Goal: Task Accomplishment & Management: Complete application form

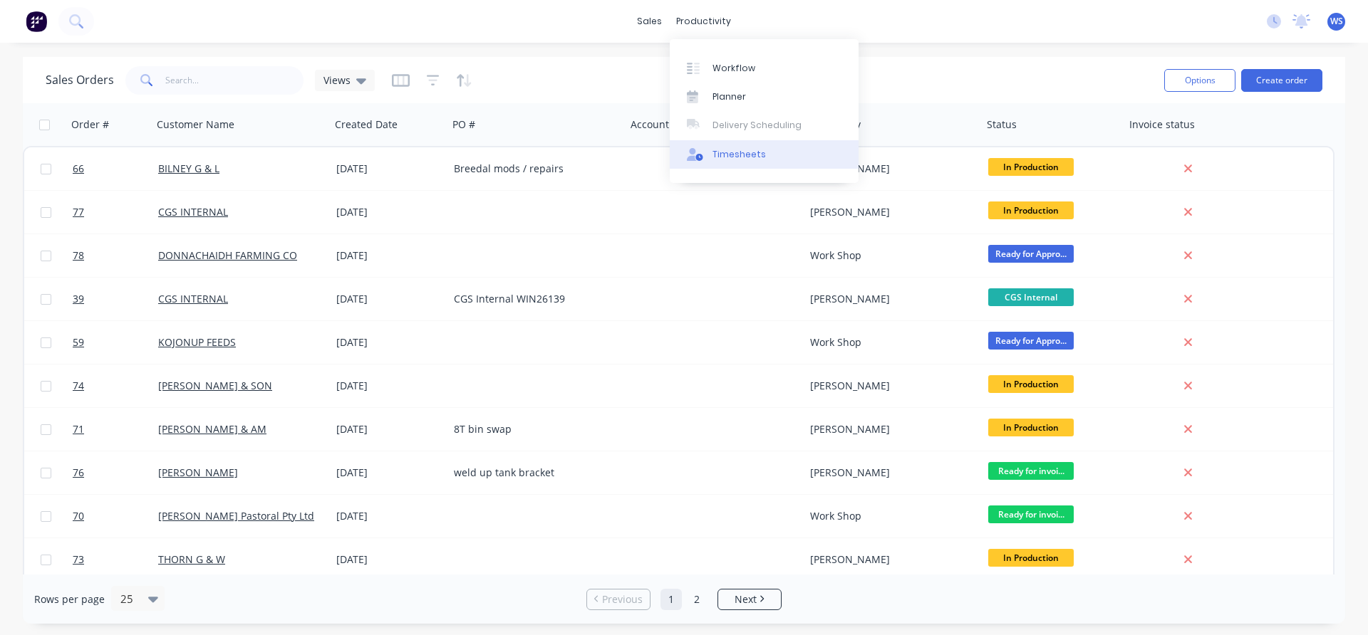
click at [746, 153] on div "Timesheets" at bounding box center [738, 154] width 53 height 13
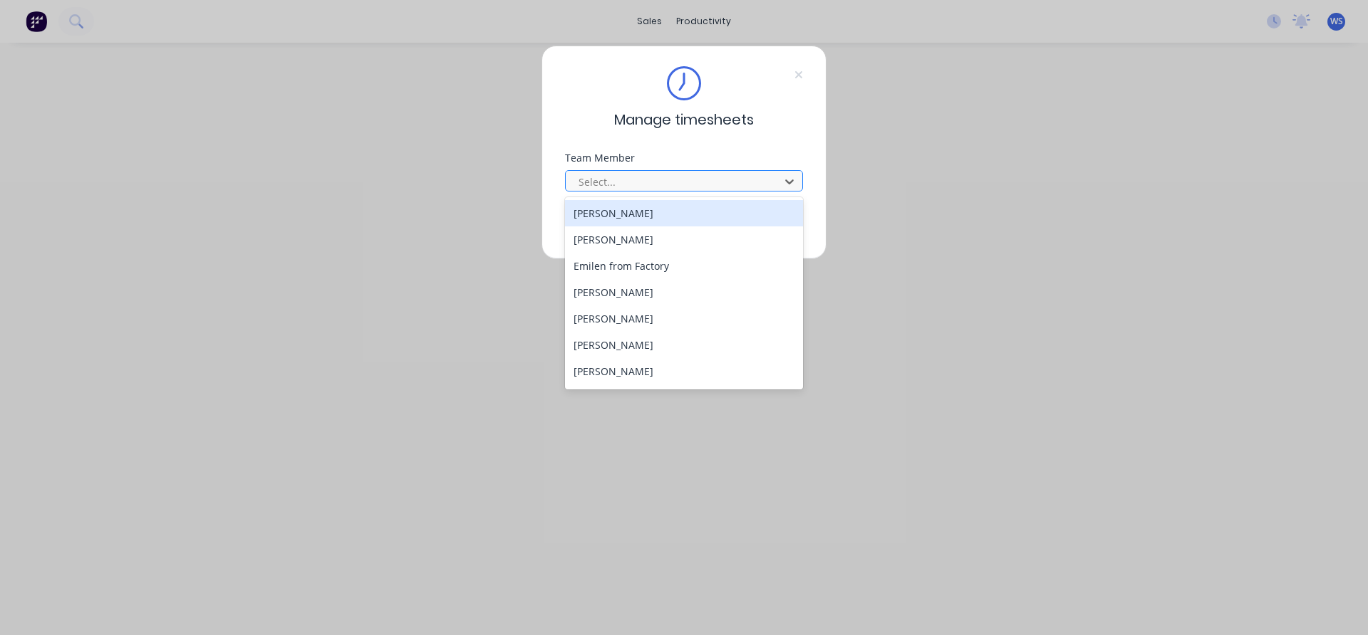
click at [716, 183] on div at bounding box center [674, 182] width 195 height 18
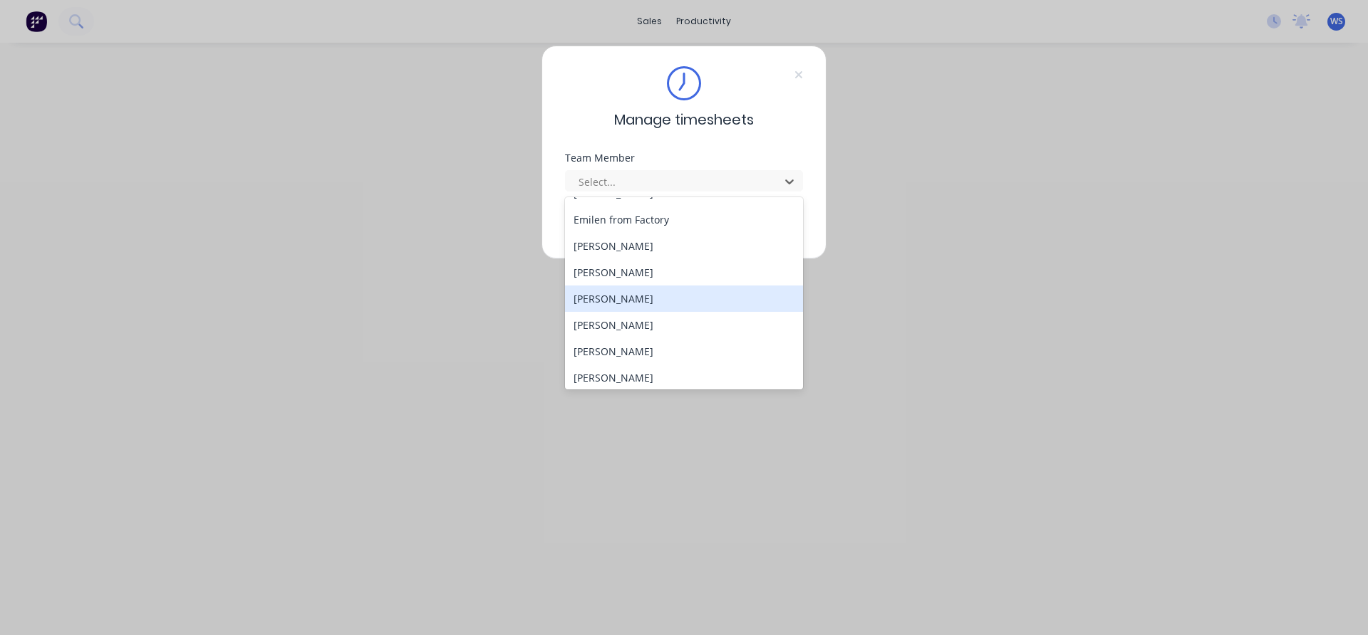
scroll to position [71, 0]
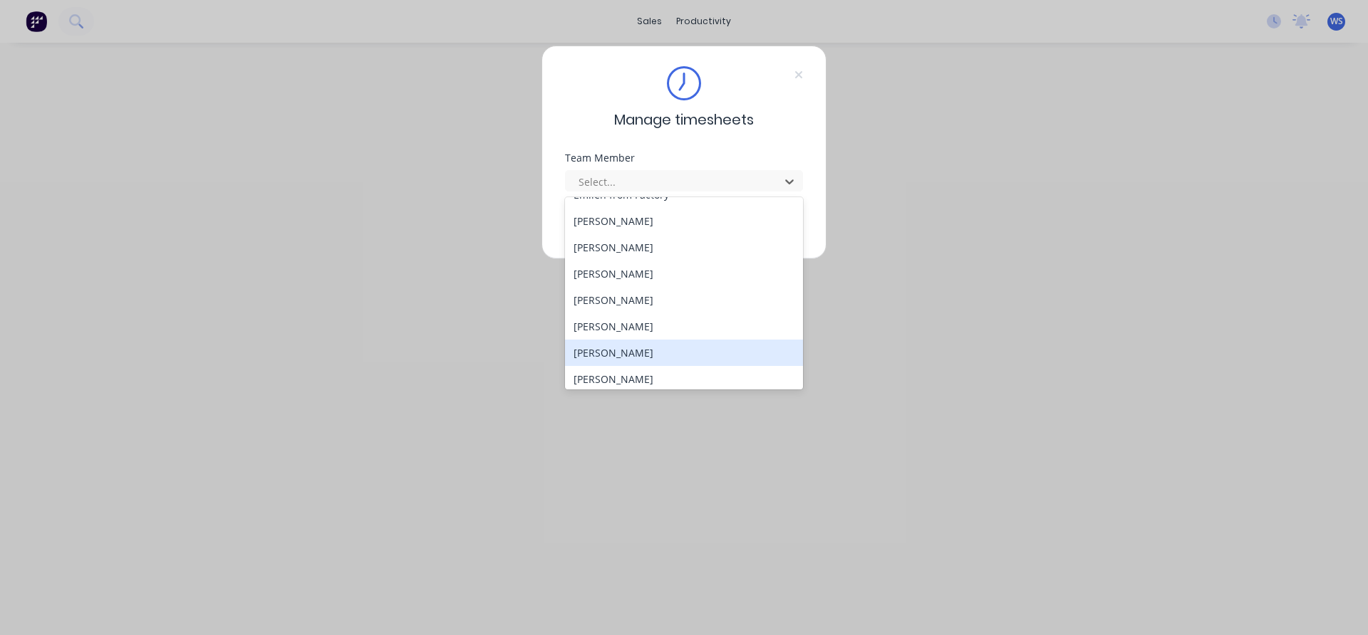
click at [633, 348] on div "[PERSON_NAME]" at bounding box center [684, 353] width 238 height 26
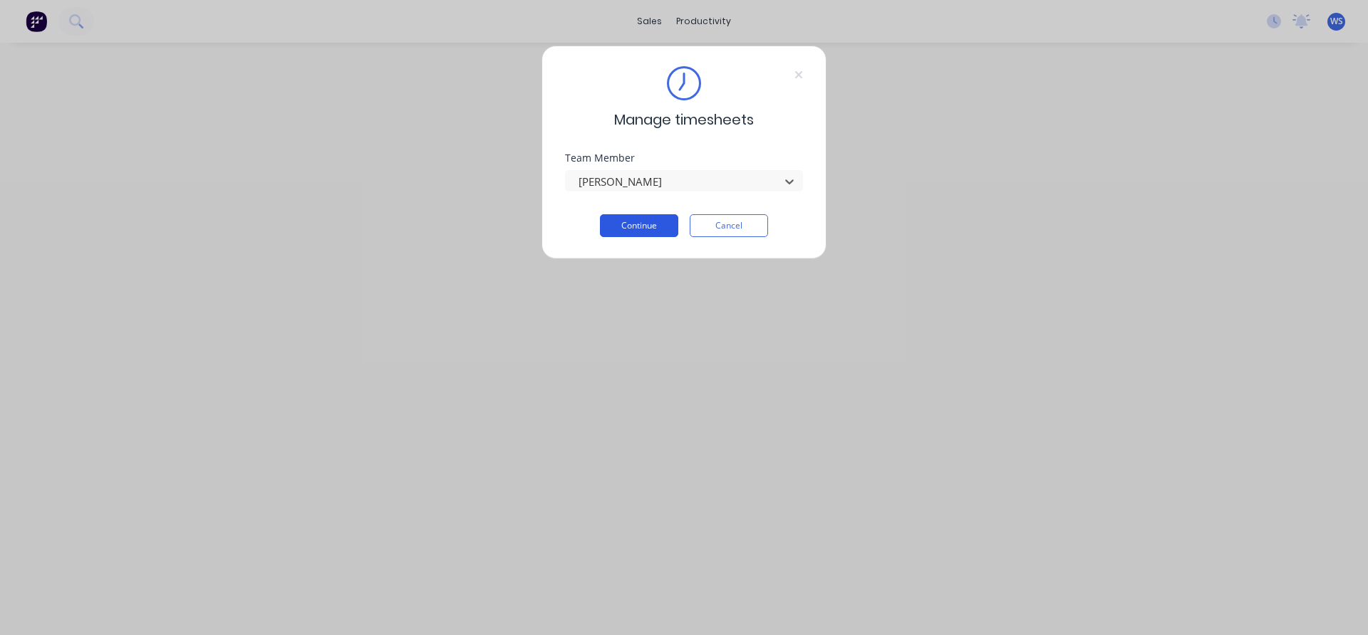
click at [657, 228] on button "Continue" at bounding box center [639, 225] width 78 height 23
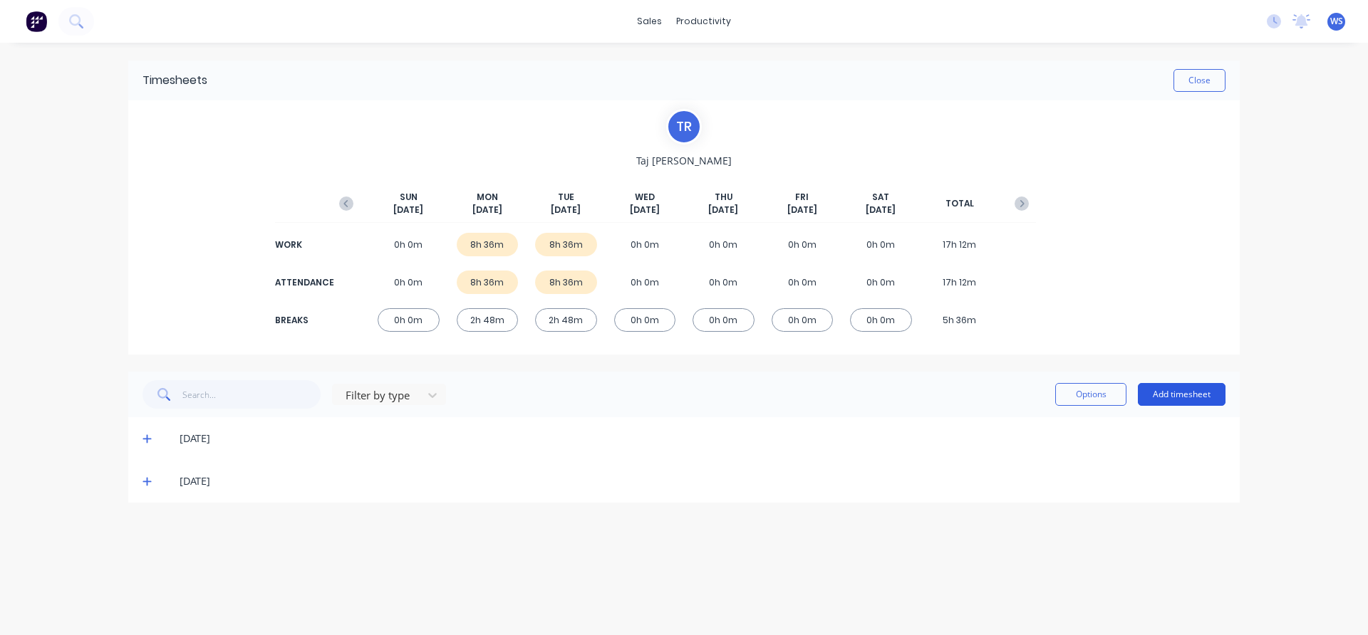
click at [1166, 396] on button "Add timesheet" at bounding box center [1182, 394] width 88 height 23
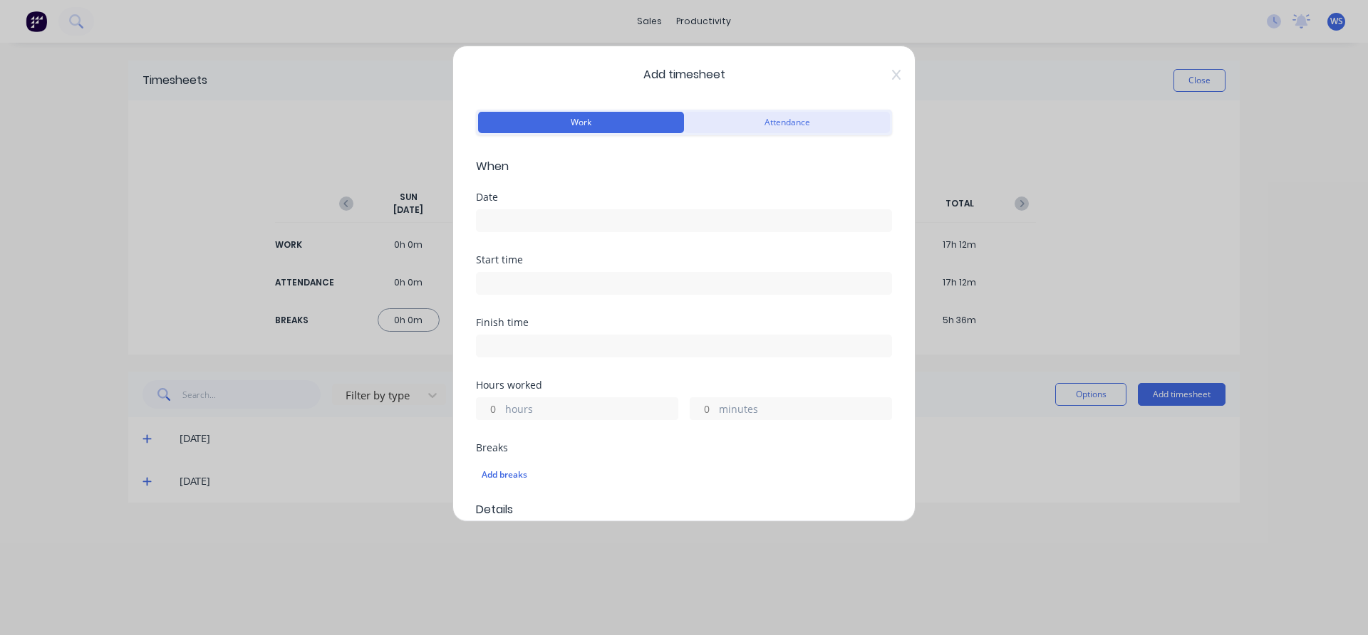
click at [756, 119] on button "Attendance" at bounding box center [787, 122] width 206 height 21
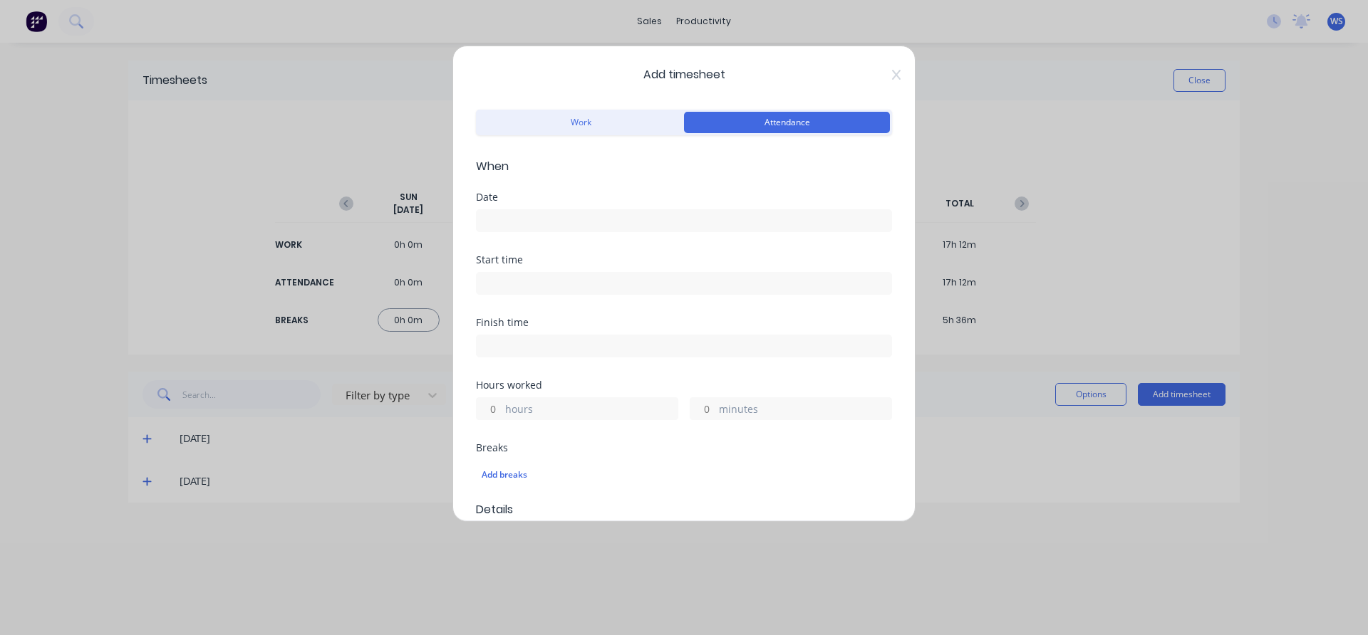
click at [600, 224] on input at bounding box center [684, 220] width 415 height 21
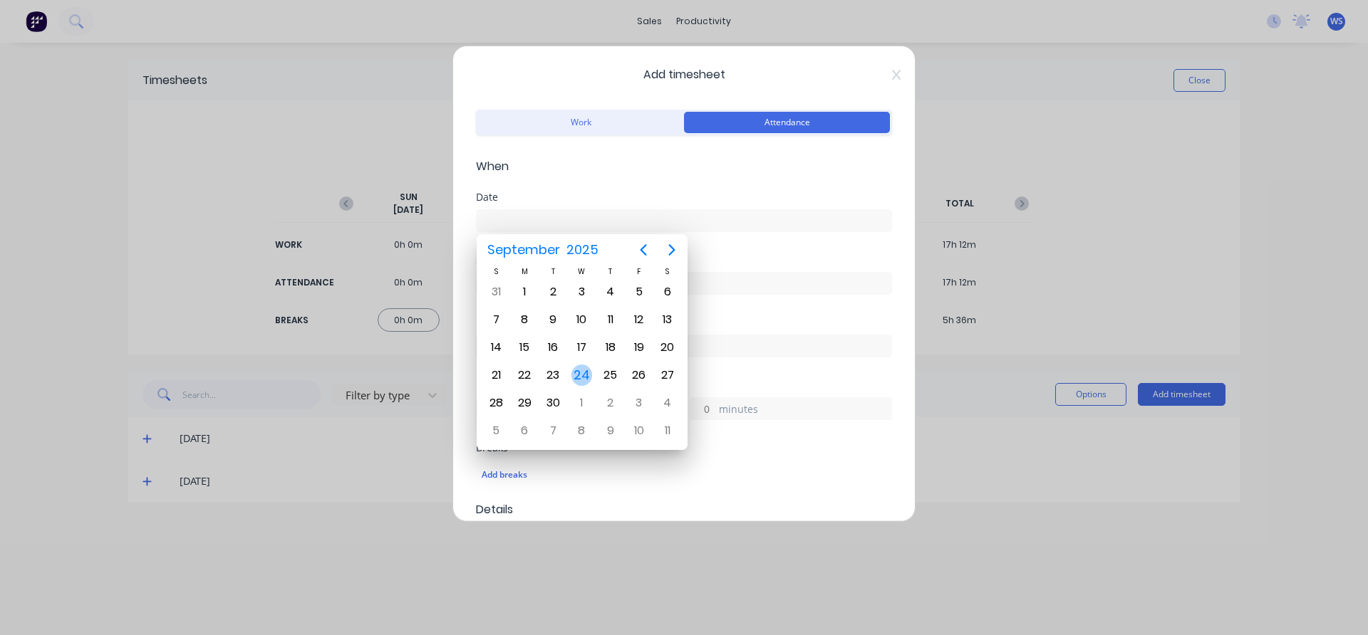
click at [586, 369] on div "24" at bounding box center [581, 375] width 21 height 21
type input "[DATE]"
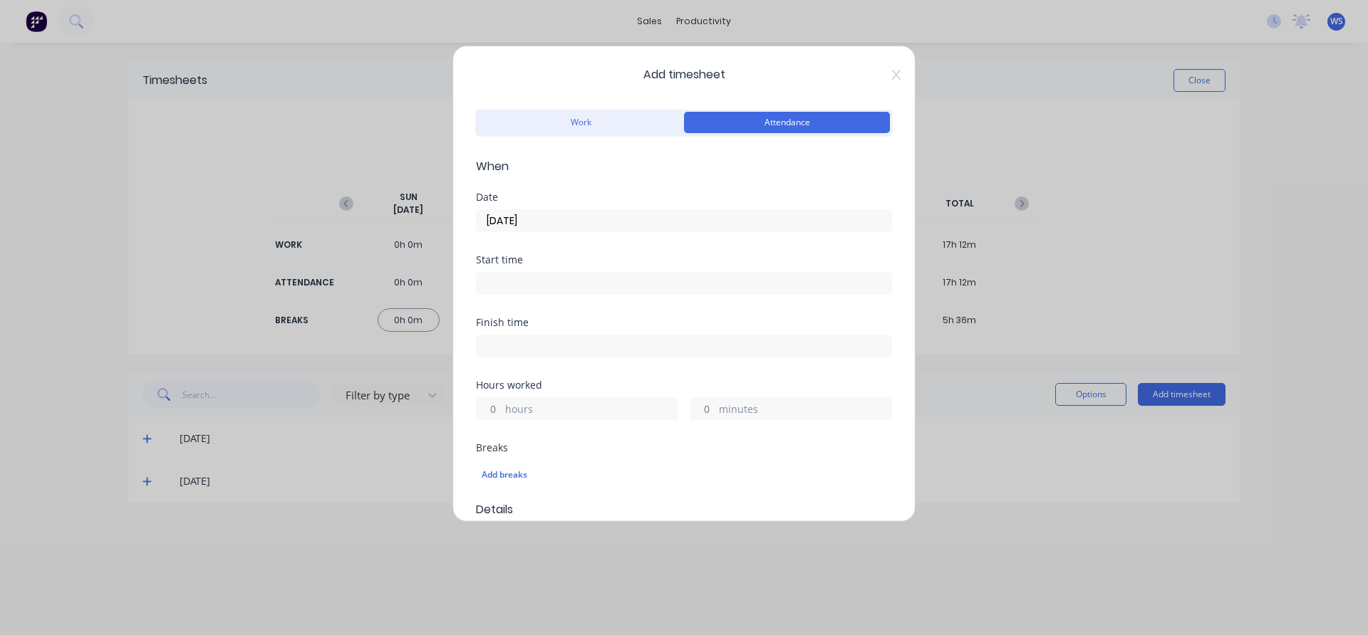
click at [566, 284] on input at bounding box center [684, 283] width 415 height 21
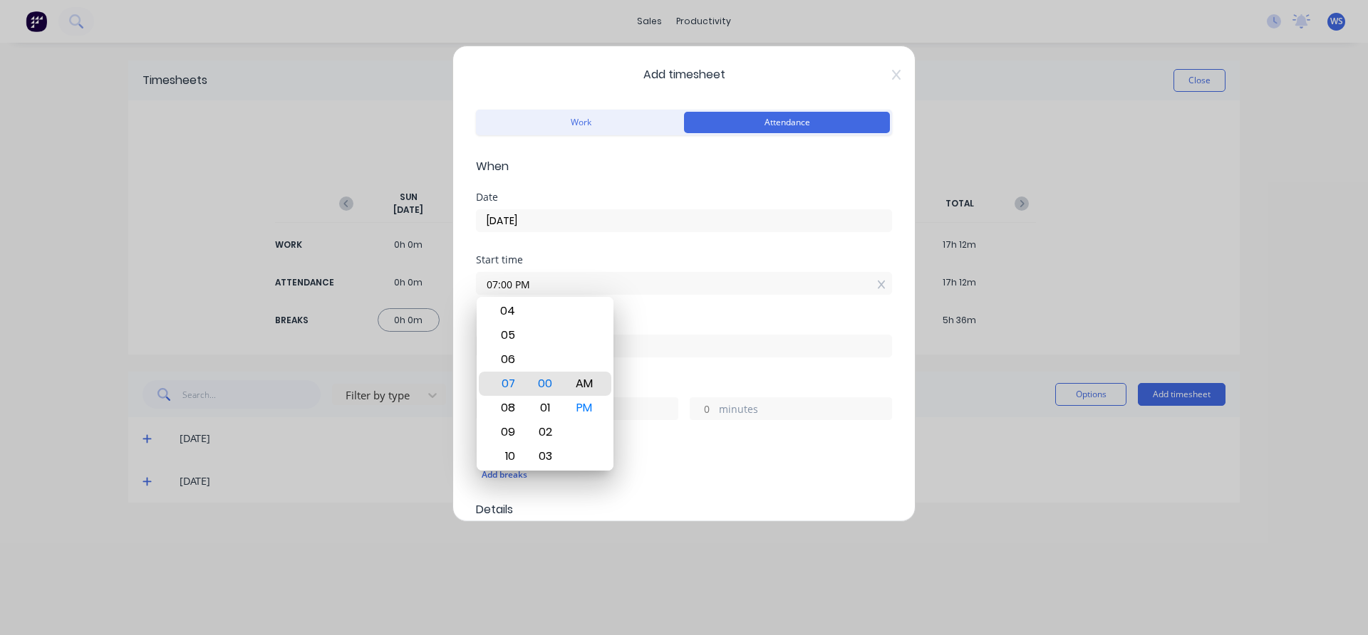
type input "07:00 AM"
click at [672, 241] on div "Date 24/09/2025" at bounding box center [684, 223] width 416 height 63
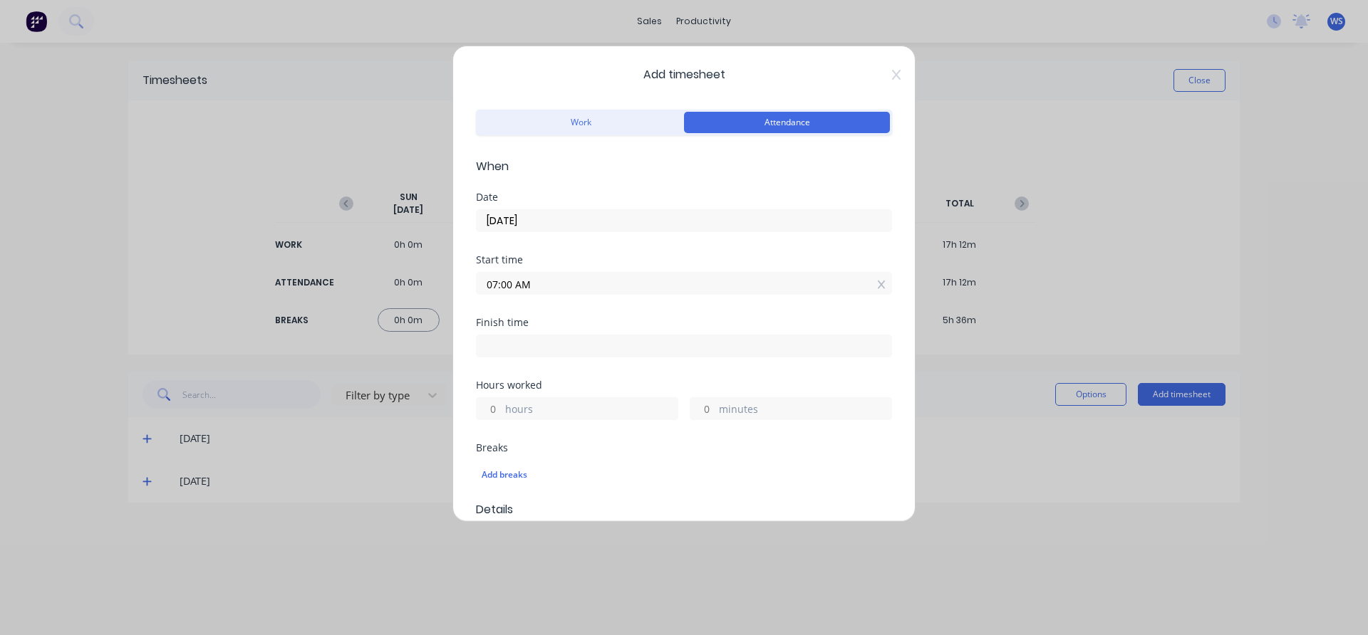
click at [600, 353] on input at bounding box center [684, 345] width 415 height 21
type input "05:23 PM"
type input "10"
type input "23"
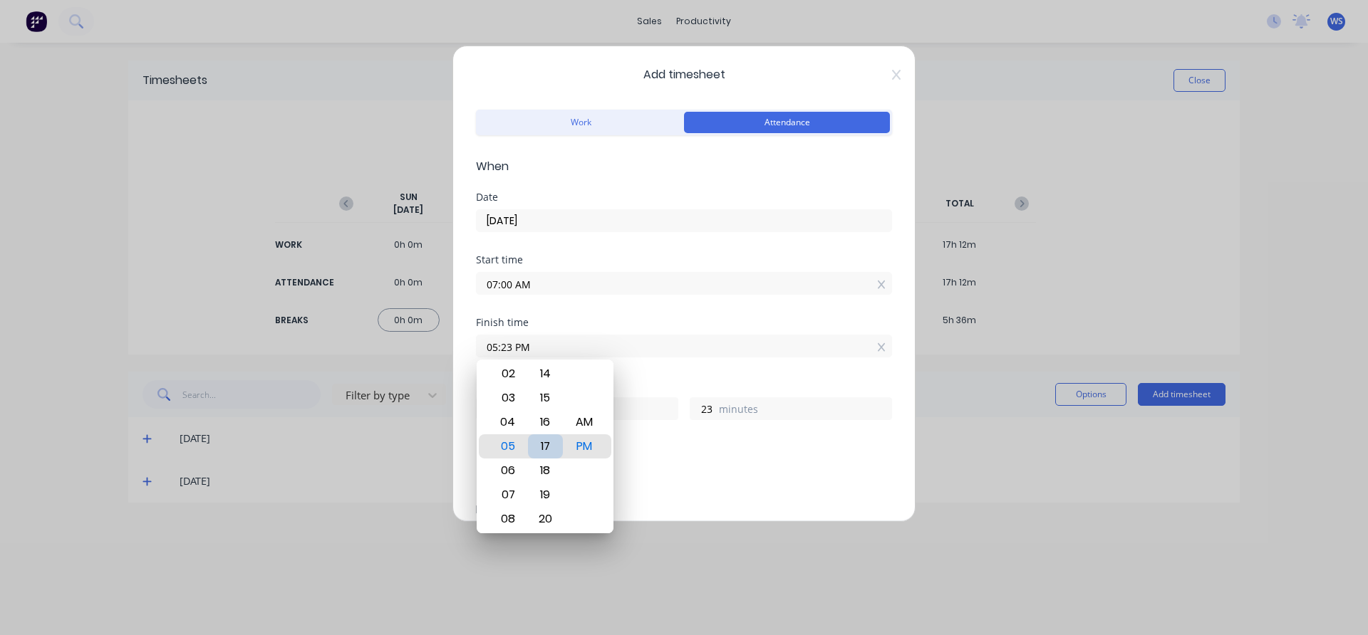
type input "05:17 PM"
type input "17"
type input "05:11 PM"
type input "11"
type input "05:04 PM"
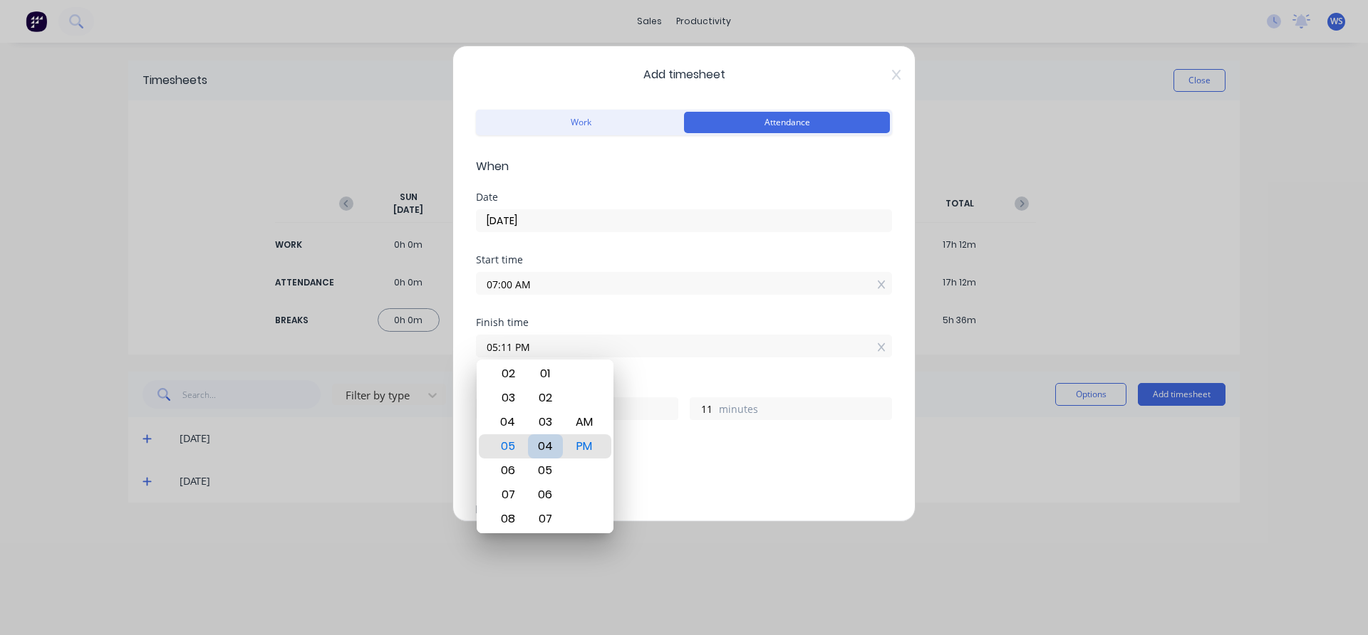
type input "4"
type input "05:00 PM"
type input "0"
click at [640, 373] on div "Finish time 05:00 PM" at bounding box center [684, 349] width 416 height 63
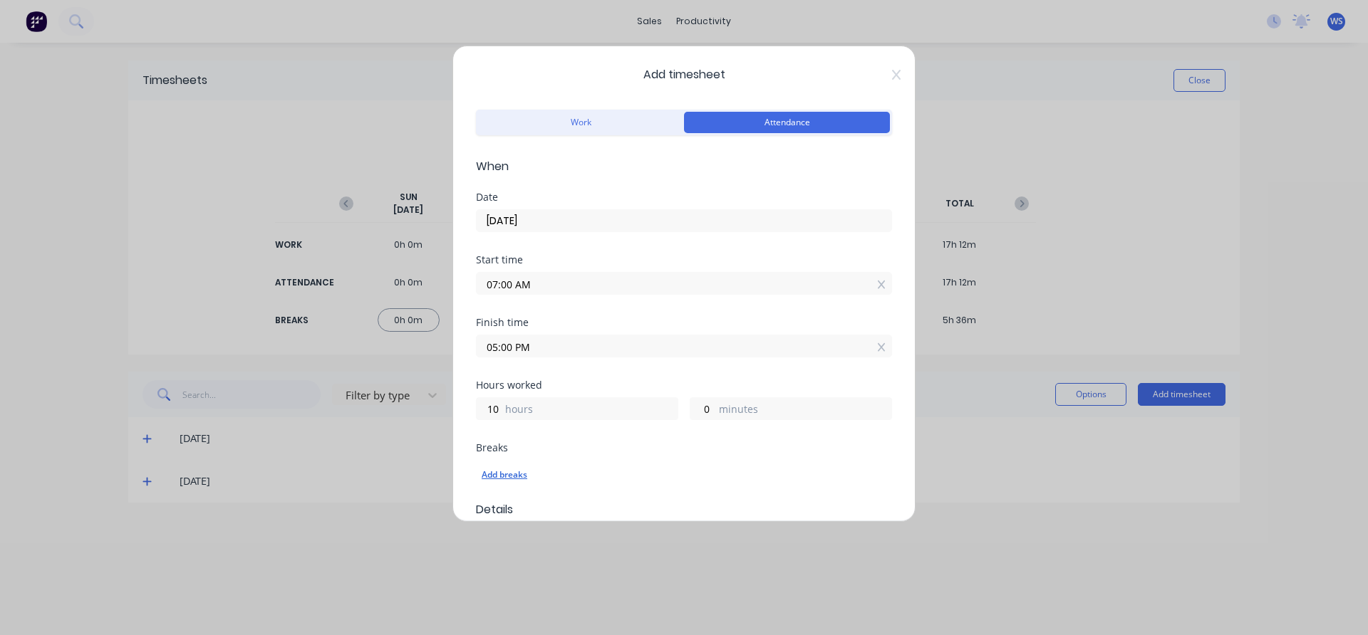
click at [507, 474] on div "Add breaks" at bounding box center [684, 475] width 405 height 19
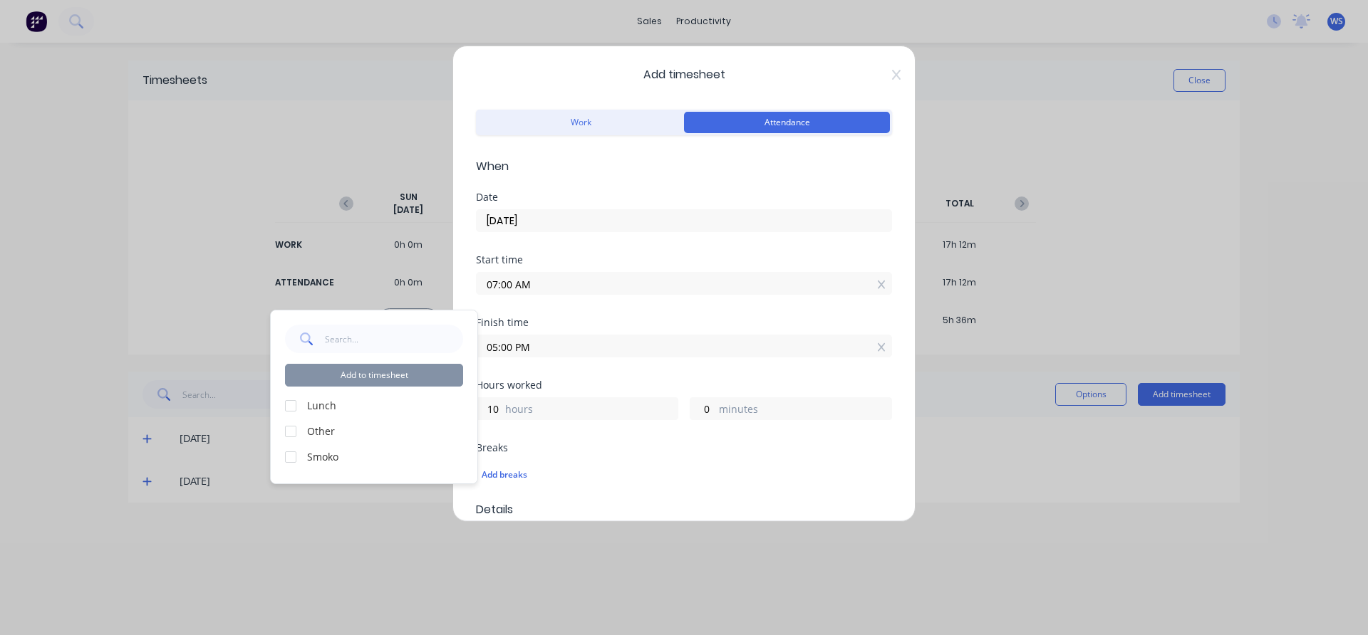
click at [290, 409] on div at bounding box center [290, 406] width 28 height 28
click at [291, 454] on div at bounding box center [290, 457] width 28 height 28
click at [338, 379] on button "Add to timesheet" at bounding box center [374, 375] width 178 height 23
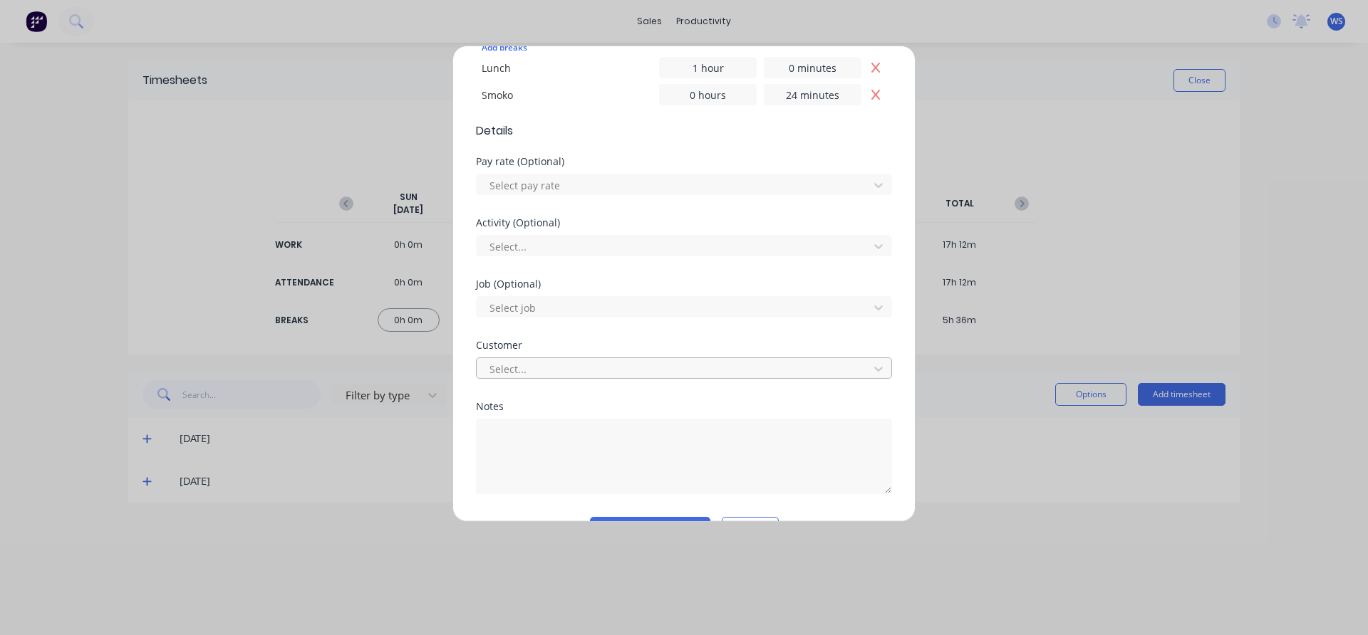
scroll to position [466, 0]
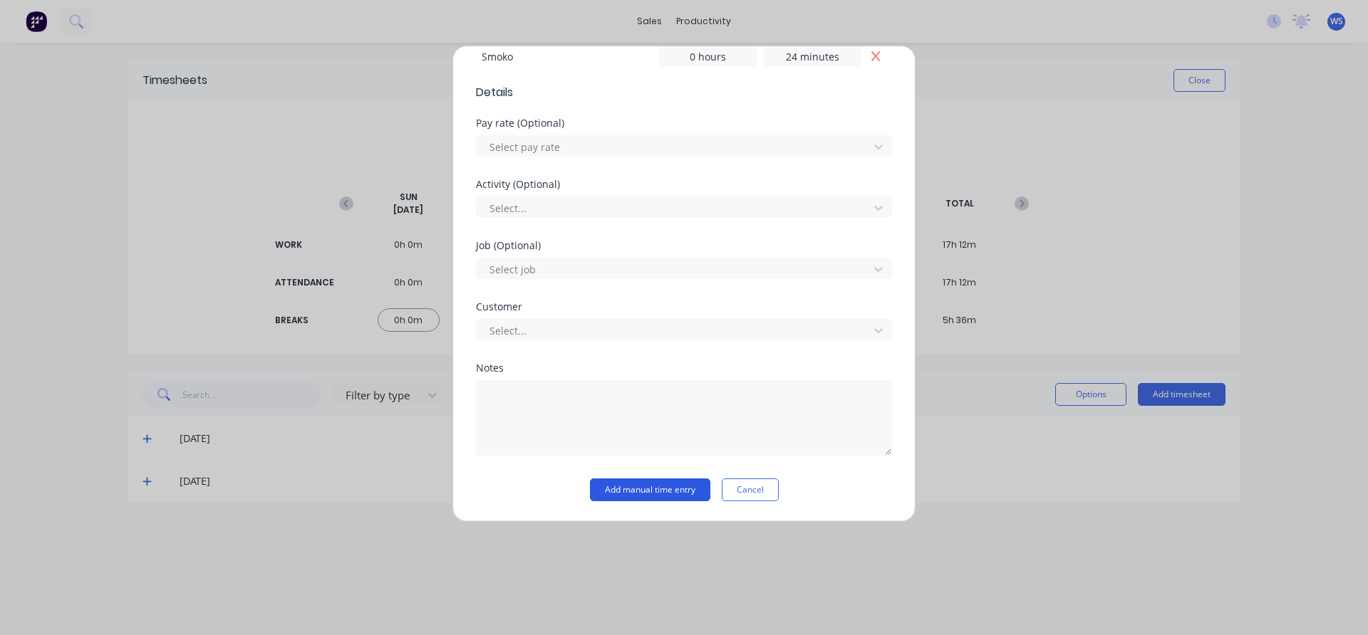
click at [636, 497] on button "Add manual time entry" at bounding box center [650, 490] width 120 height 23
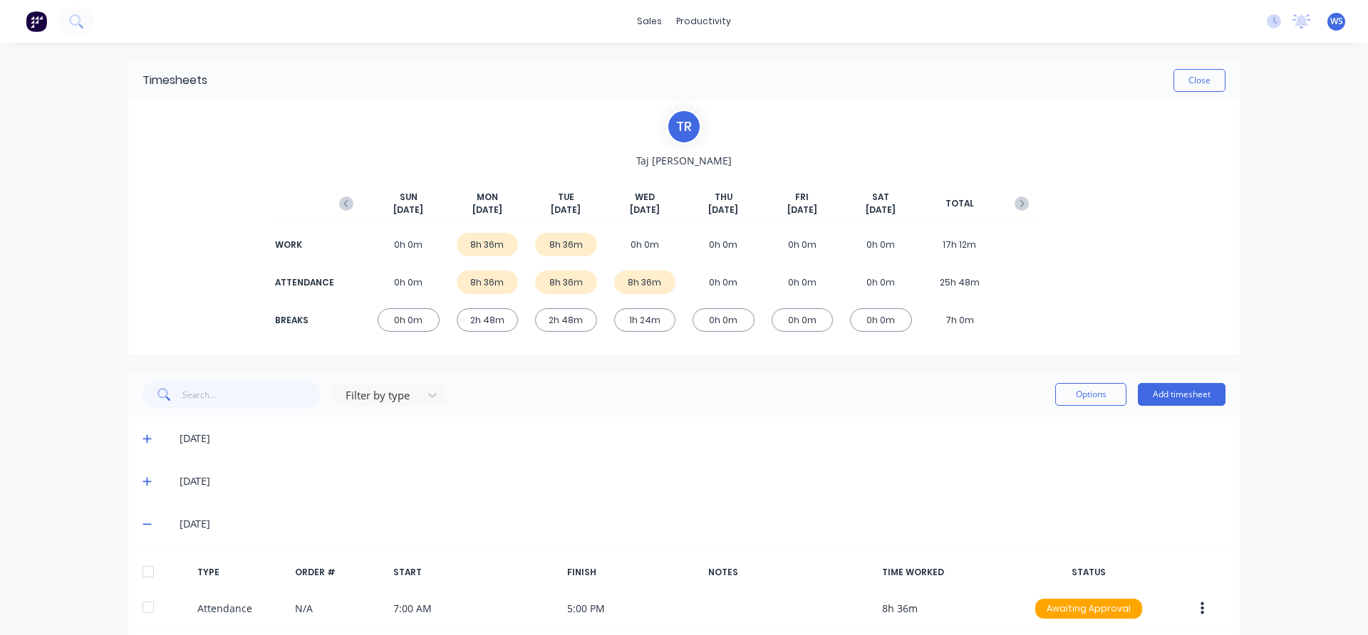
drag, startPoint x: 636, startPoint y: 492, endPoint x: 73, endPoint y: 244, distance: 615.8
click at [73, 244] on div "sales productivity sales Sales Orders Customers Price Level Manager productivit…" at bounding box center [684, 317] width 1368 height 635
click at [1145, 391] on button "Add timesheet" at bounding box center [1182, 394] width 88 height 23
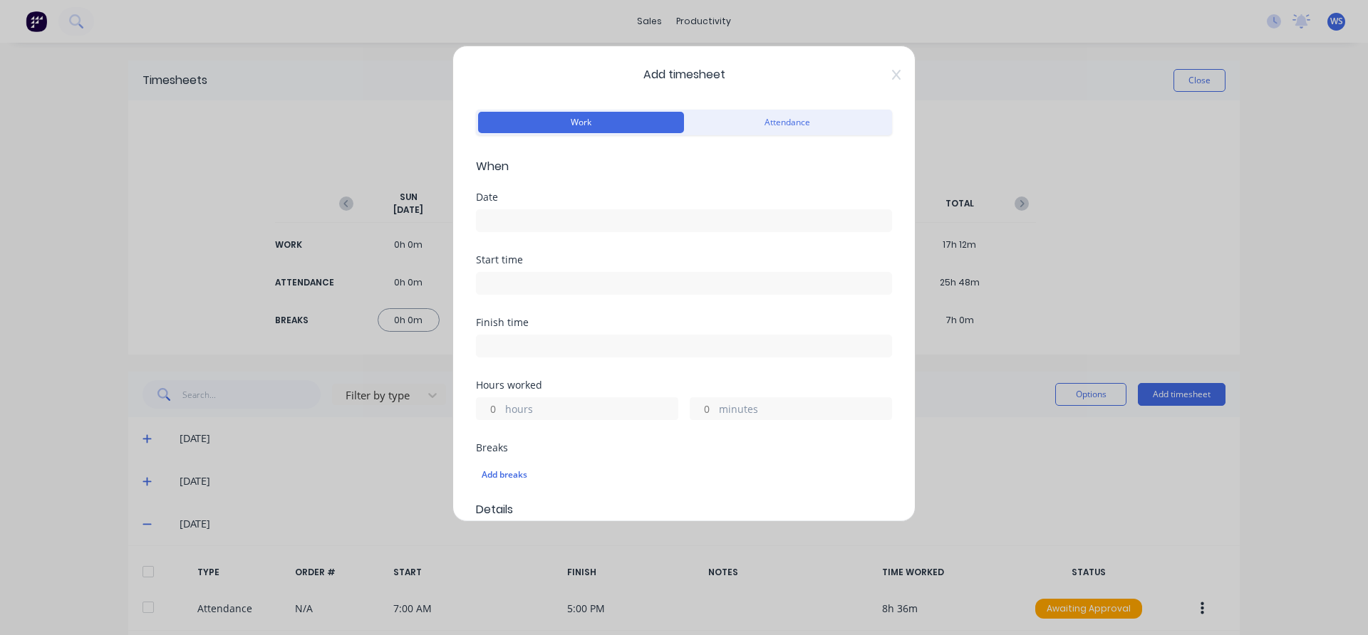
click at [583, 222] on input at bounding box center [684, 220] width 415 height 21
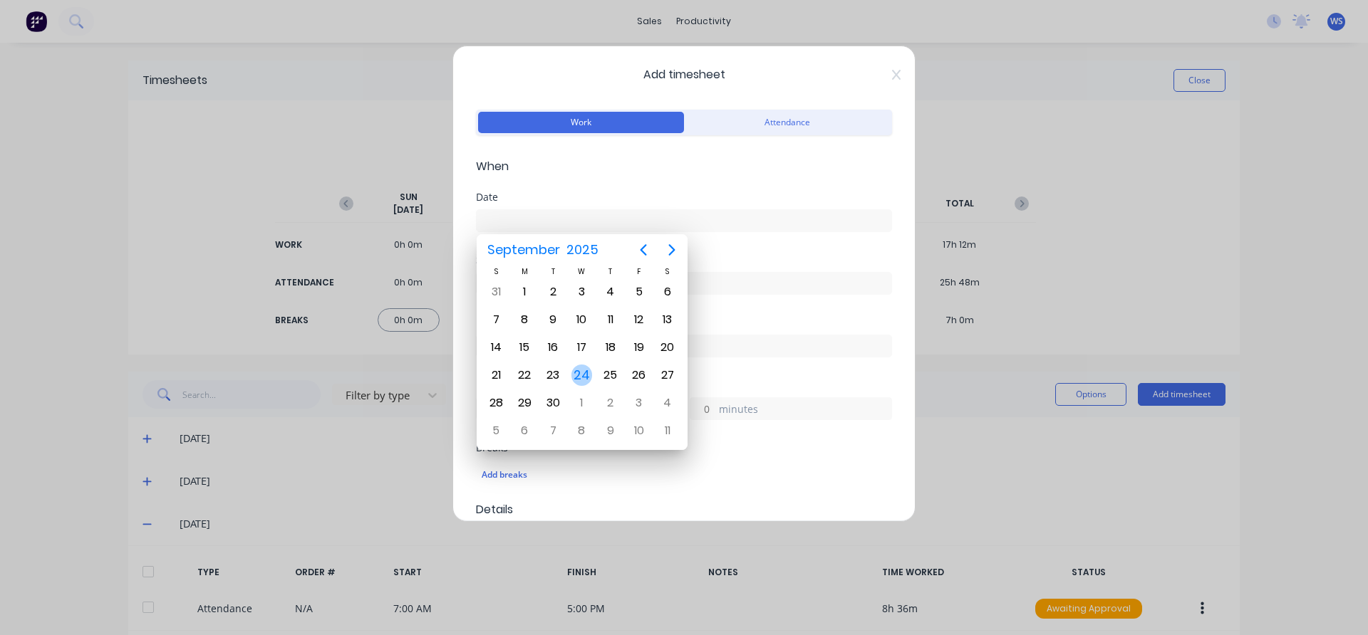
click at [586, 374] on div "24" at bounding box center [581, 375] width 21 height 21
type input "[DATE]"
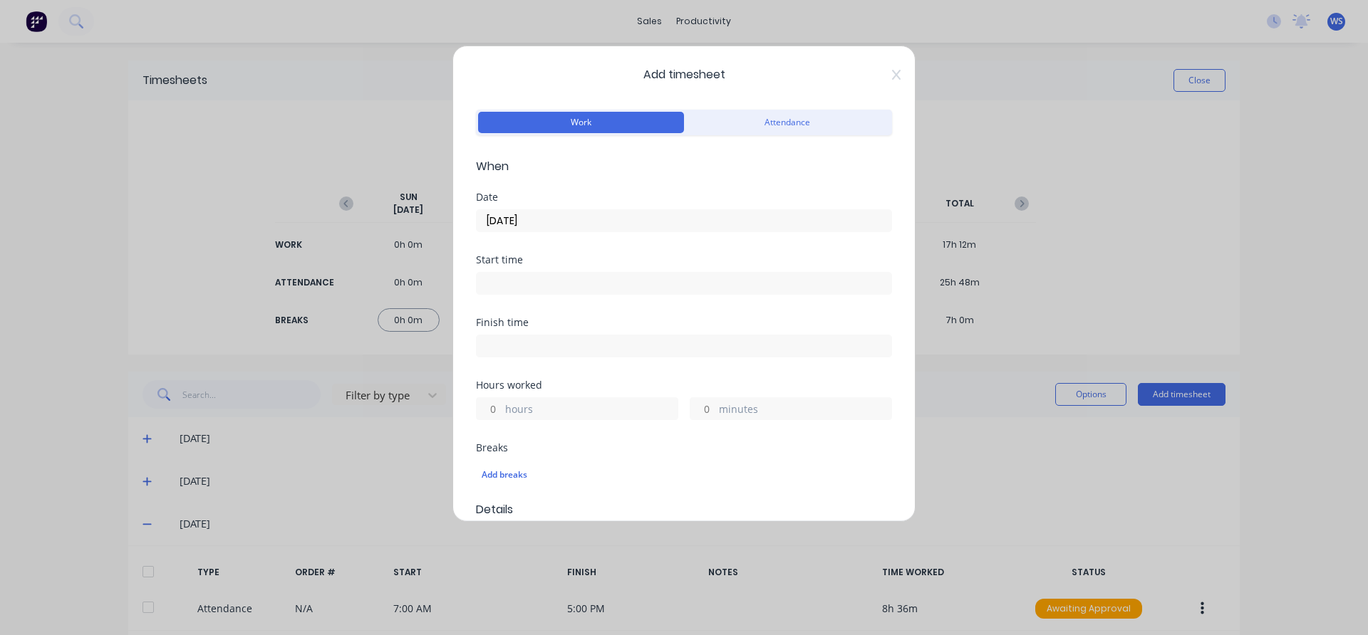
click at [563, 283] on input at bounding box center [684, 283] width 415 height 21
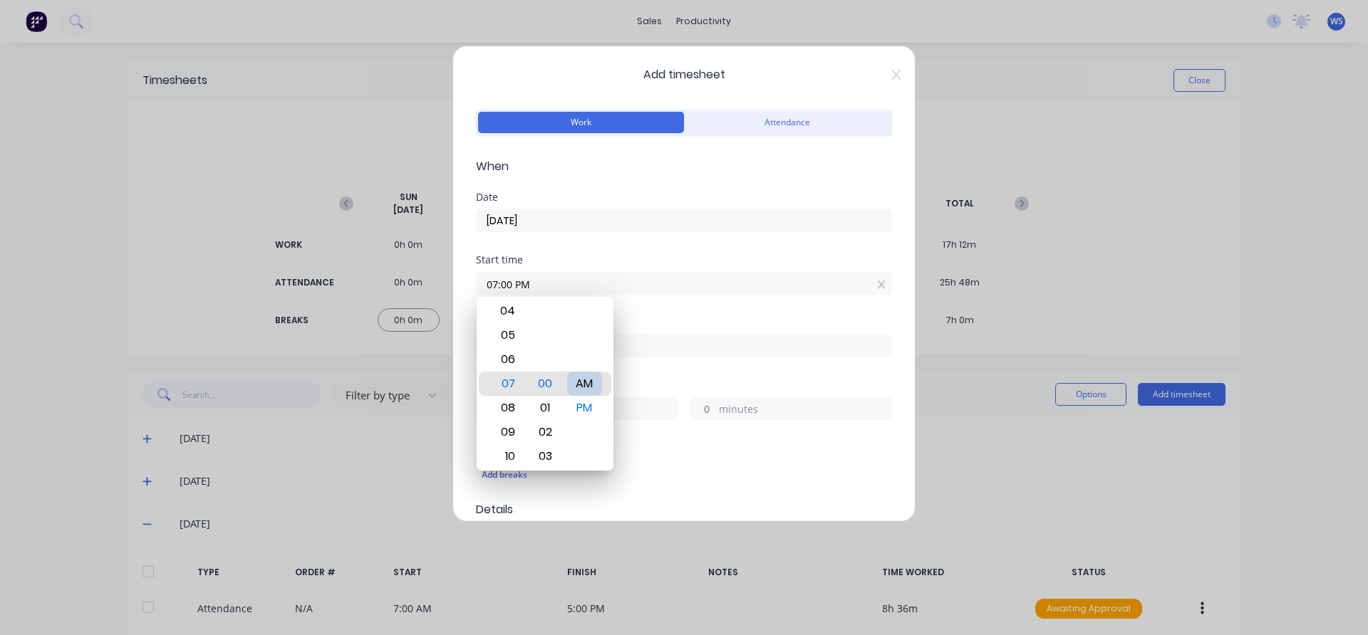
type input "07:00 AM"
click at [663, 316] on div "Start time 07:00 AM" at bounding box center [684, 286] width 416 height 63
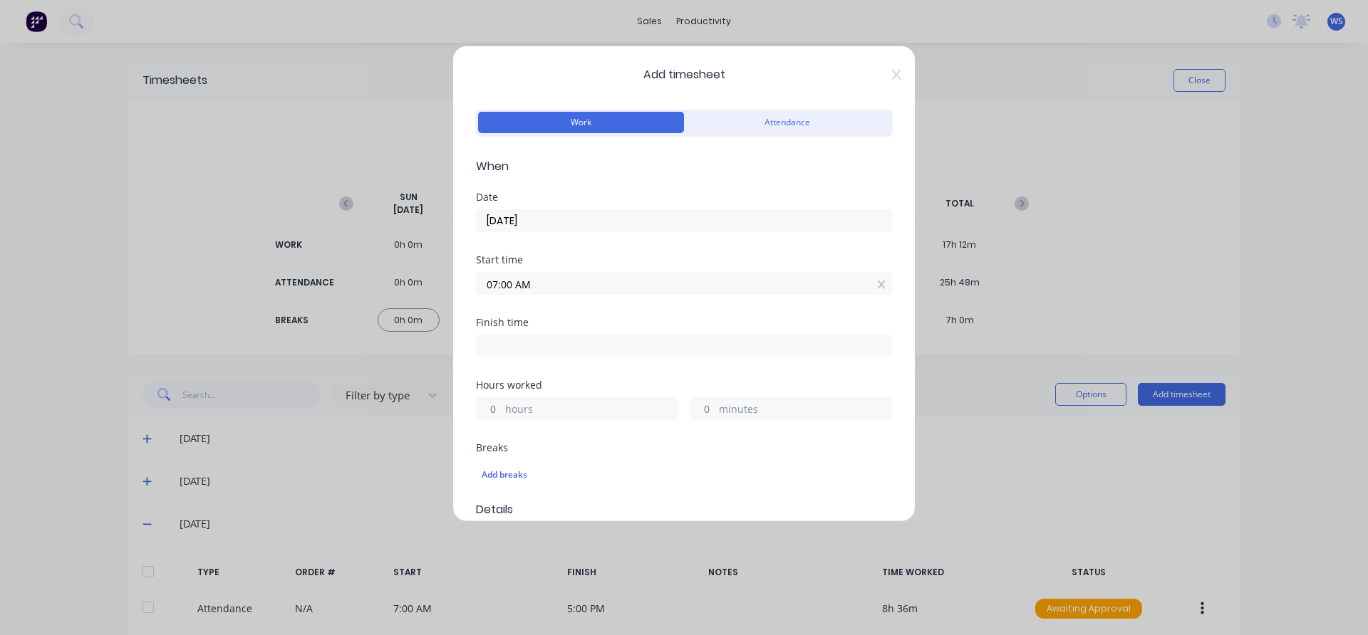
click at [636, 349] on input at bounding box center [684, 345] width 415 height 21
type input "05:24 PM"
type input "10"
type input "24"
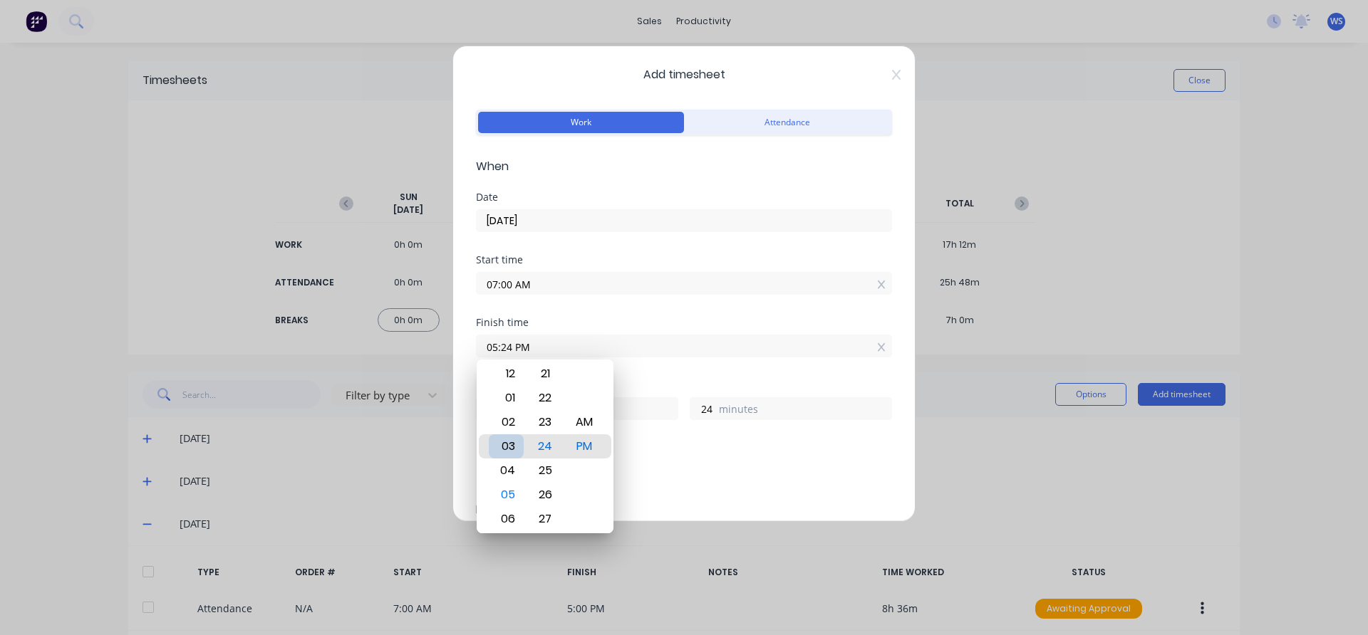
type input "03:24 PM"
type input "8"
type input "02:24 PM"
type input "7"
type input "02:27 PM"
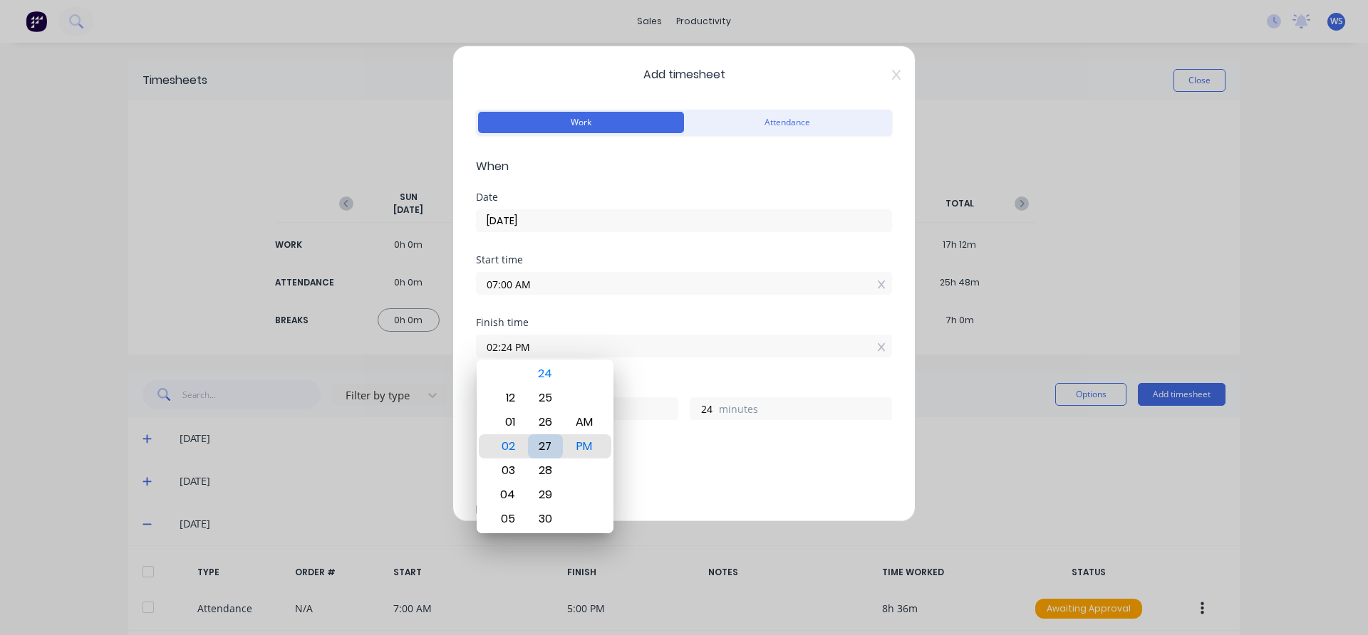
type input "27"
drag, startPoint x: 536, startPoint y: 442, endPoint x: 647, endPoint y: 482, distance: 118.3
click at [647, 482] on div "Add breaks" at bounding box center [684, 475] width 405 height 19
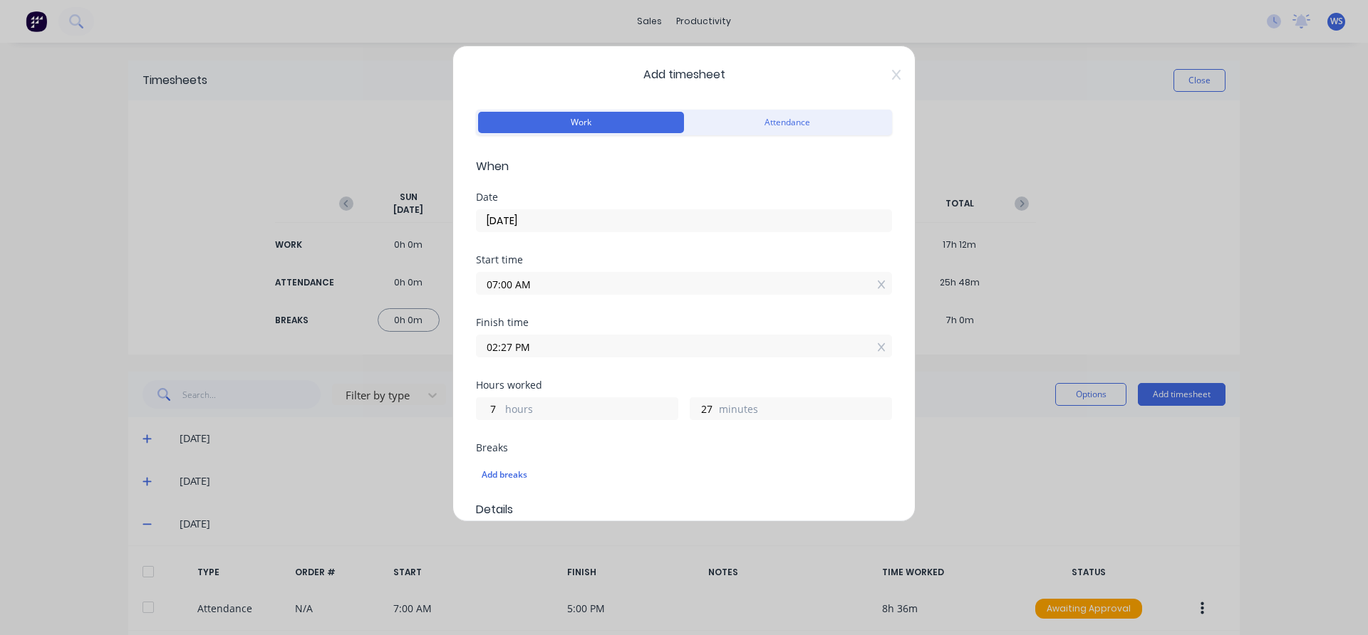
click at [514, 345] on input "02:27 PM" at bounding box center [684, 345] width 415 height 21
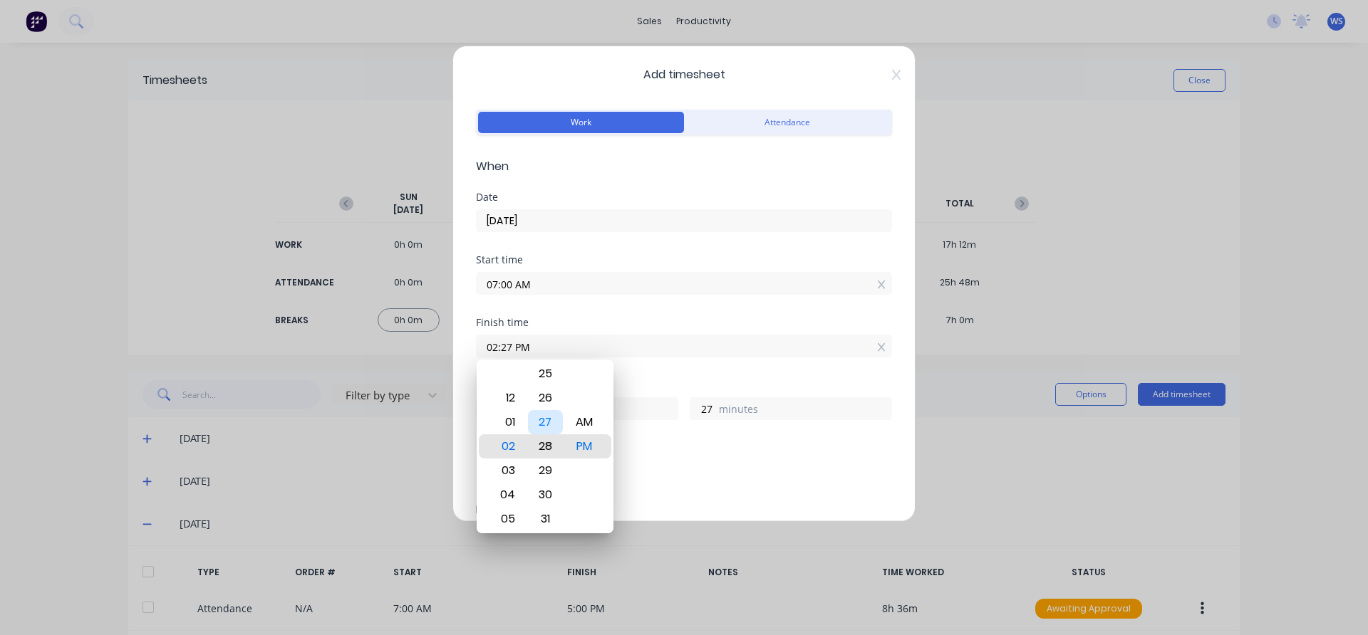
type input "02:28 PM"
type input "28"
type input "02:29 PM"
type input "29"
type input "02:30 PM"
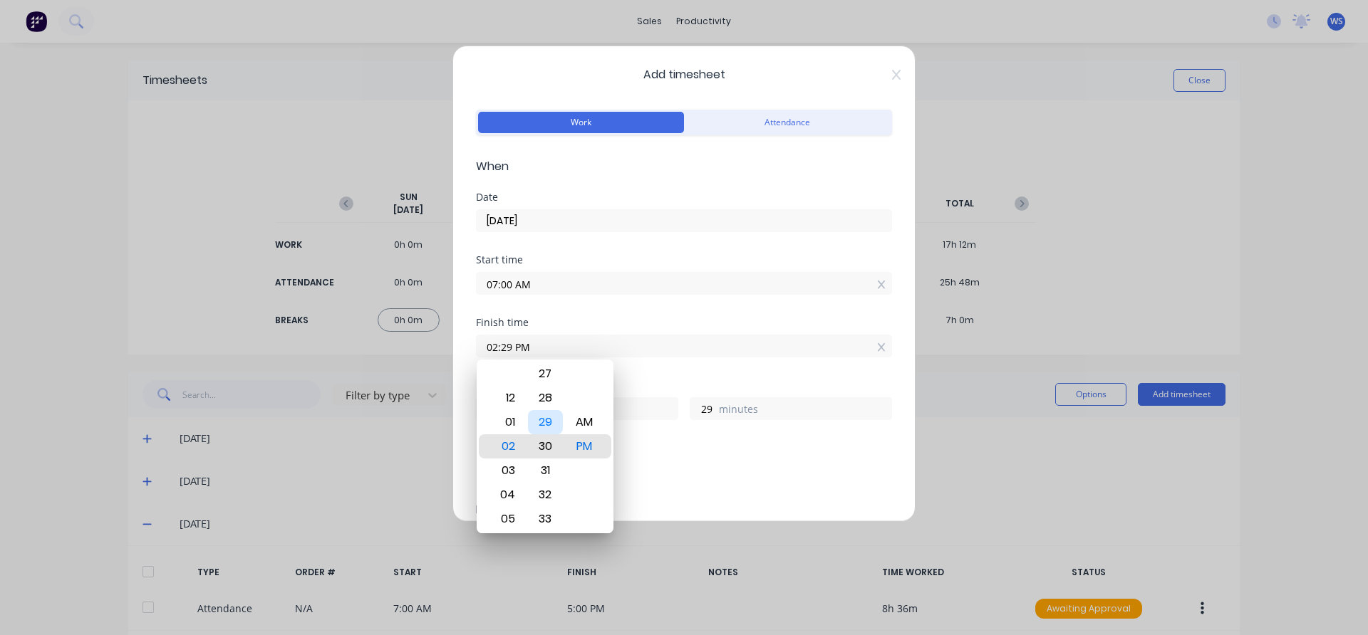
type input "30"
click at [672, 471] on div "Add breaks" at bounding box center [684, 475] width 405 height 19
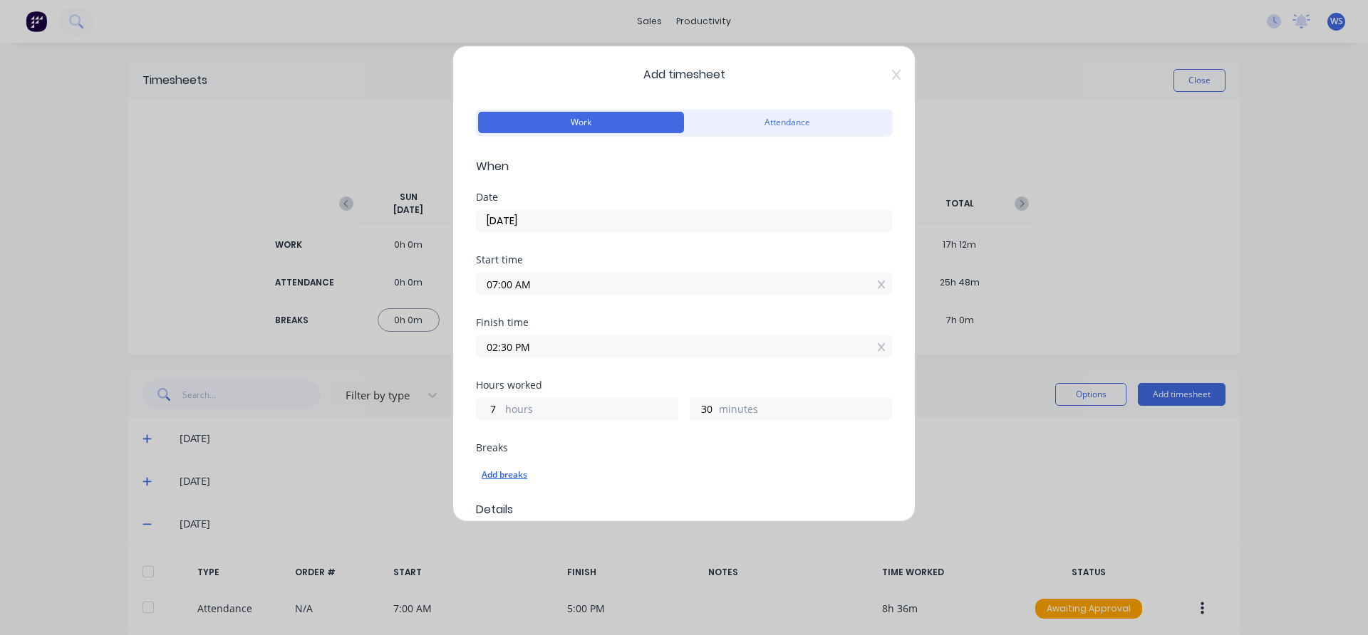
click at [521, 474] on div "Add breaks" at bounding box center [684, 475] width 405 height 19
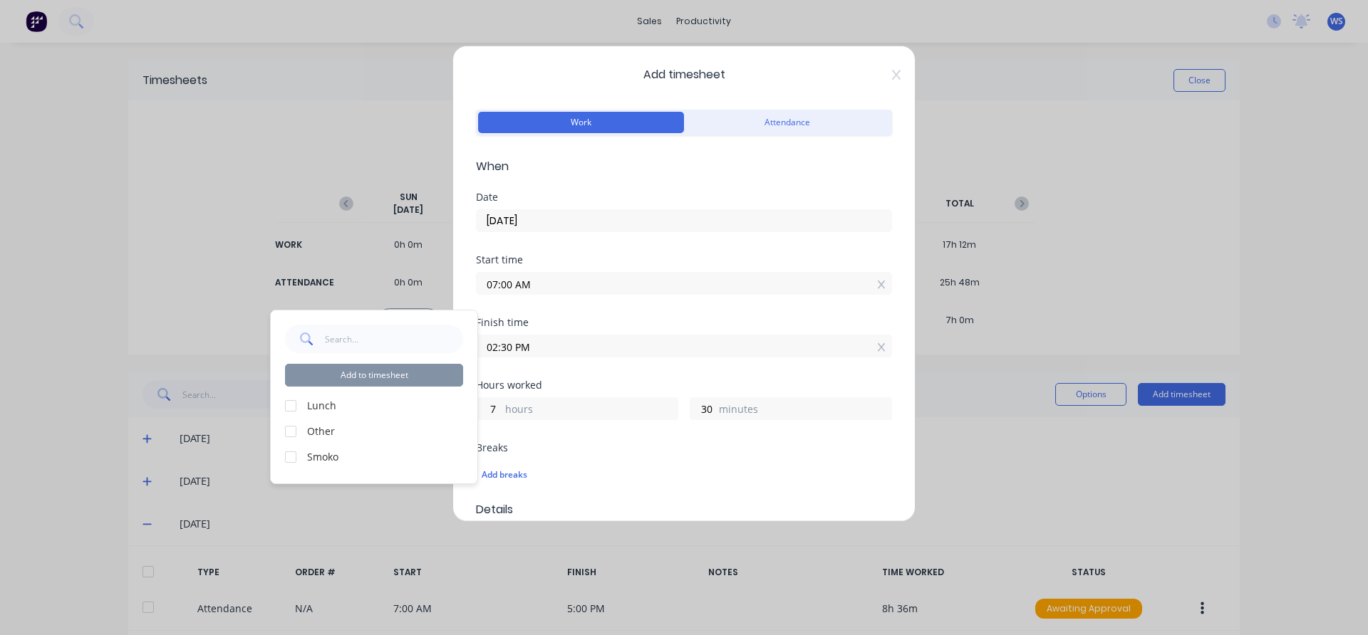
click at [286, 405] on div at bounding box center [290, 406] width 28 height 28
click at [288, 460] on div at bounding box center [290, 457] width 28 height 28
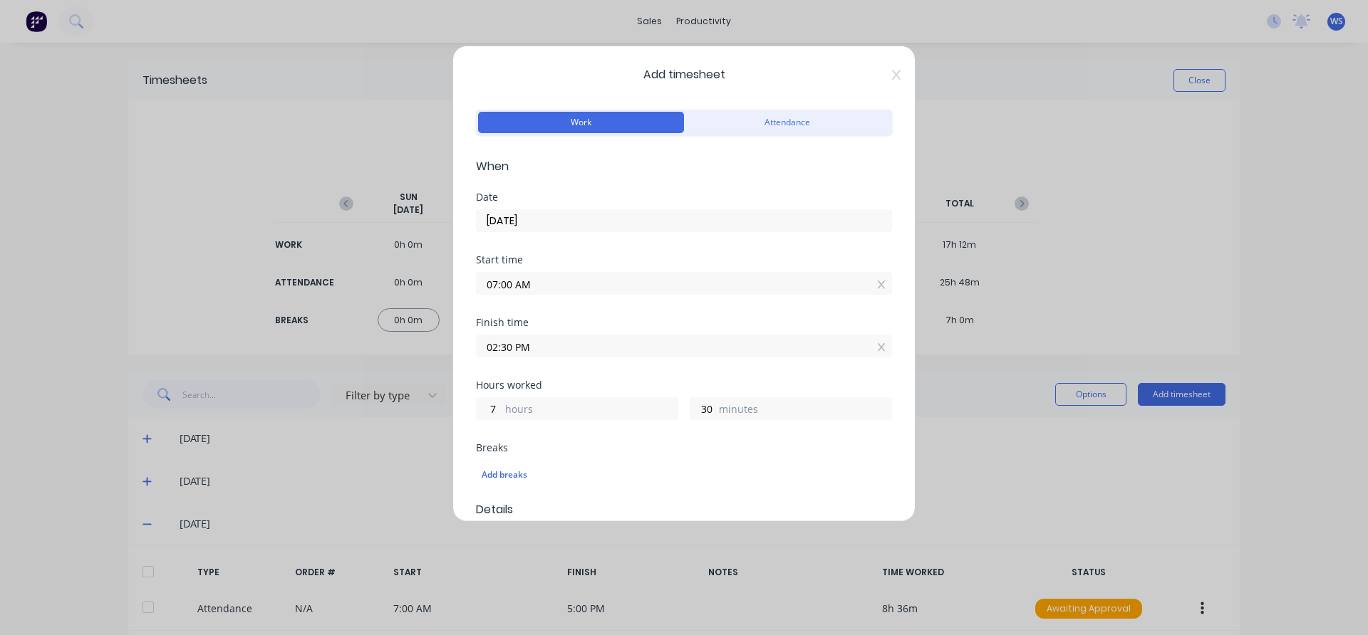
click at [704, 171] on span "When" at bounding box center [684, 166] width 416 height 17
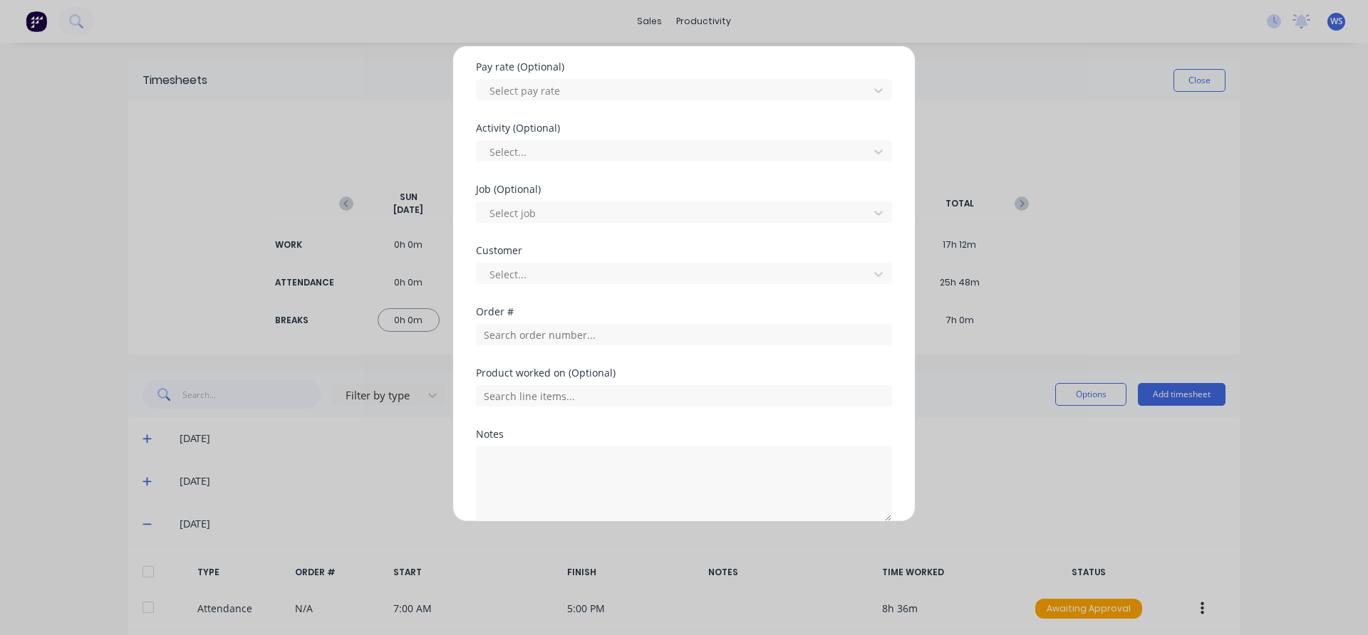
scroll to position [540, 0]
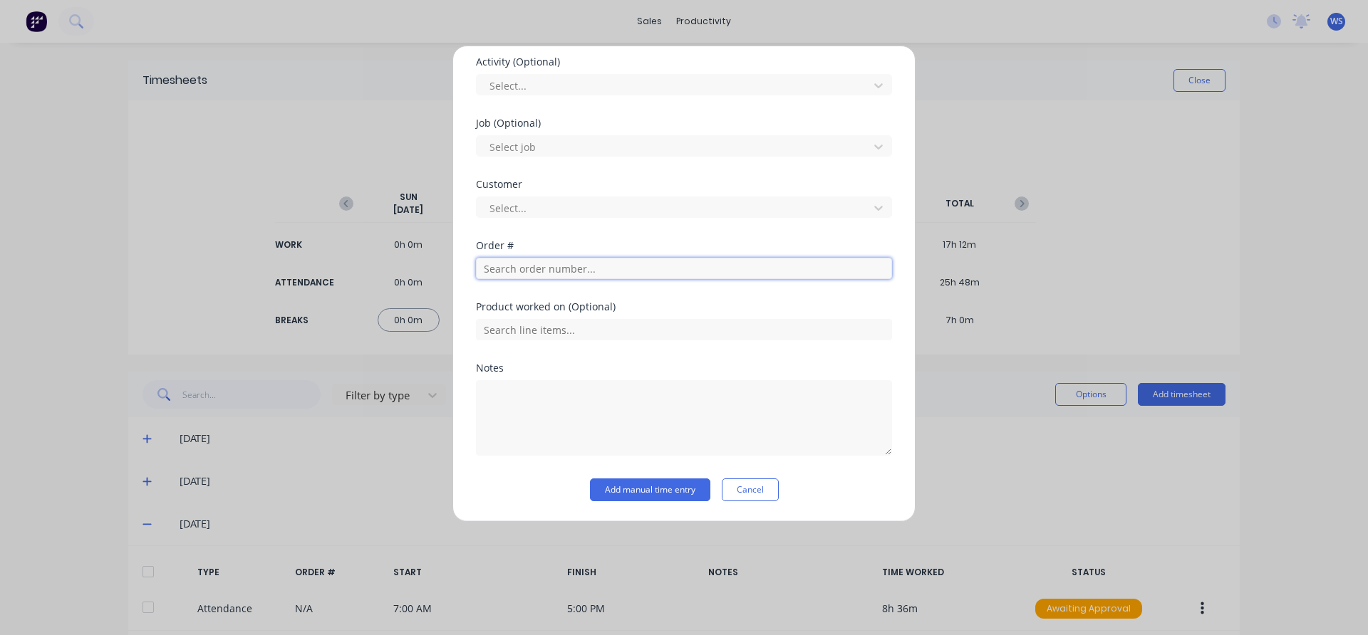
click at [569, 268] on input "text" at bounding box center [684, 268] width 416 height 21
click at [312, 157] on div "Add timesheet Work Attendance When Date 24/09/2025 Start time 07:00 AM Finish t…" at bounding box center [684, 317] width 1368 height 635
click at [748, 494] on button "Cancel" at bounding box center [750, 490] width 57 height 23
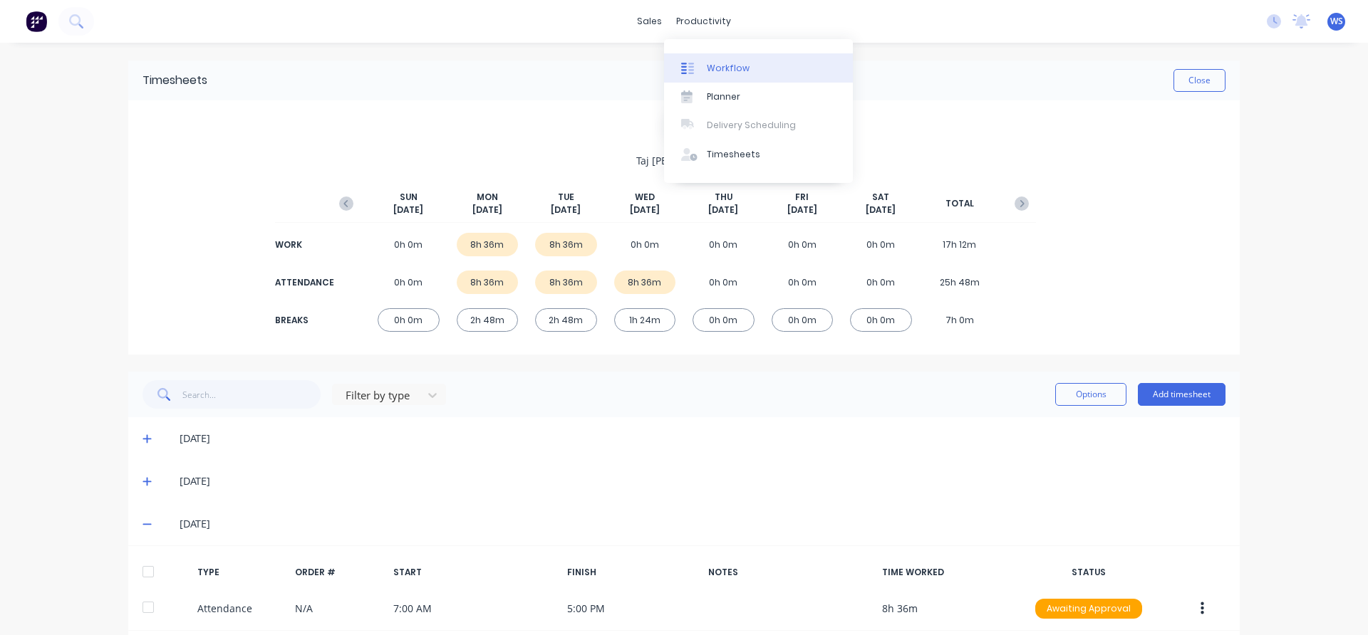
click at [703, 68] on link "Workflow" at bounding box center [758, 67] width 189 height 28
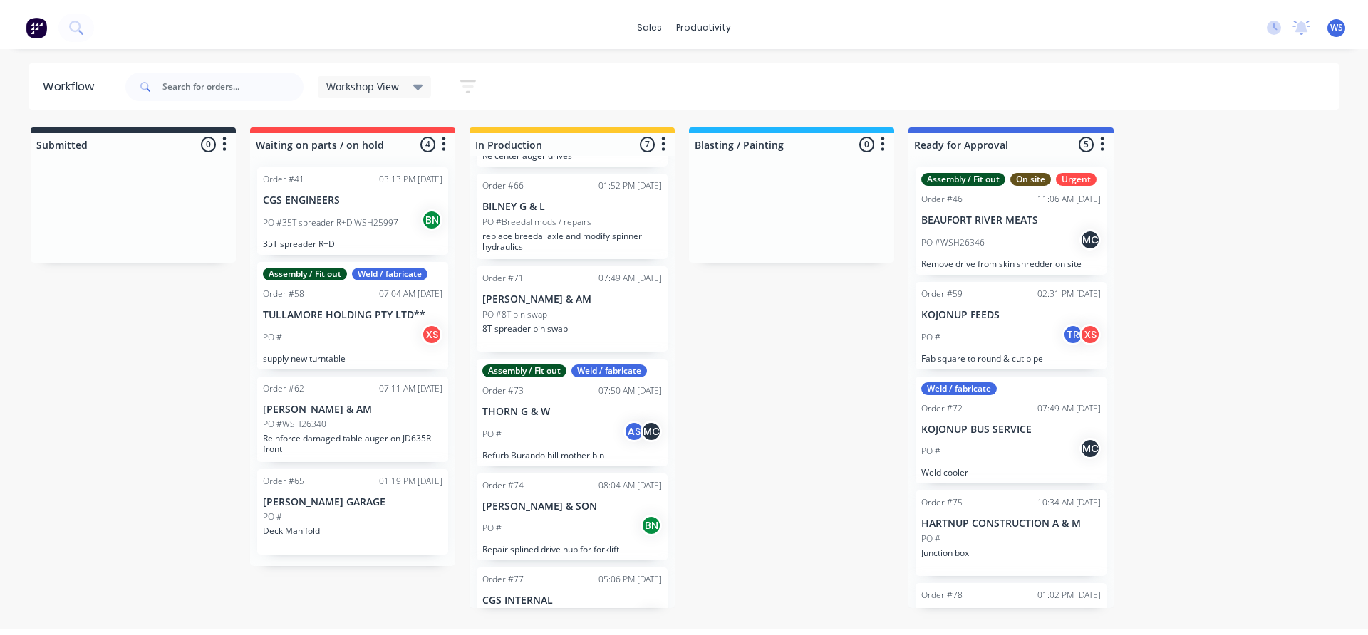
scroll to position [247, 0]
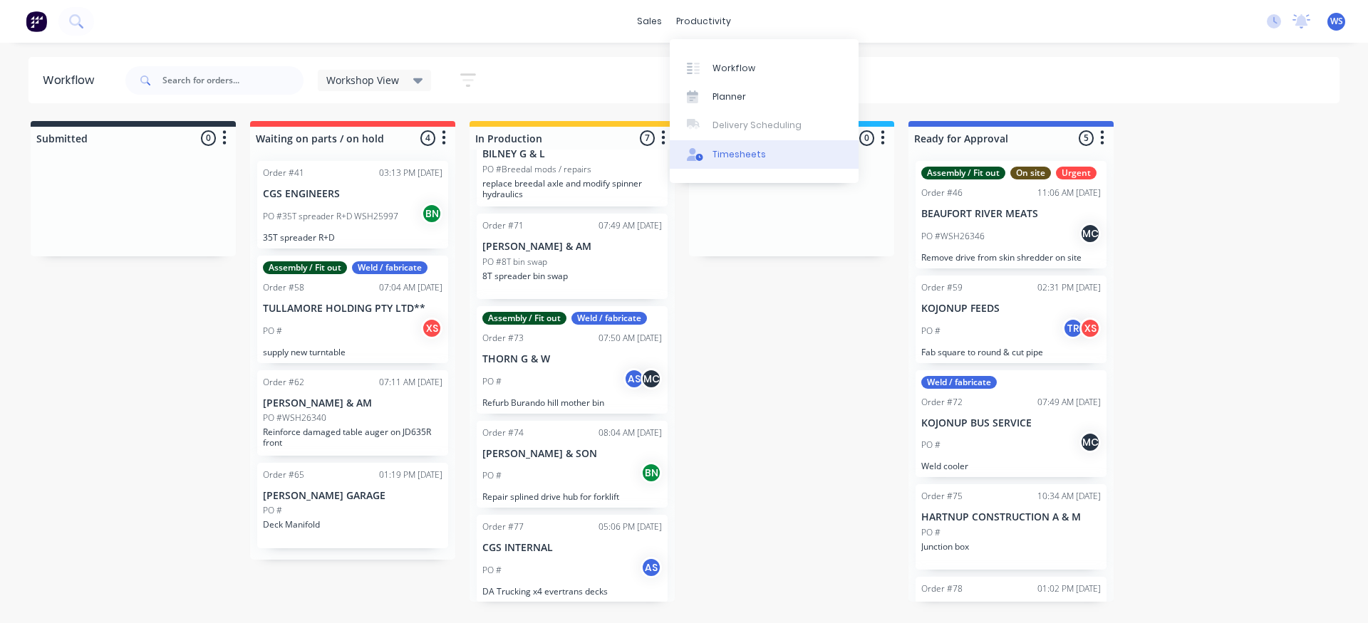
click at [737, 154] on div "Timesheets" at bounding box center [738, 154] width 53 height 13
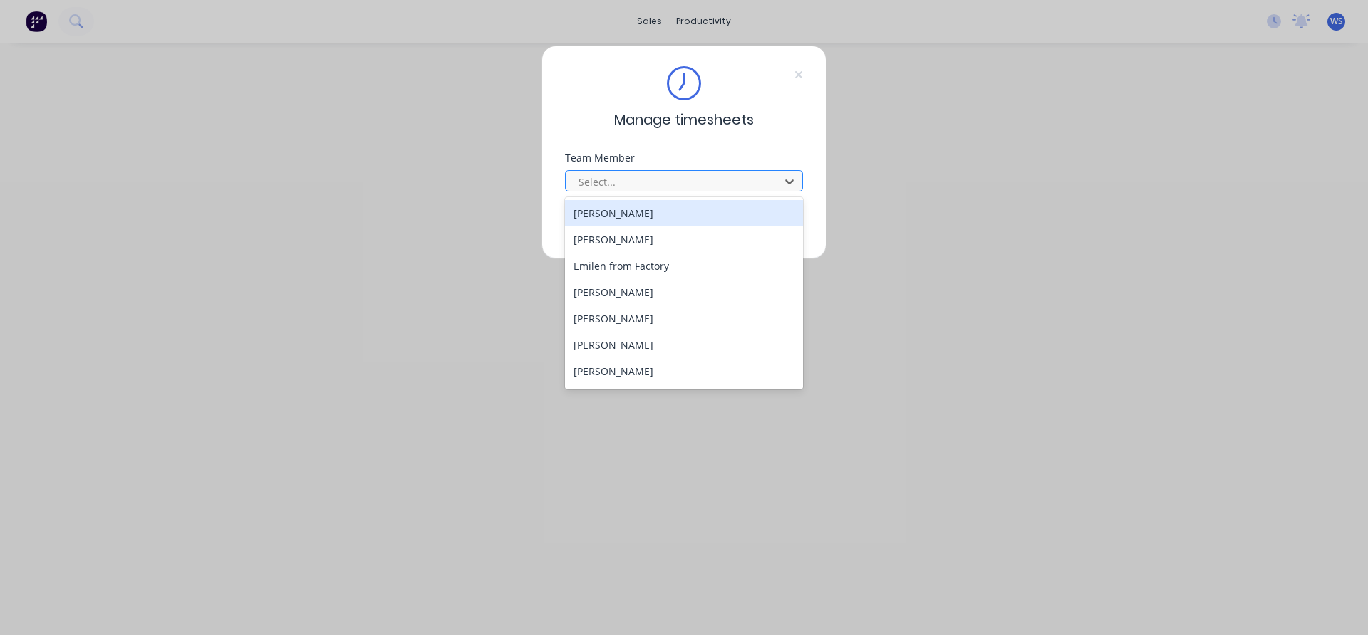
click at [635, 182] on div at bounding box center [674, 182] width 195 height 18
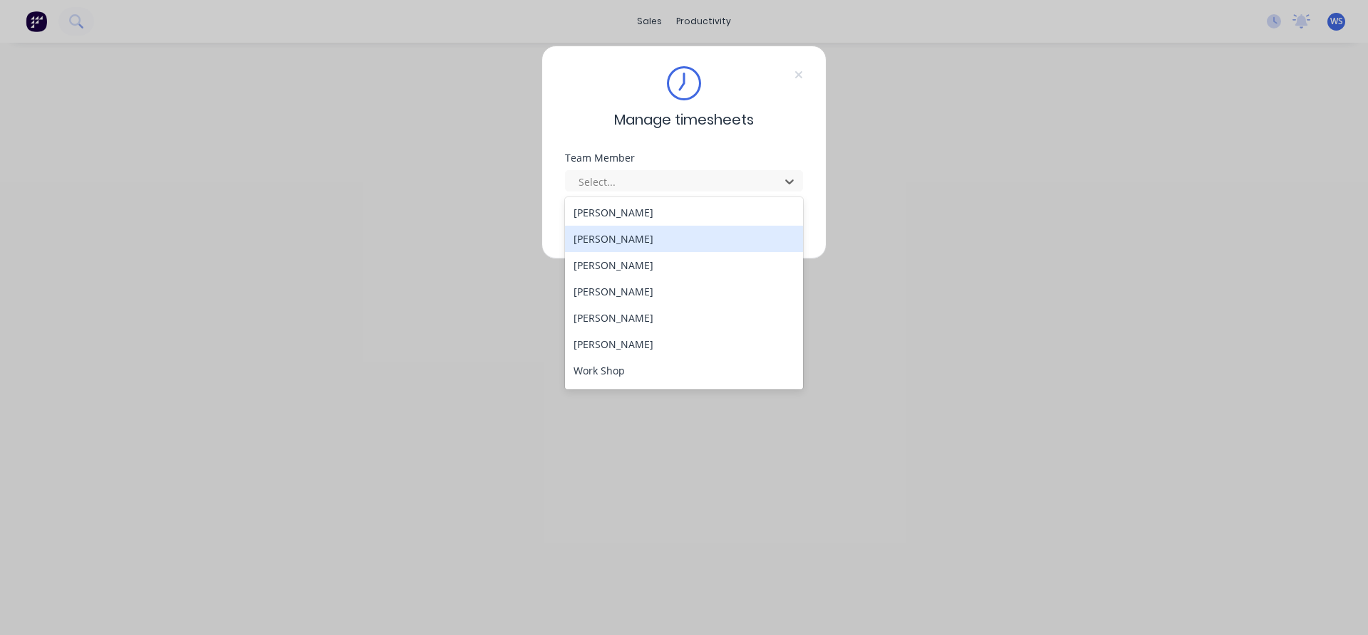
scroll to position [130, 0]
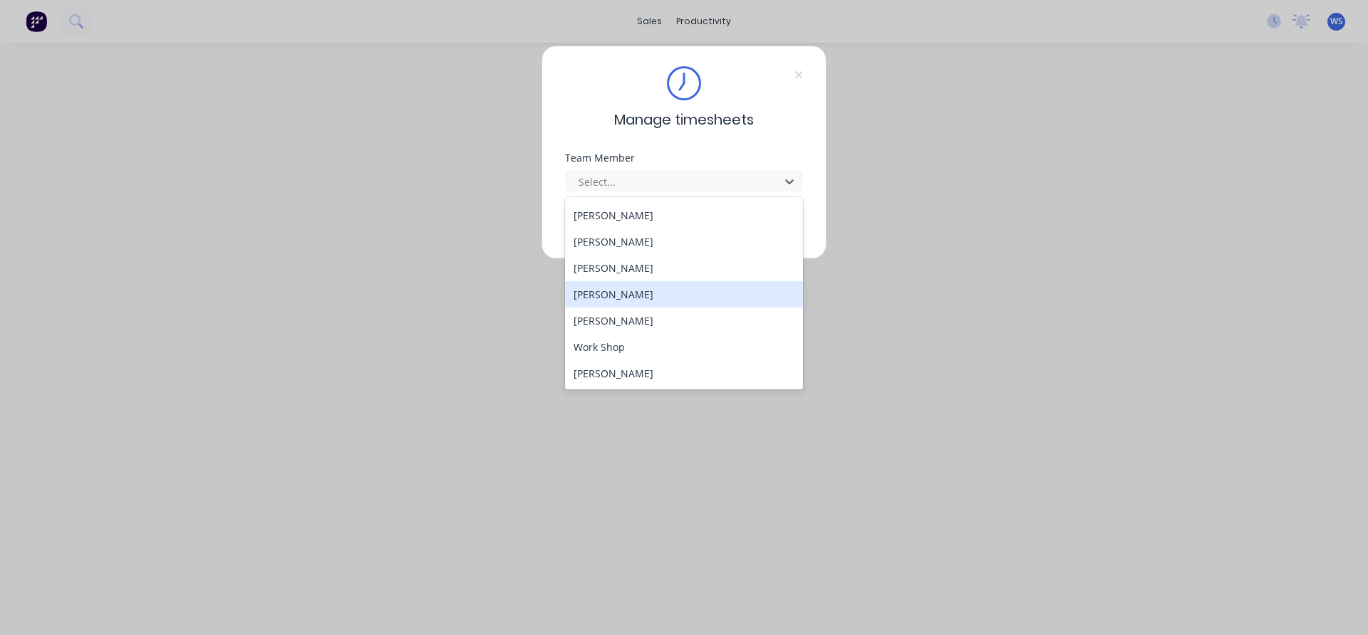
click at [620, 302] on div "[PERSON_NAME]" at bounding box center [684, 294] width 238 height 26
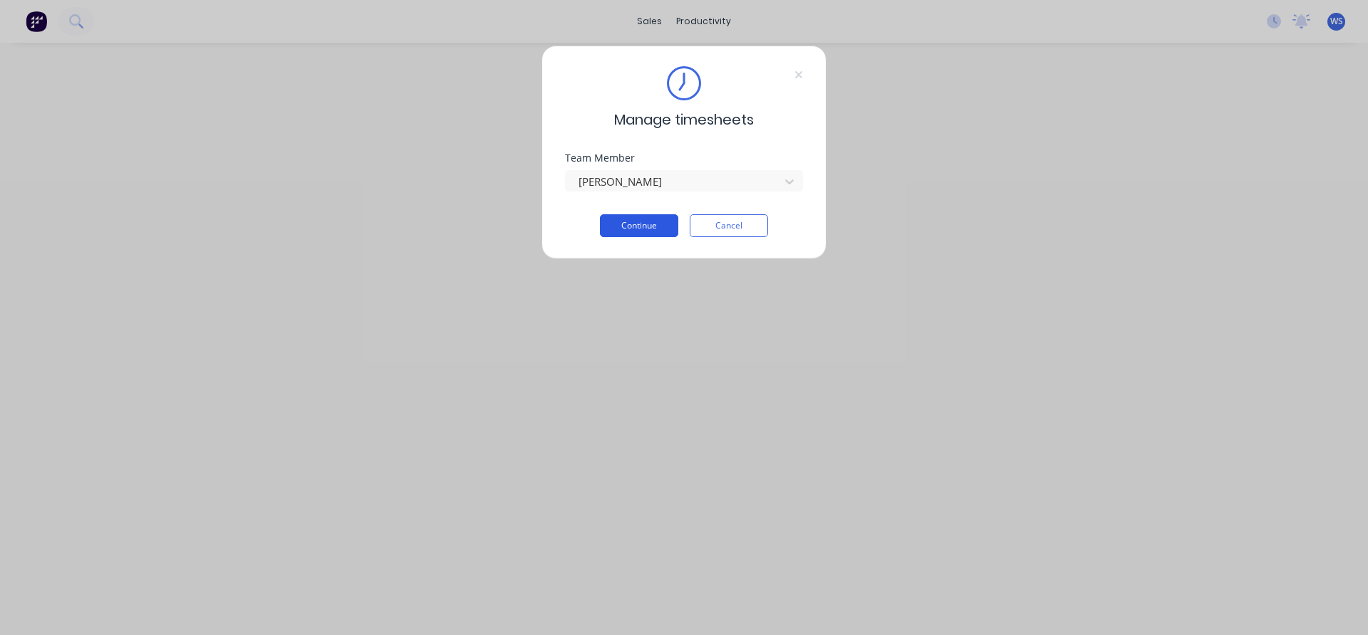
click at [628, 229] on button "Continue" at bounding box center [639, 225] width 78 height 23
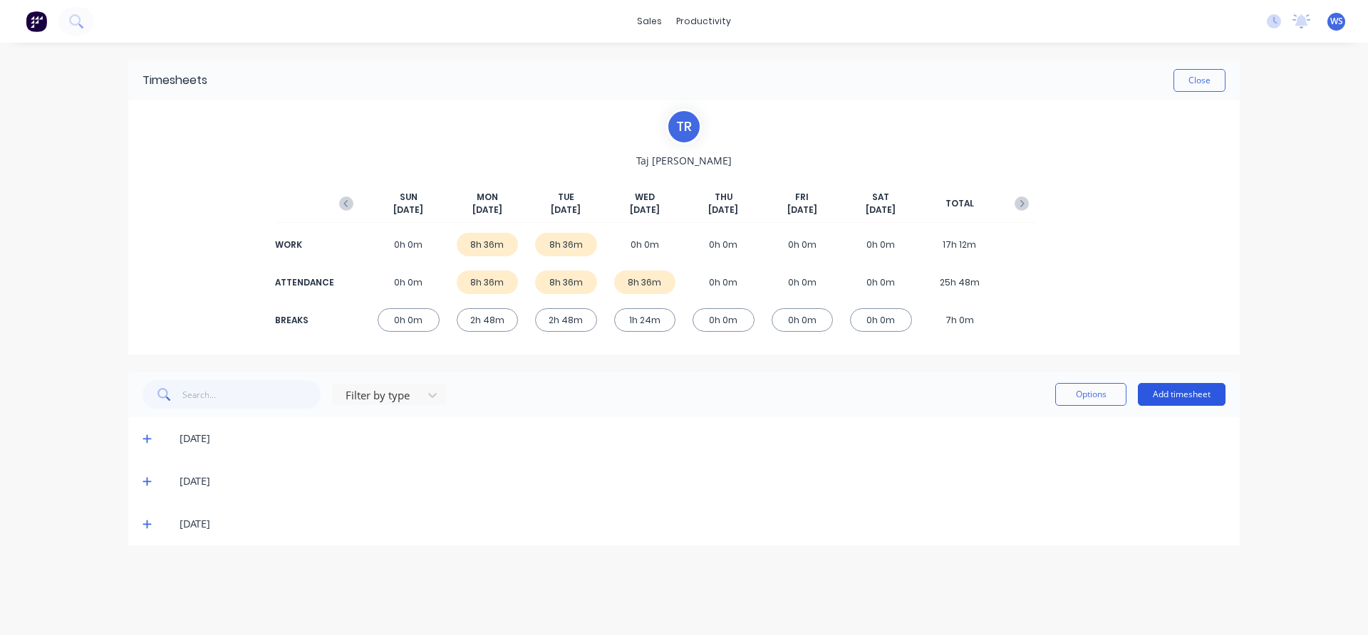
click at [1178, 404] on button "Add timesheet" at bounding box center [1182, 394] width 88 height 23
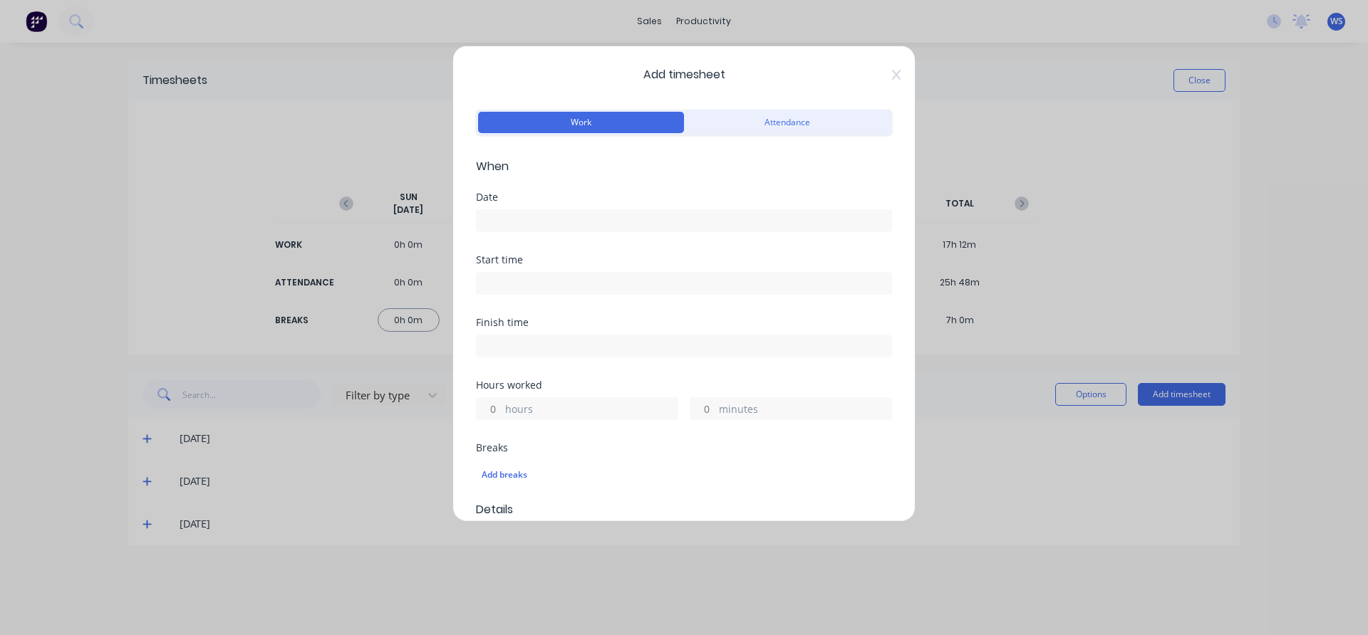
click at [490, 220] on input at bounding box center [684, 220] width 415 height 21
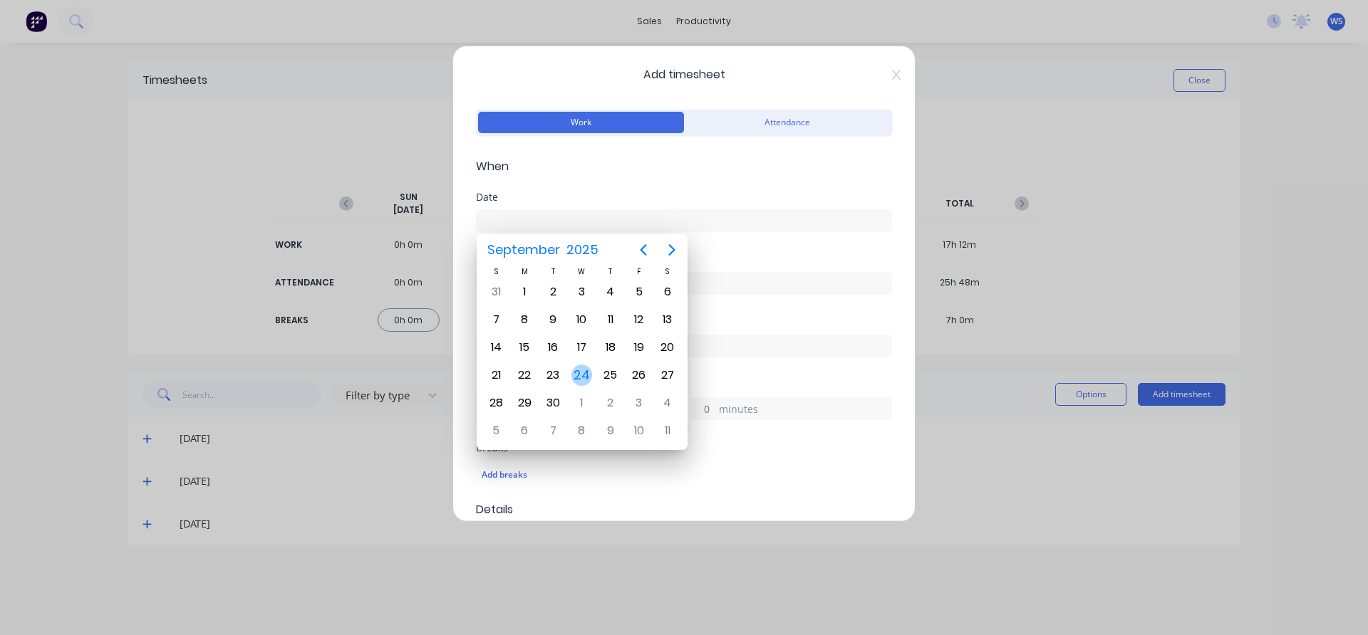
click at [577, 370] on div "24" at bounding box center [581, 375] width 21 height 21
type input "[DATE]"
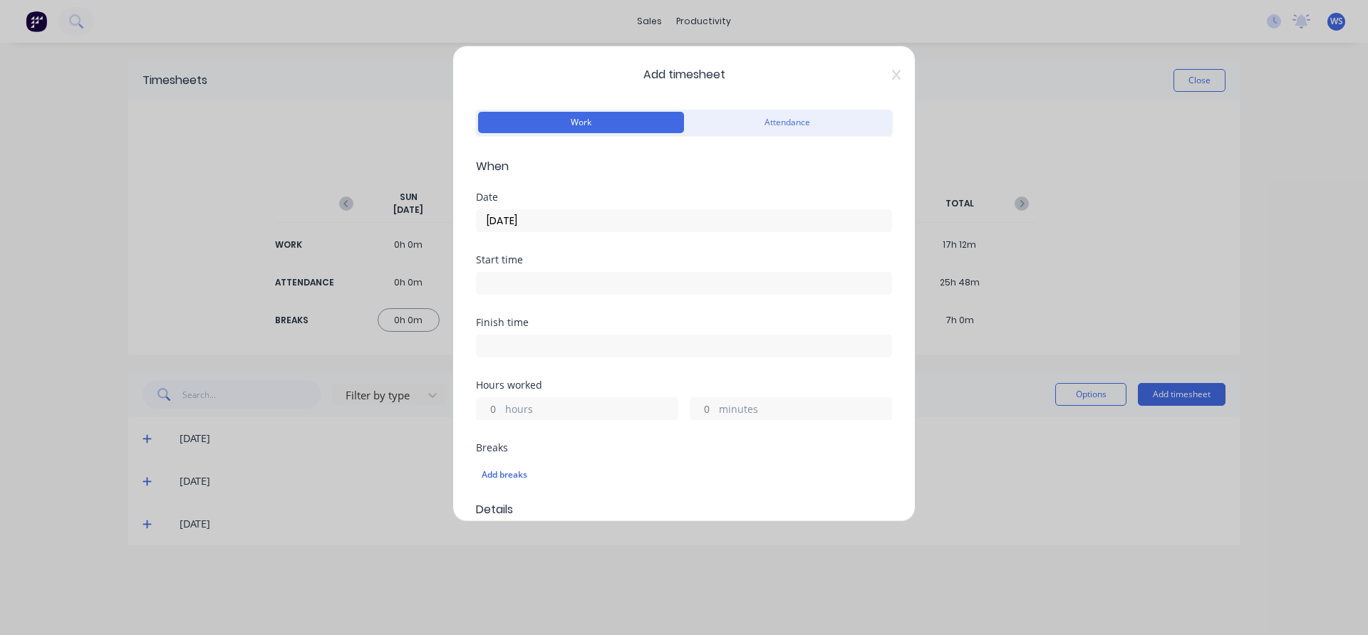
click at [568, 281] on input at bounding box center [684, 283] width 415 height 21
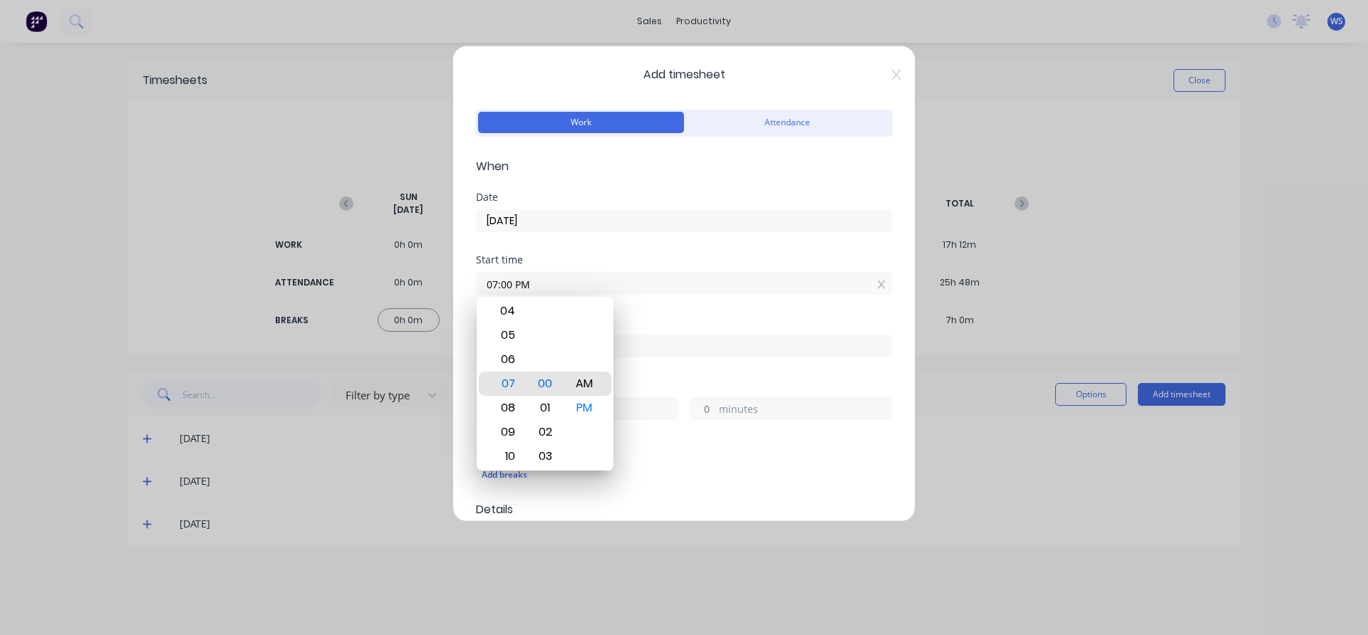
type input "07:00 AM"
click at [749, 195] on div "Date" at bounding box center [684, 197] width 416 height 10
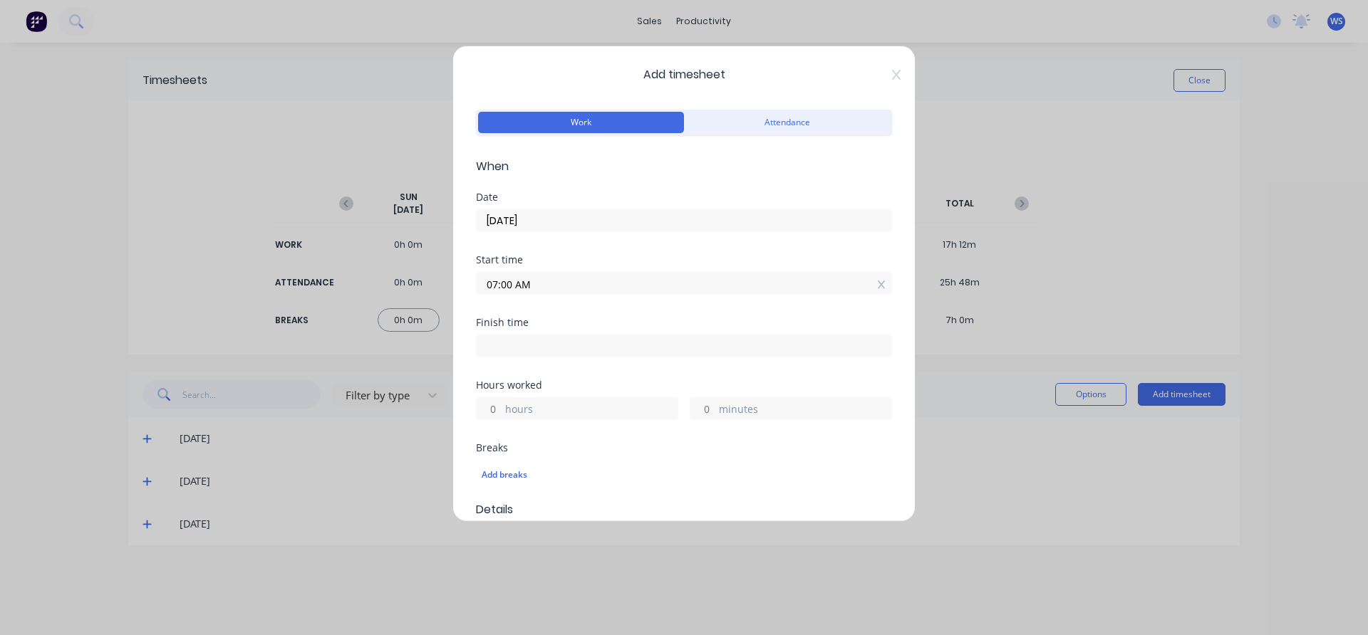
click at [623, 346] on input at bounding box center [684, 345] width 415 height 21
type input "05:25 PM"
type input "10"
type input "25"
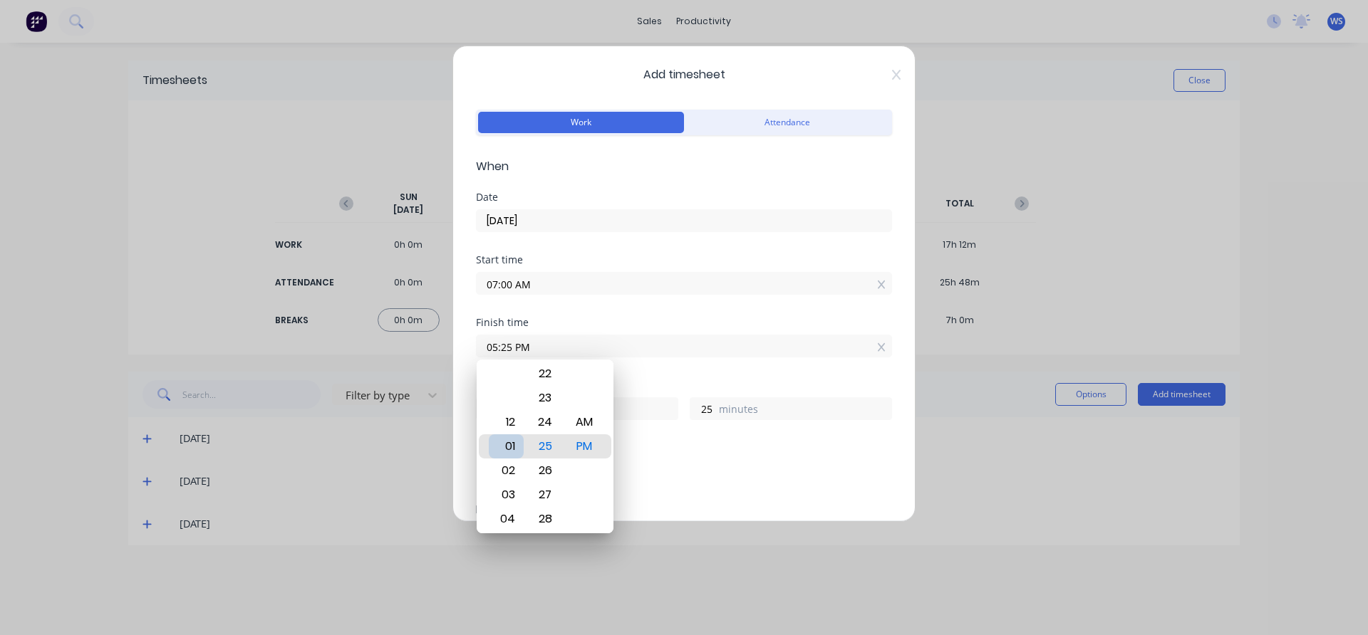
type input "01:25 PM"
type input "6"
type input "02:25 PM"
type input "7"
type input "02:29 PM"
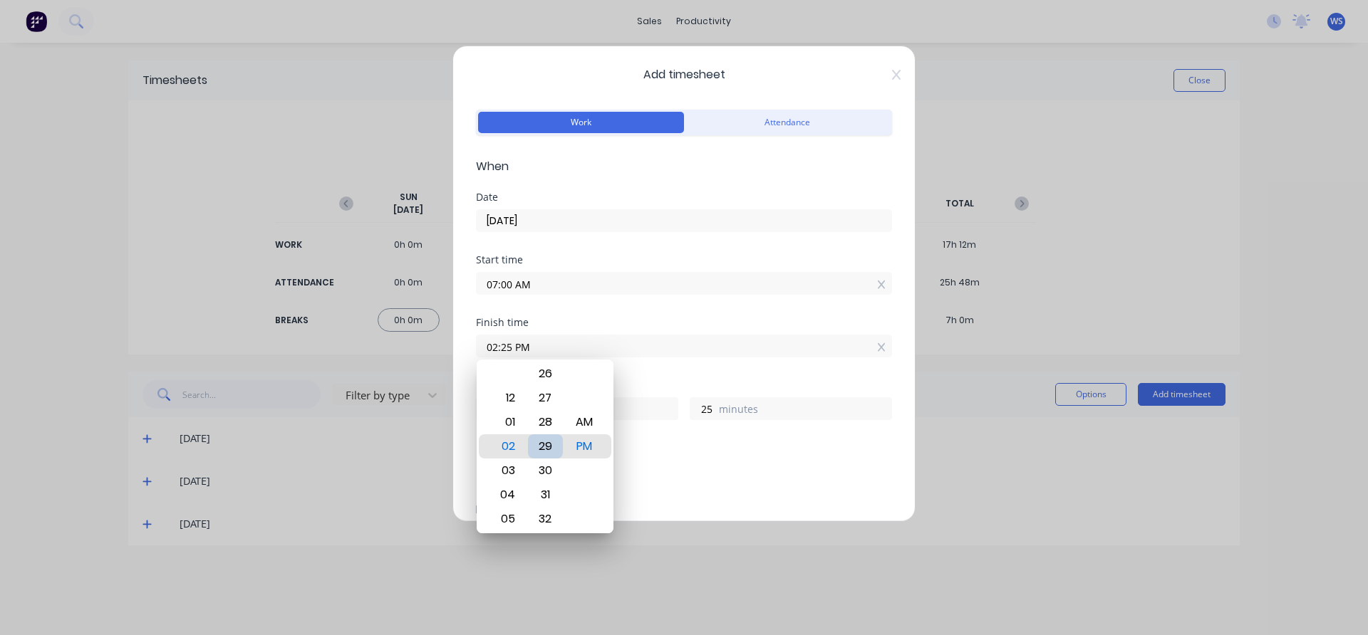
type input "29"
type input "02:30 PM"
type input "30"
click at [685, 464] on div "Add breaks" at bounding box center [684, 475] width 416 height 30
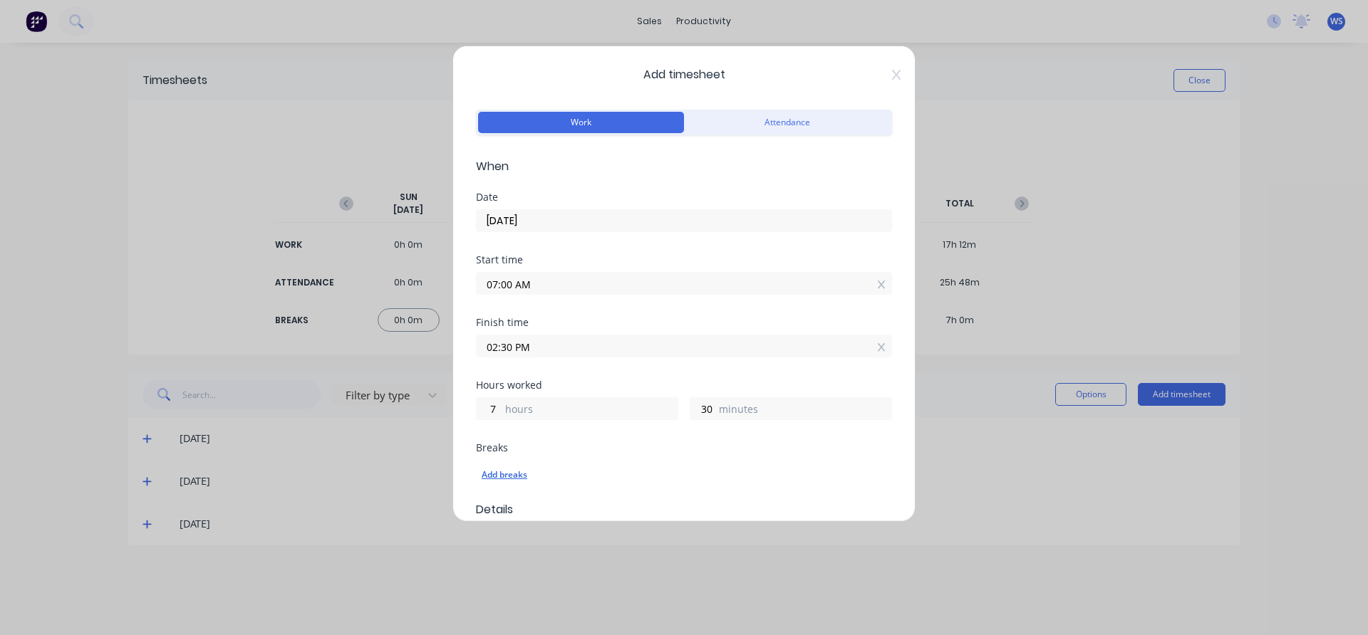
click at [529, 475] on div "Add breaks" at bounding box center [684, 475] width 405 height 19
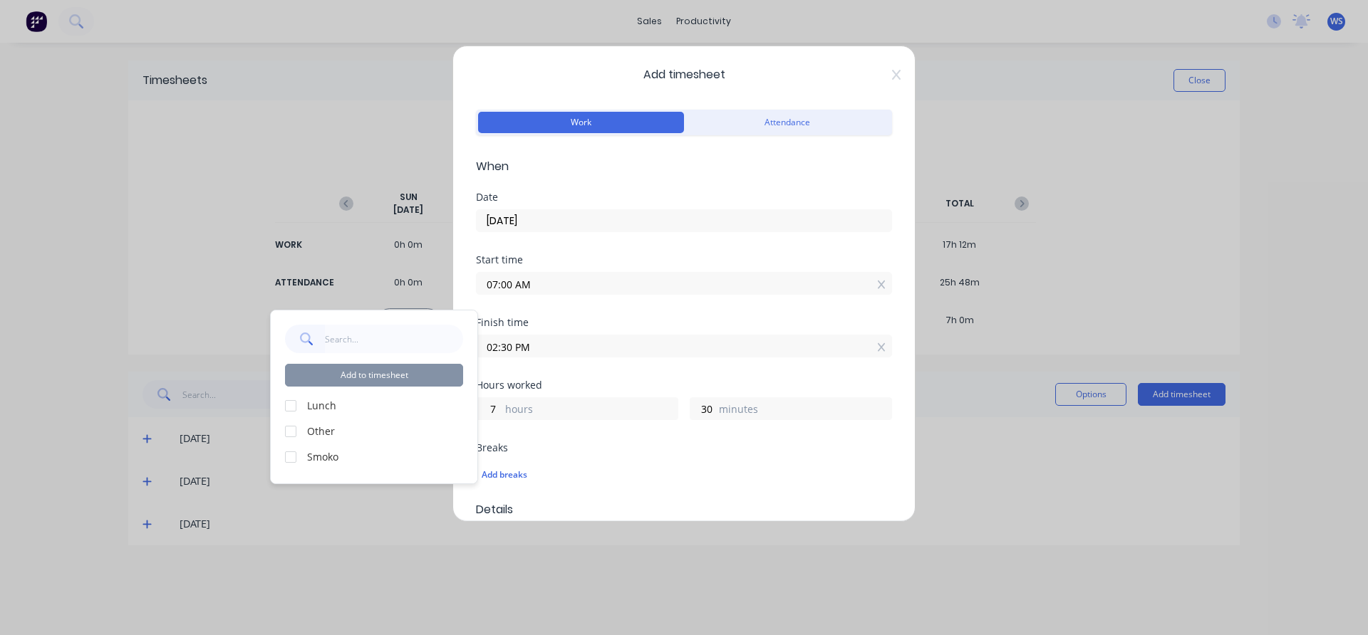
click at [292, 407] on div at bounding box center [290, 406] width 28 height 28
click at [291, 456] on div at bounding box center [290, 457] width 28 height 28
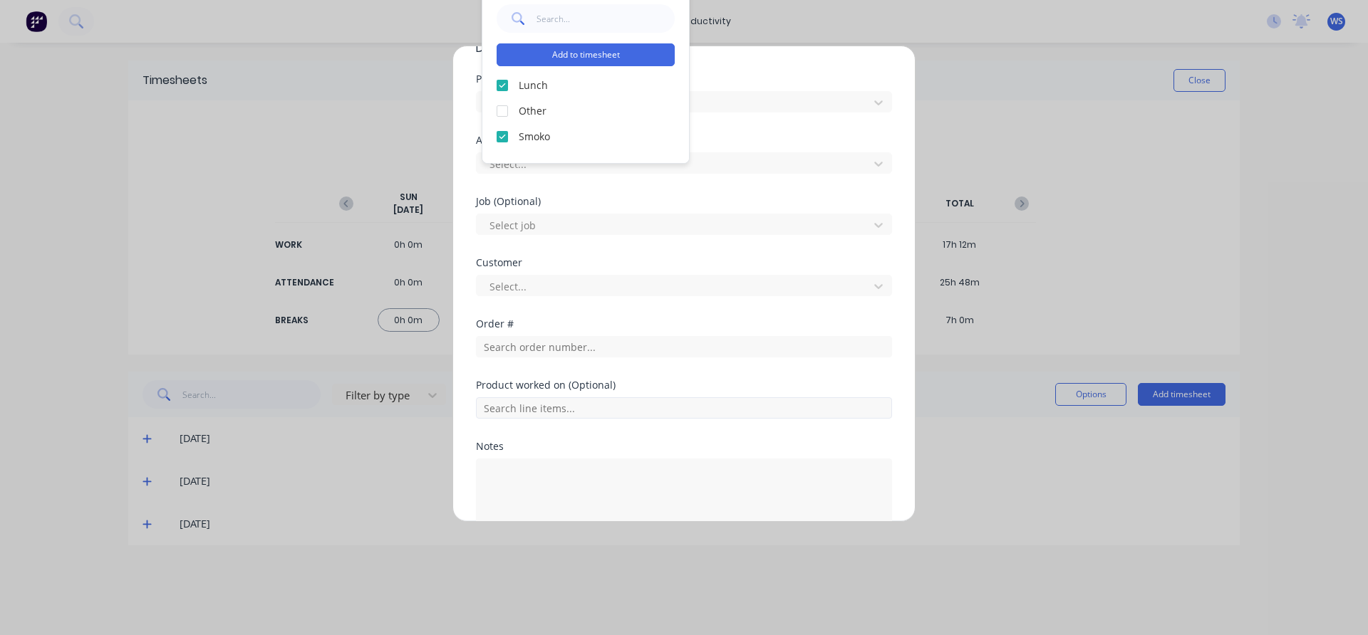
scroll to position [499, 0]
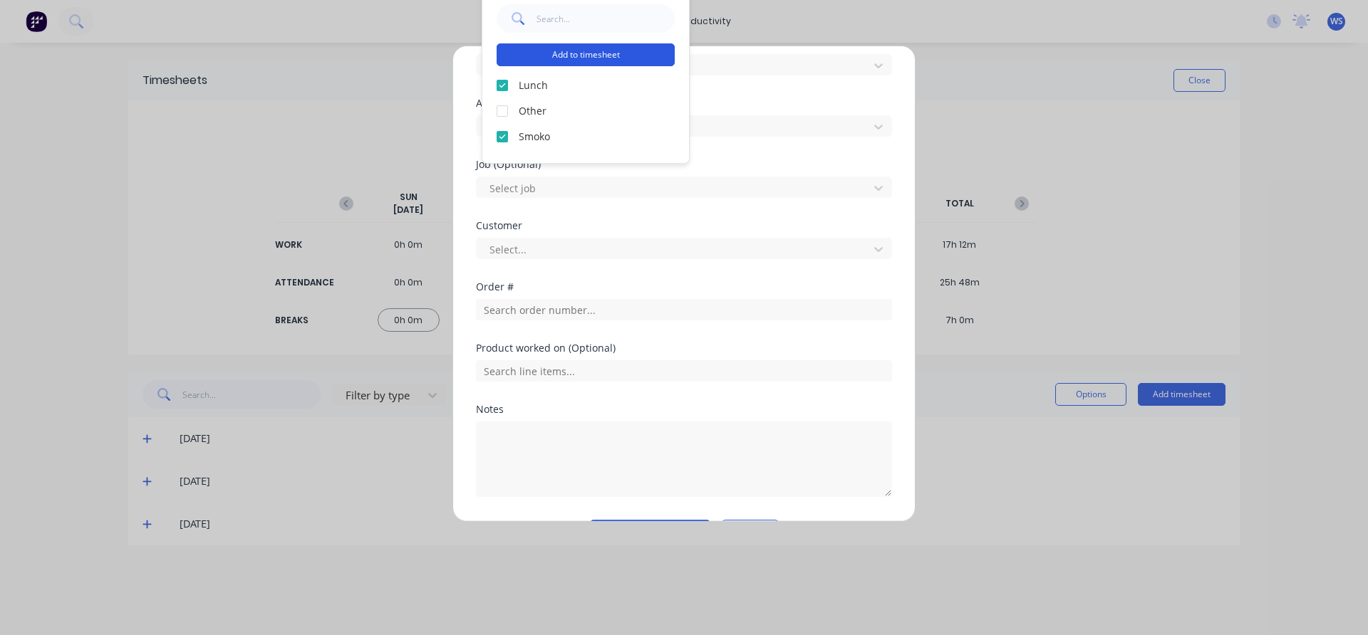
click at [600, 50] on button "Add to timesheet" at bounding box center [585, 54] width 178 height 23
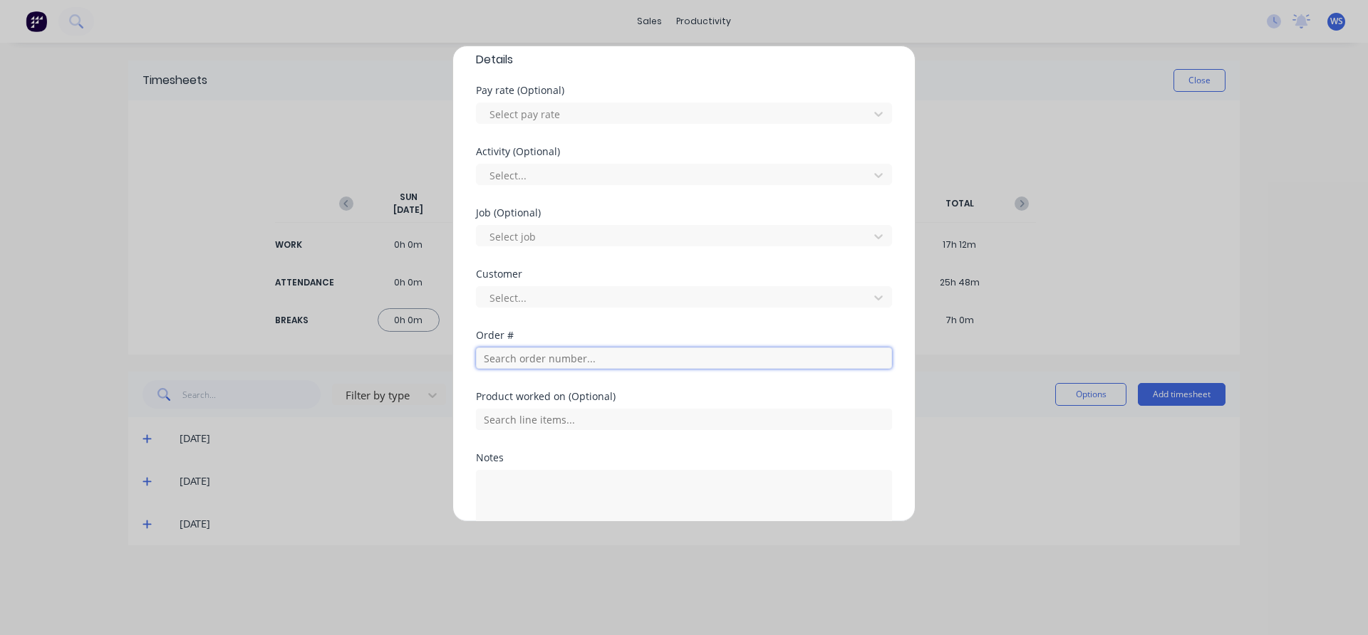
click at [570, 360] on input "text" at bounding box center [684, 358] width 416 height 21
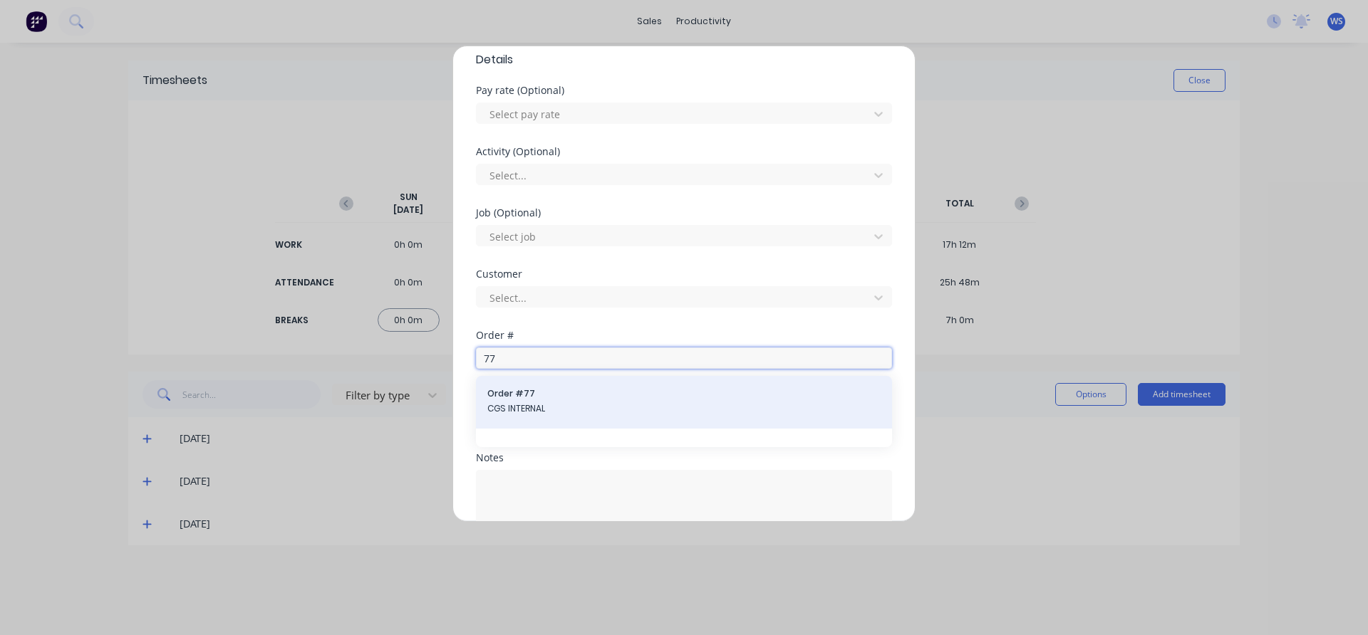
type input "77"
click at [566, 397] on span "Order # 77" at bounding box center [683, 393] width 393 height 13
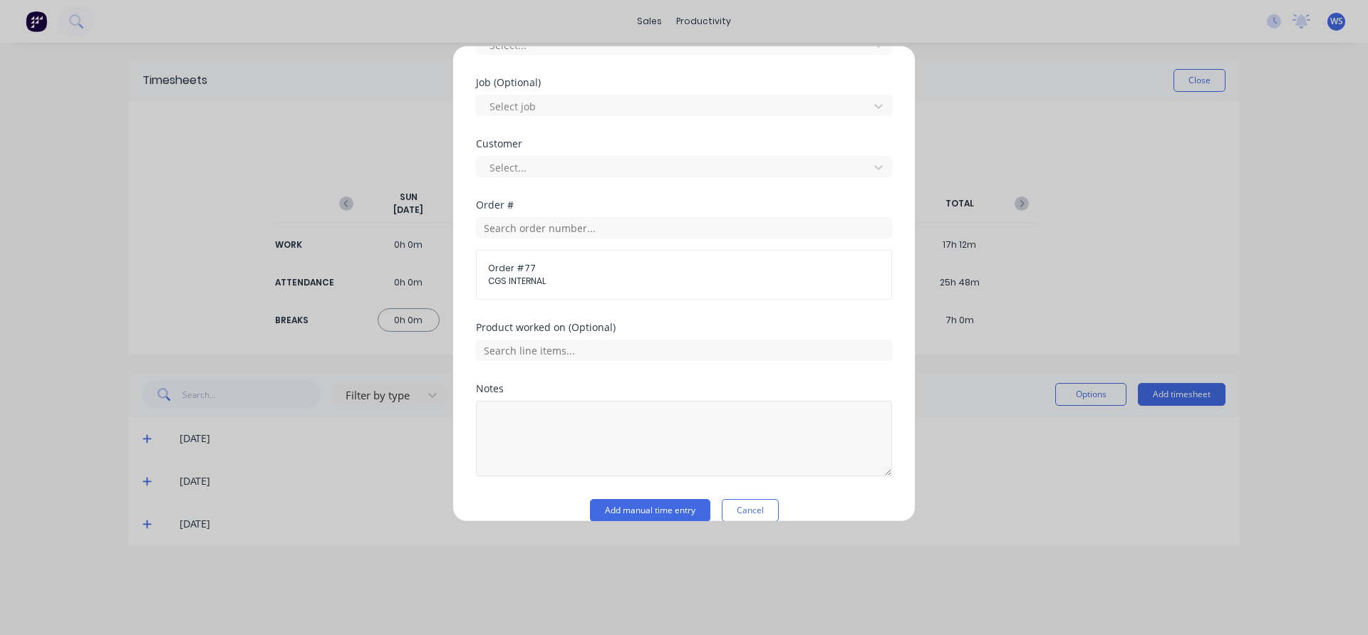
scroll to position [650, 0]
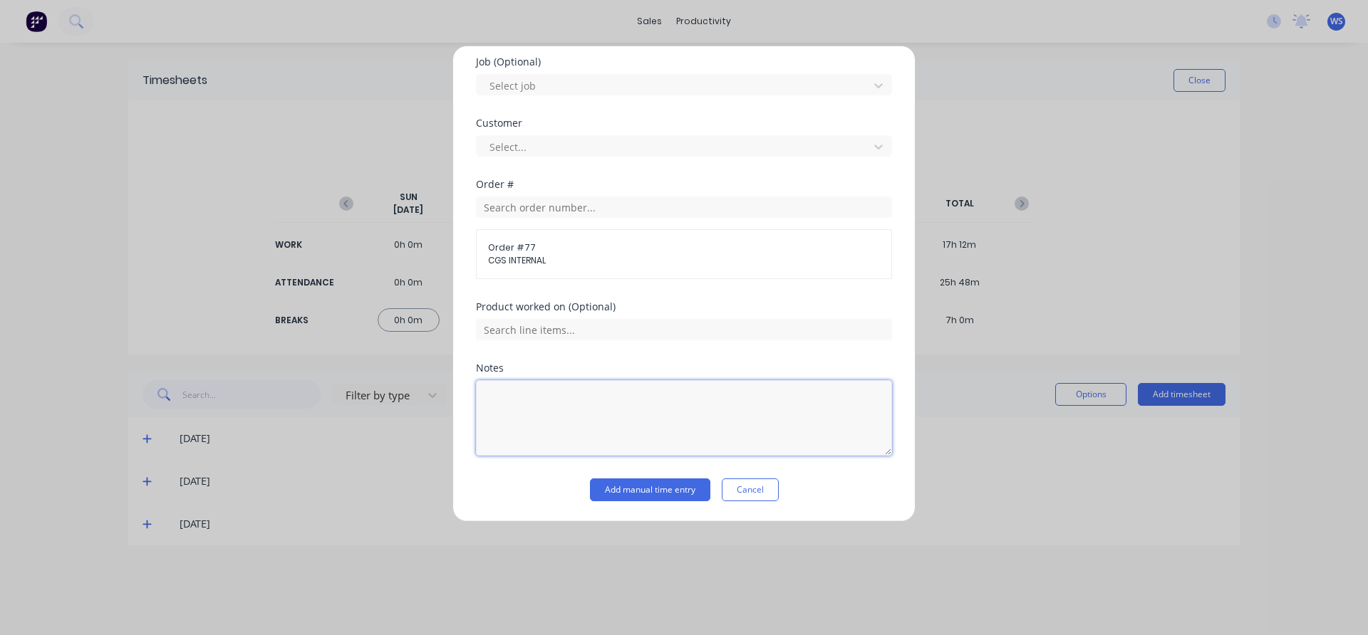
click at [523, 391] on textarea at bounding box center [684, 418] width 416 height 76
click at [603, 498] on button "Add manual time entry" at bounding box center [650, 490] width 120 height 23
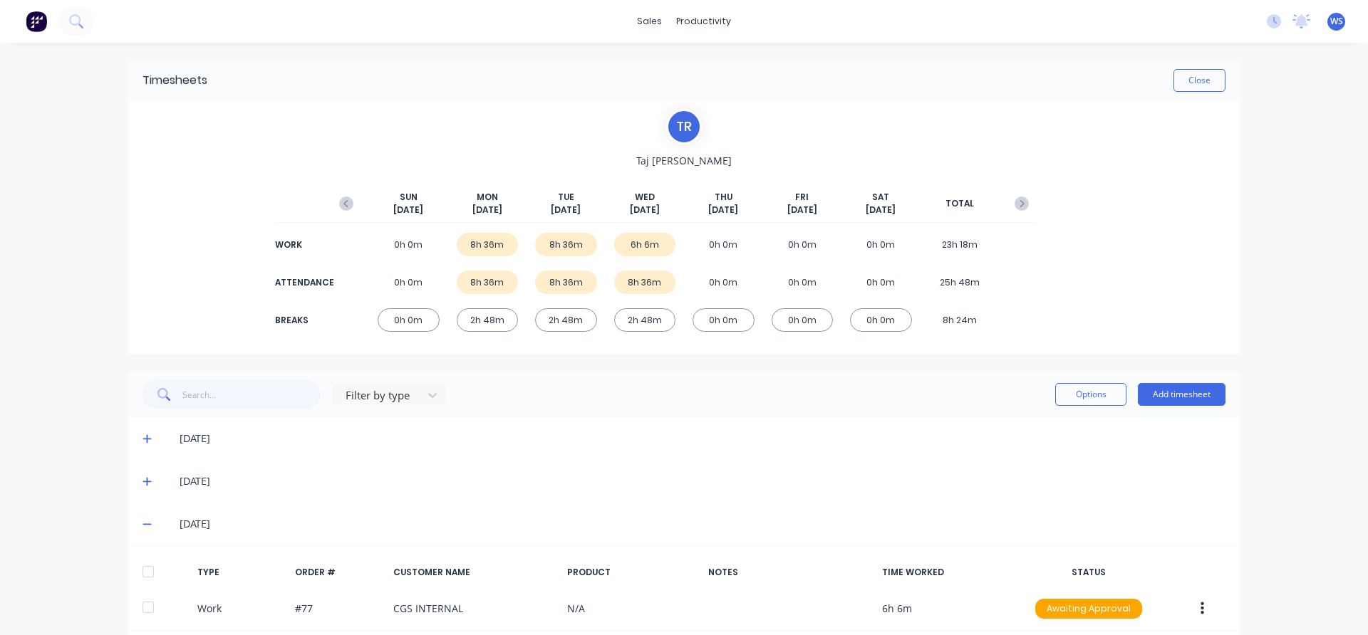
scroll to position [71, 0]
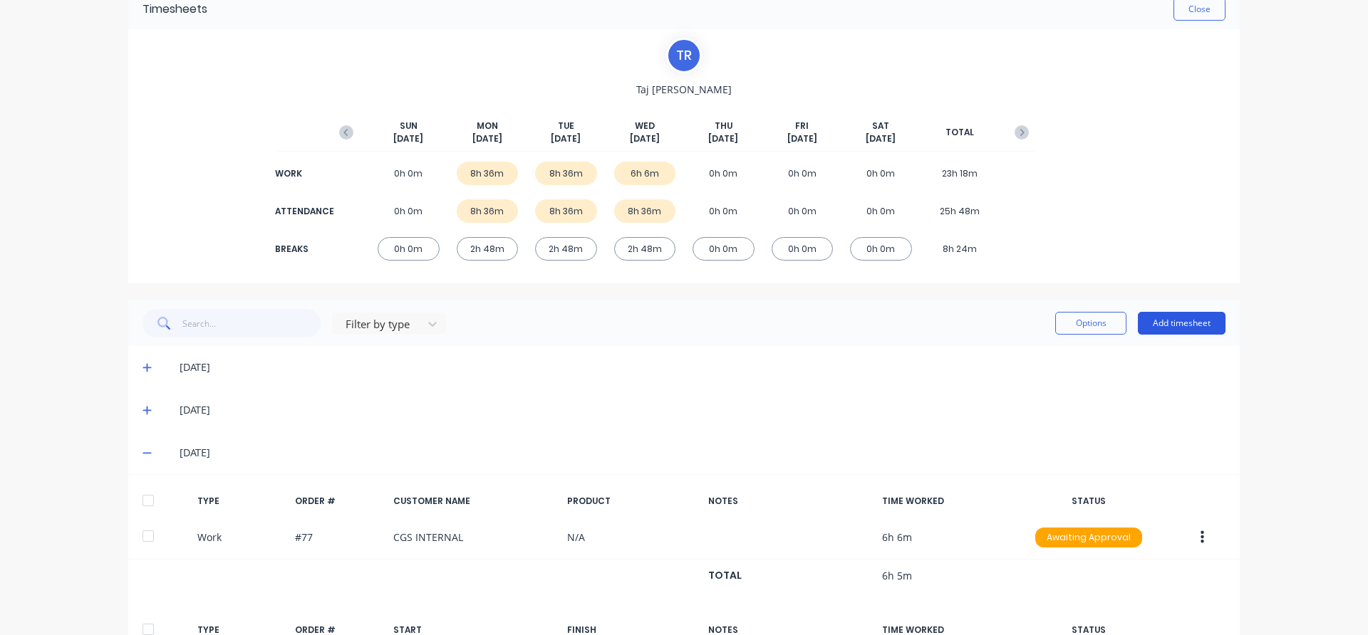
click at [1186, 322] on button "Add timesheet" at bounding box center [1182, 323] width 88 height 23
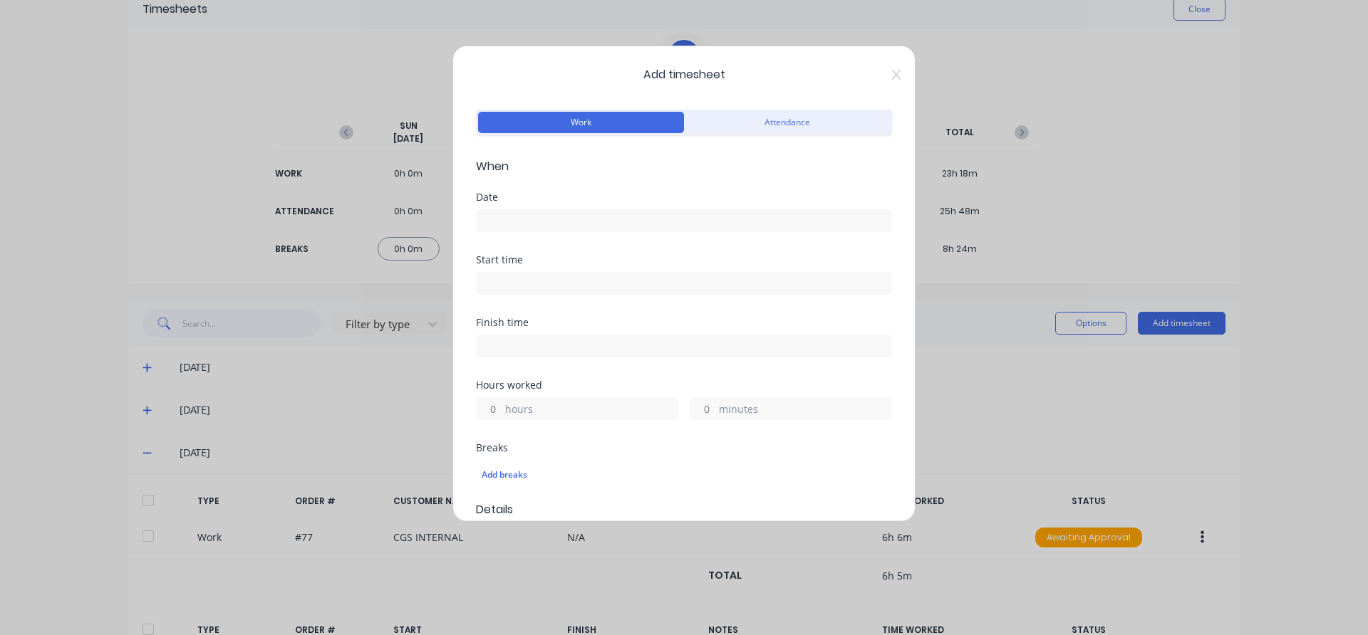
click at [627, 222] on input at bounding box center [684, 220] width 415 height 21
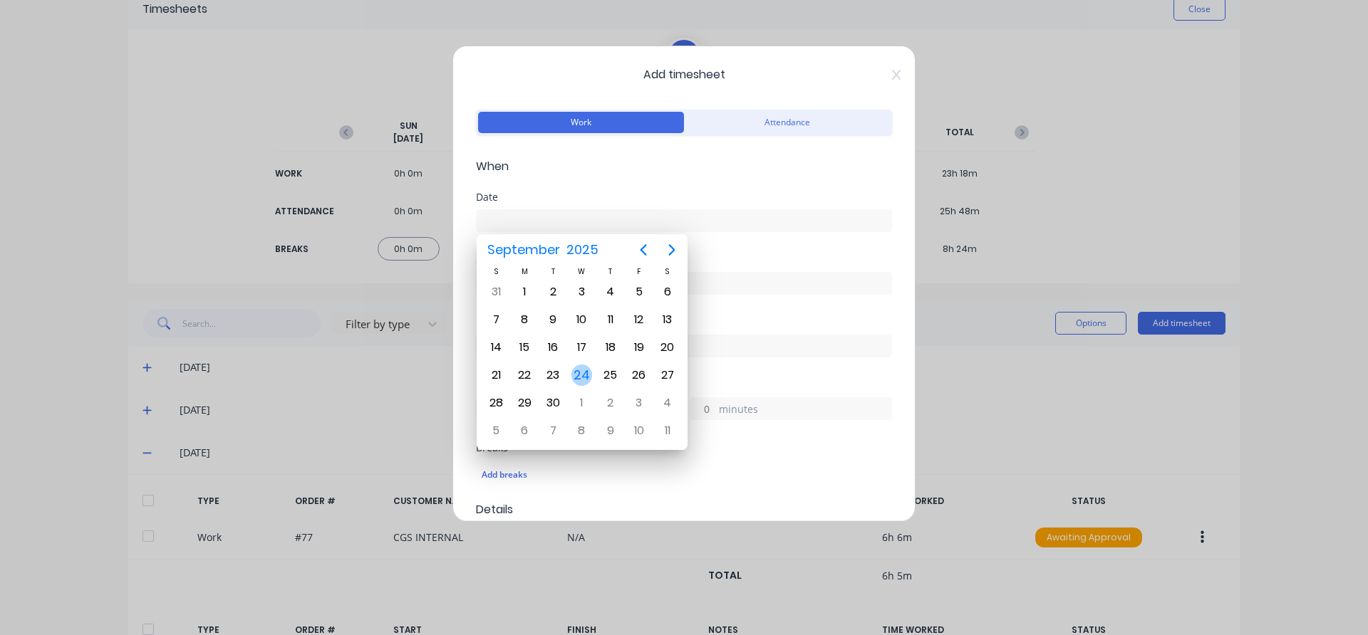
click at [577, 376] on div "24" at bounding box center [581, 375] width 21 height 21
type input "[DATE]"
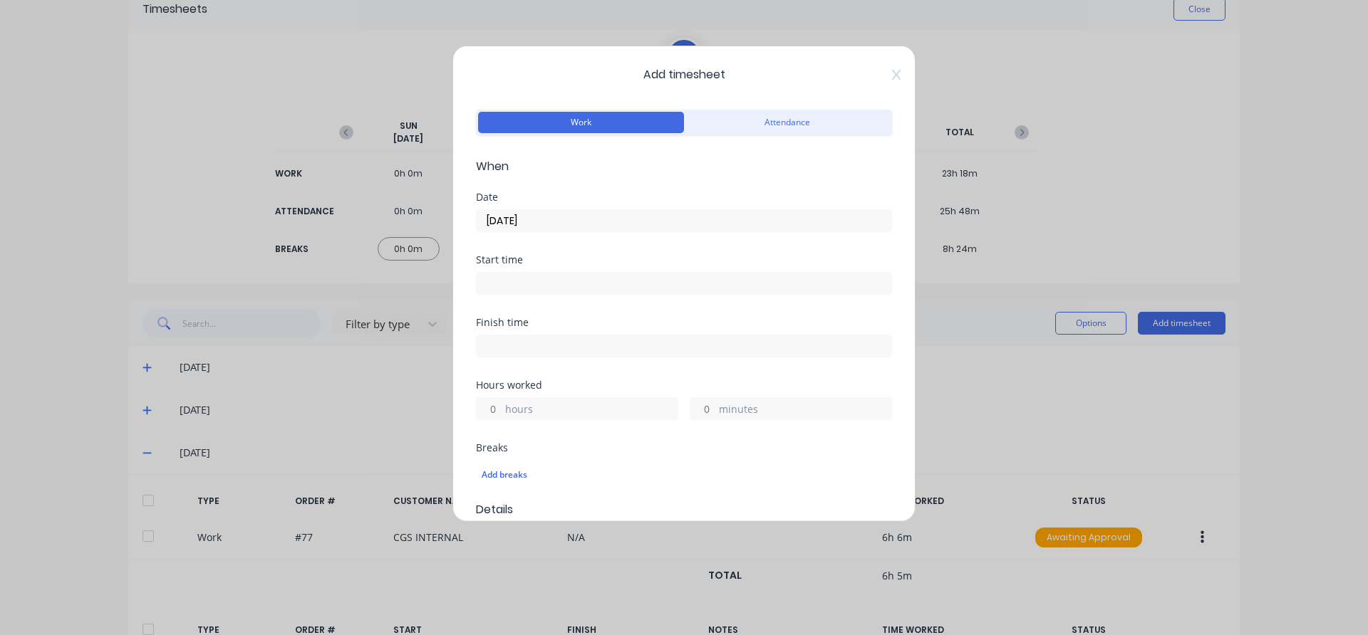
click at [538, 281] on input at bounding box center [684, 283] width 415 height 21
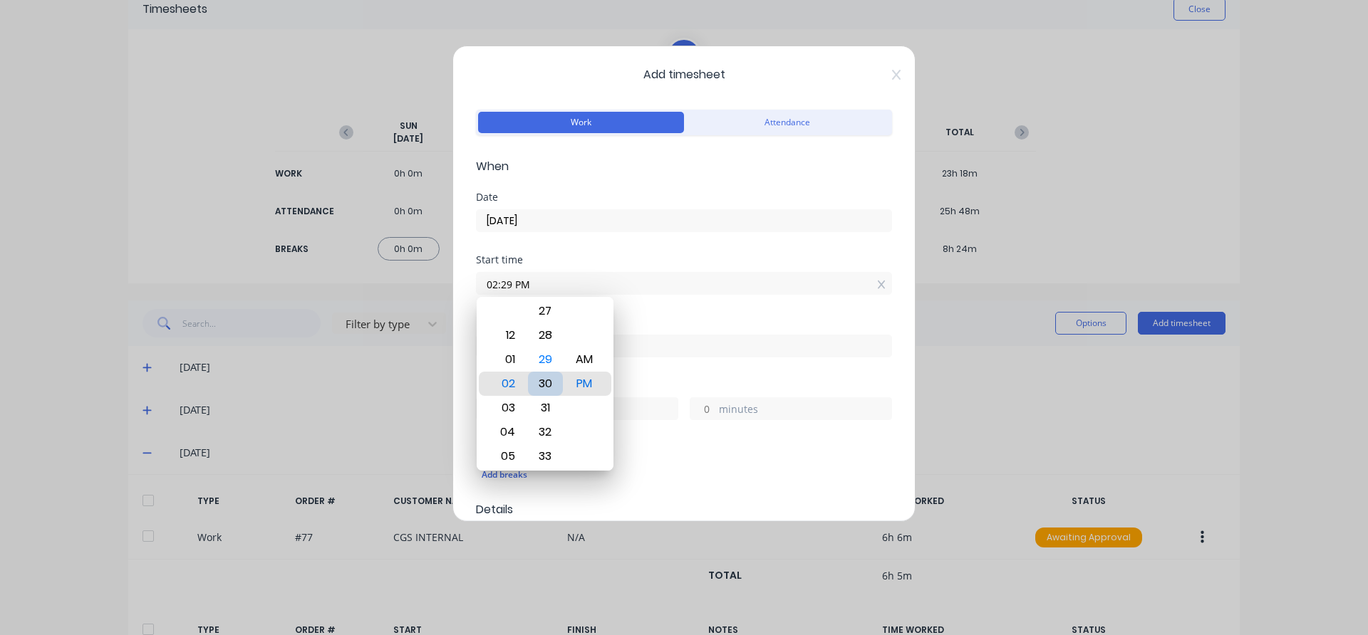
type input "02:30 PM"
click at [731, 321] on div "Finish time" at bounding box center [684, 323] width 416 height 10
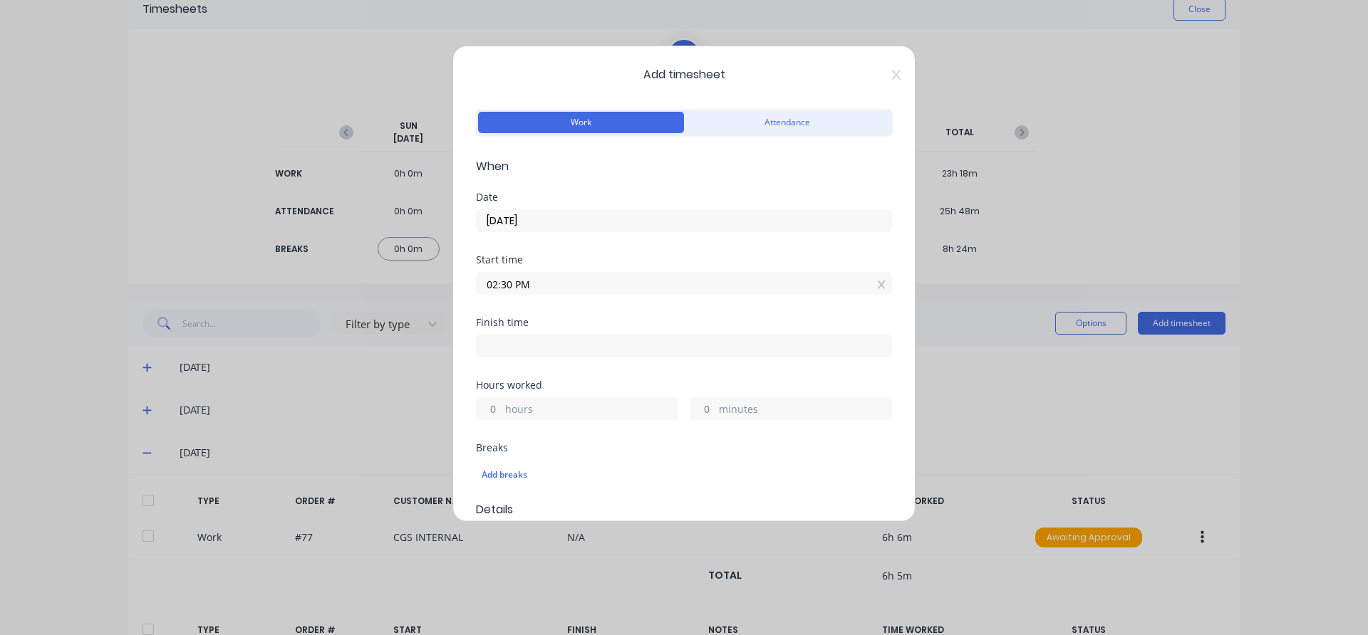
click at [715, 345] on input at bounding box center [684, 345] width 415 height 21
type input "05:26 PM"
type input "2"
type input "56"
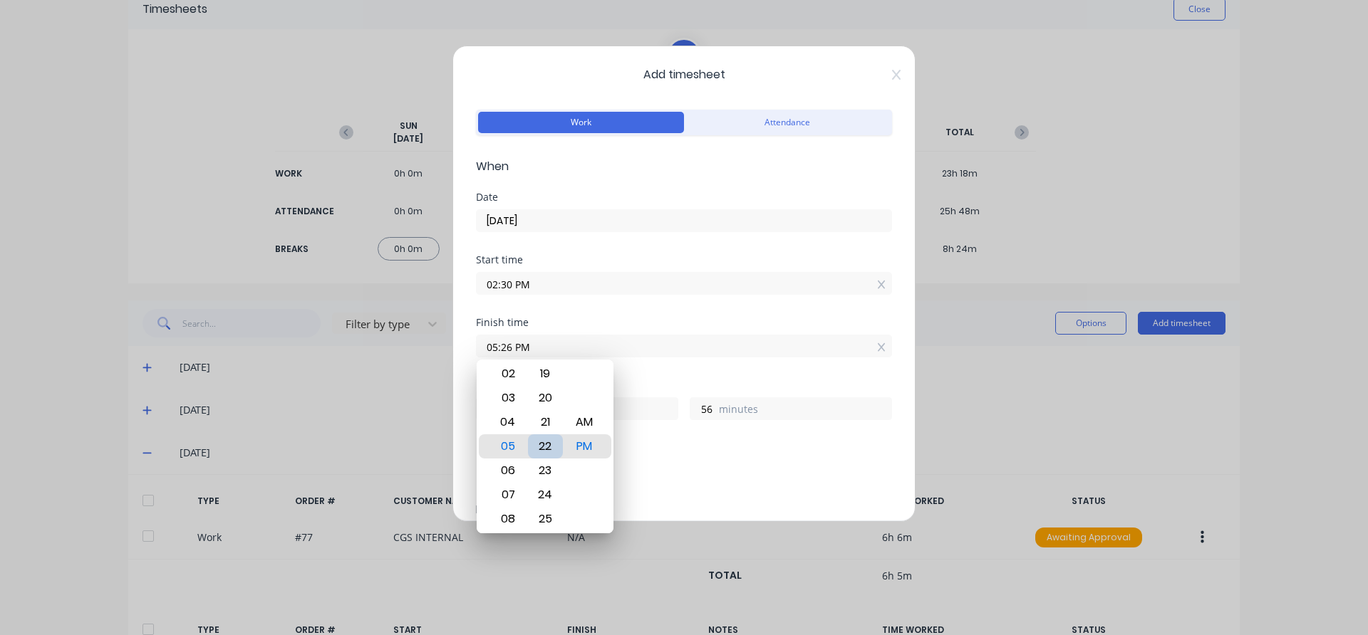
type input "05:22 PM"
type input "52"
type input "05:16 PM"
type input "46"
type input "05:11 PM"
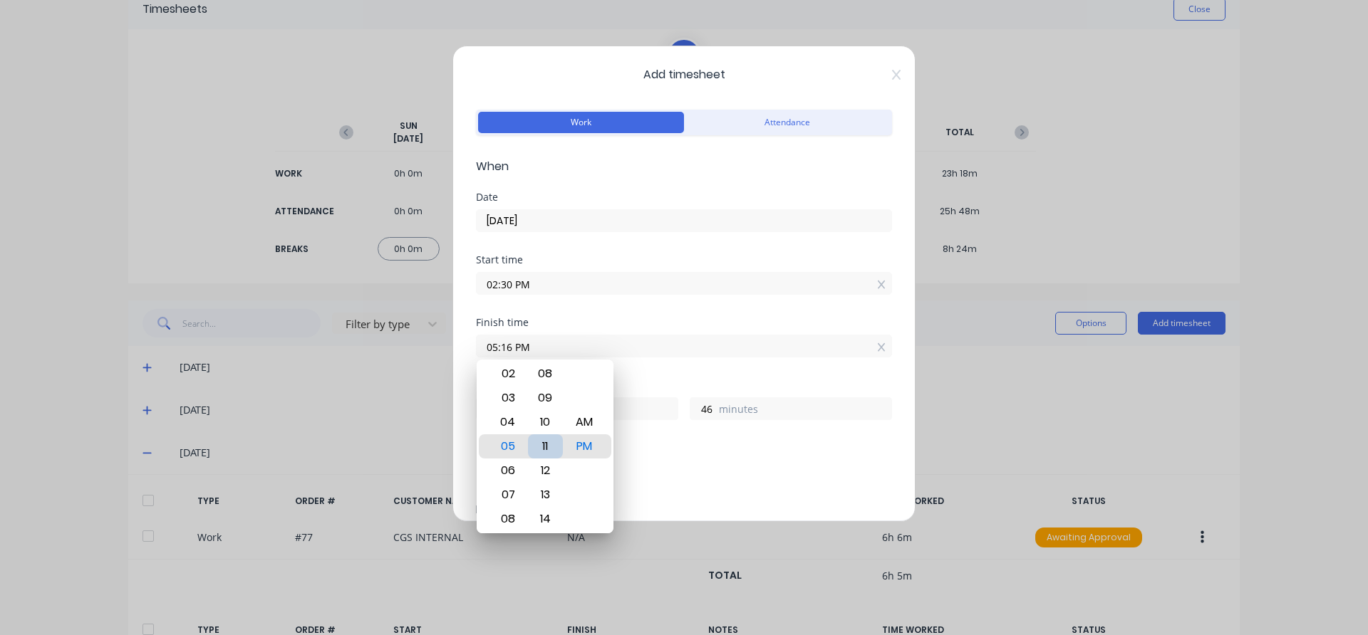
type input "41"
type input "05:06 PM"
type input "36"
type input "05:00 PM"
type input "30"
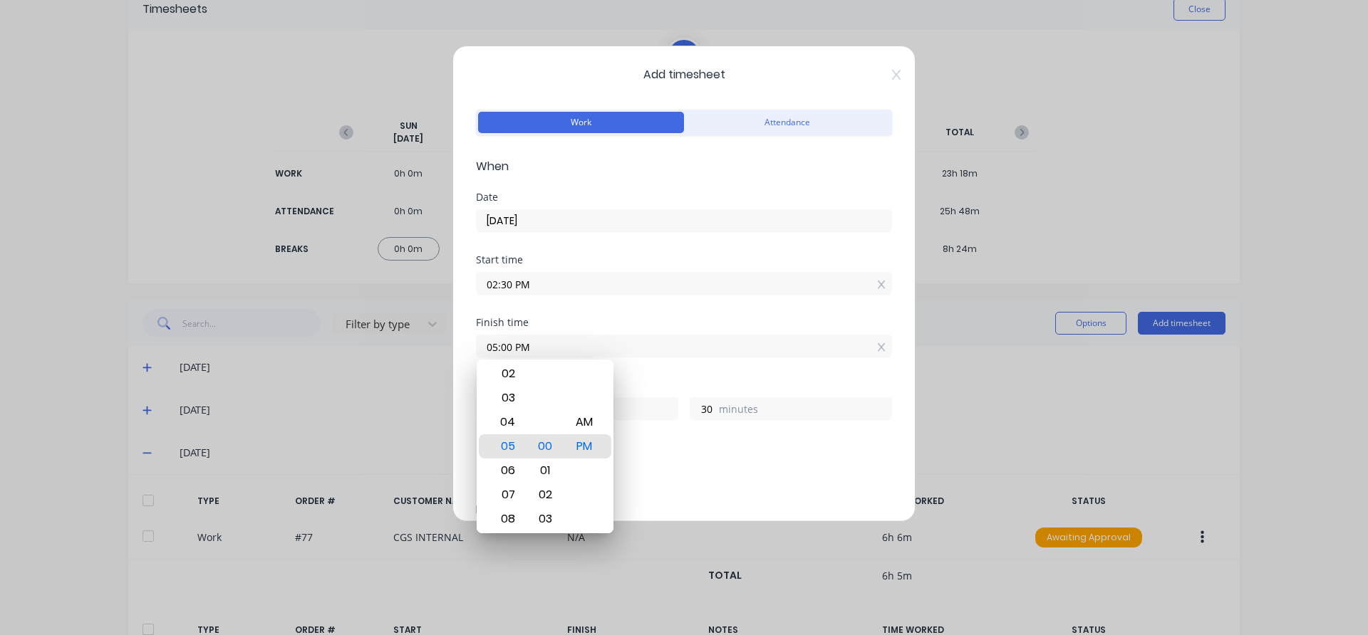
click at [680, 459] on div "Add breaks" at bounding box center [684, 473] width 416 height 33
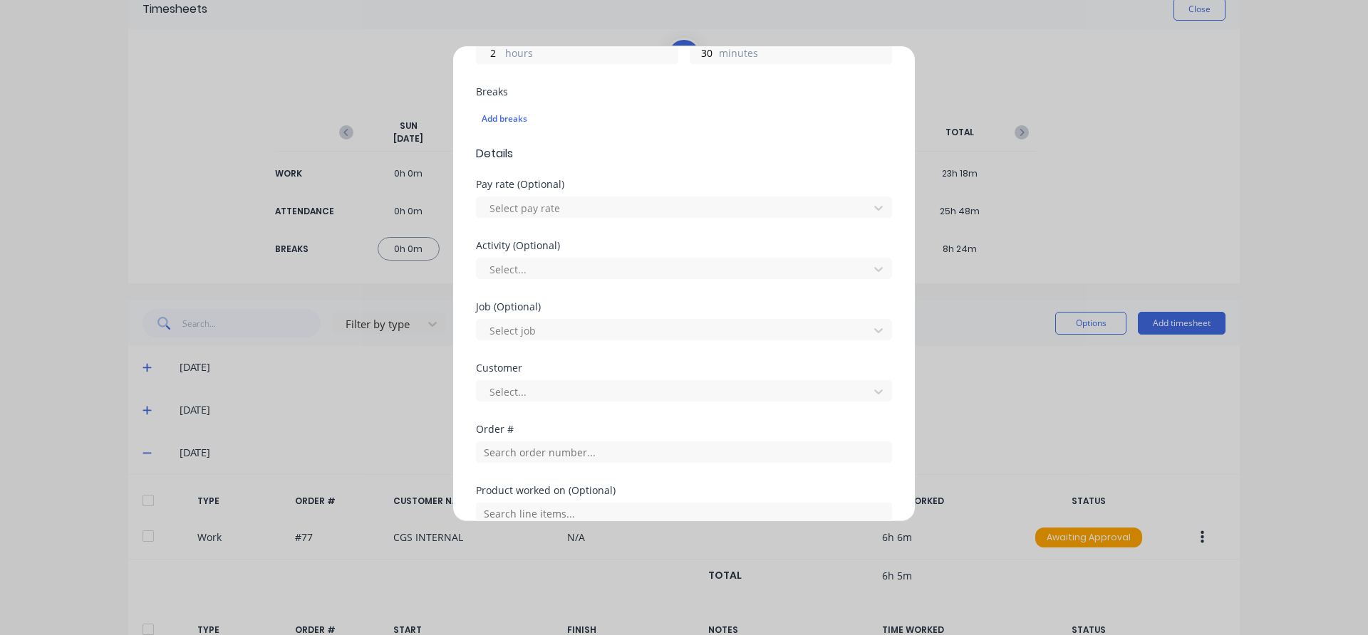
scroll to position [427, 0]
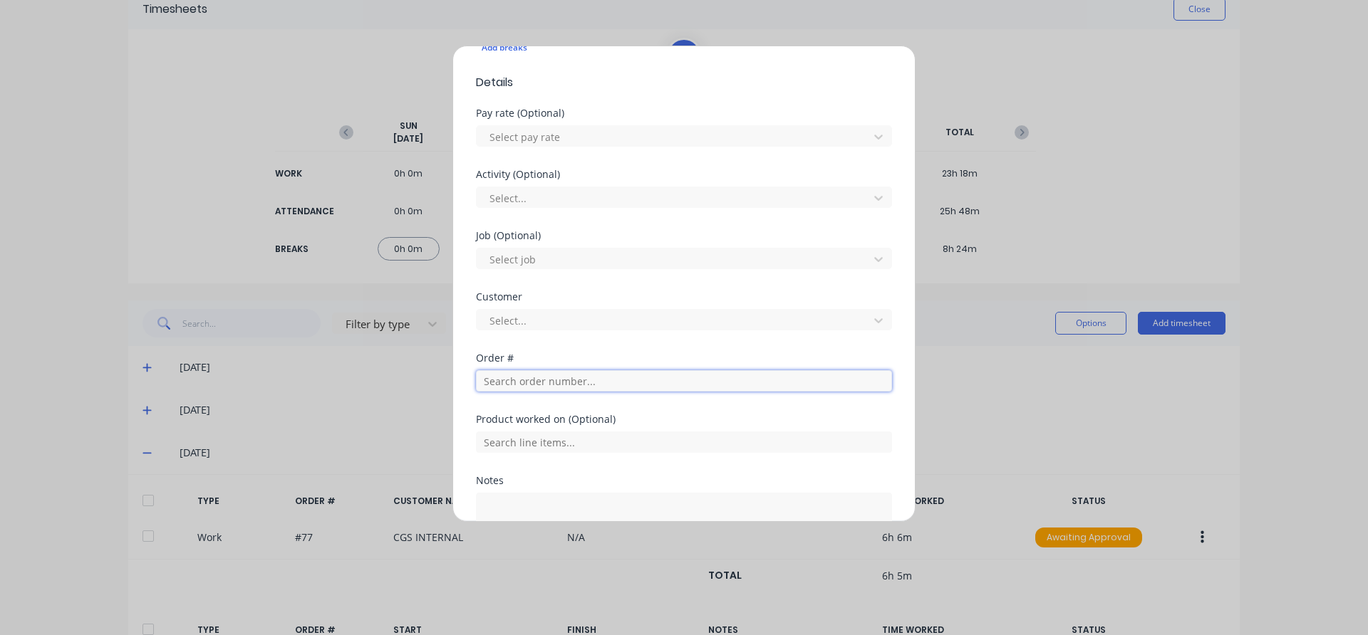
click at [556, 383] on input "text" at bounding box center [684, 380] width 416 height 21
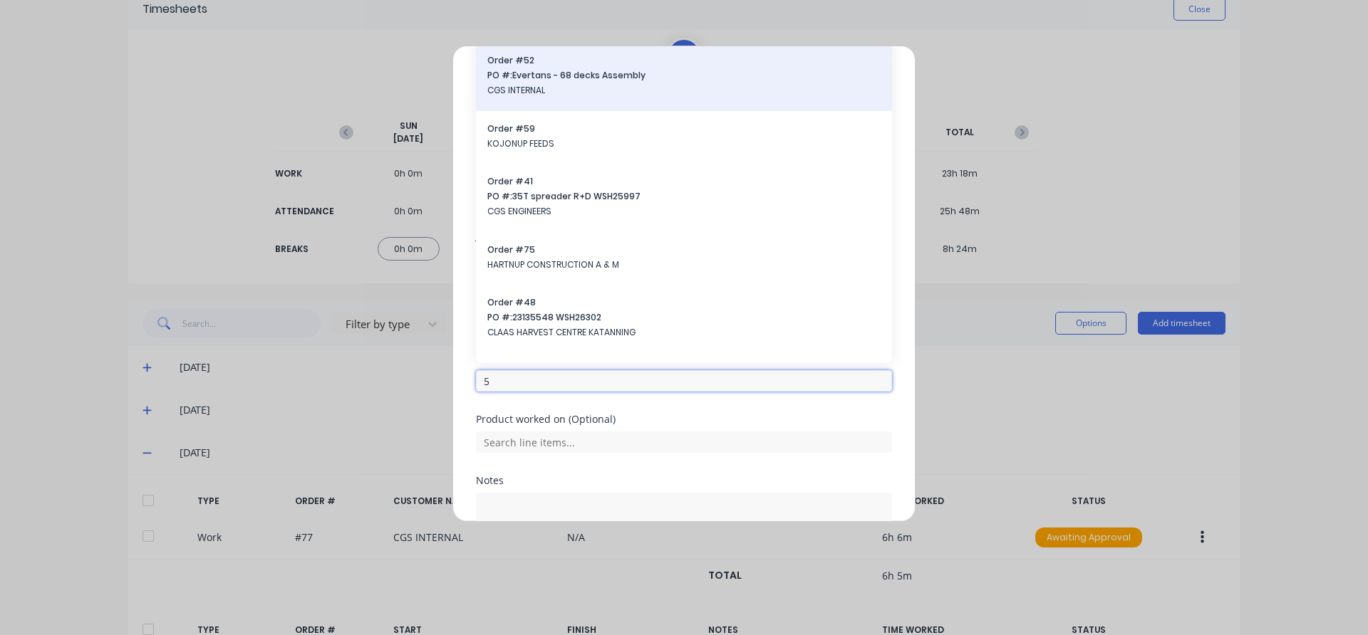
type input "5"
click at [643, 88] on span "CGS INTERNAL" at bounding box center [683, 90] width 393 height 13
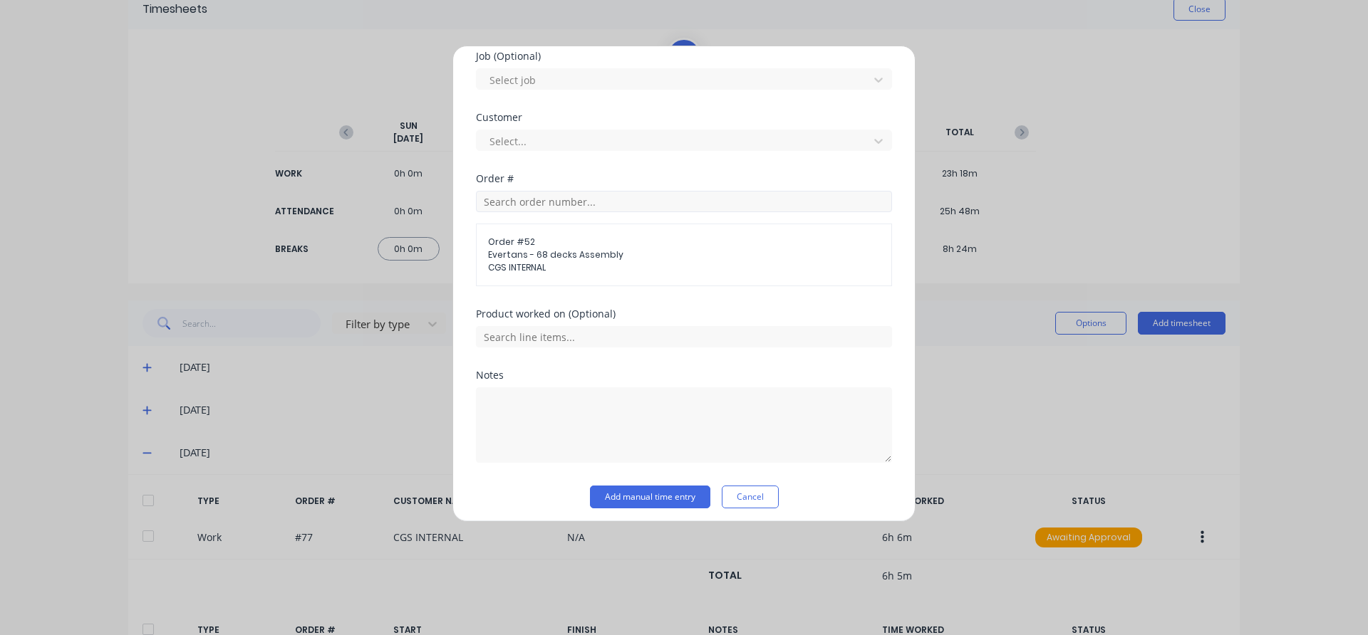
scroll to position [614, 0]
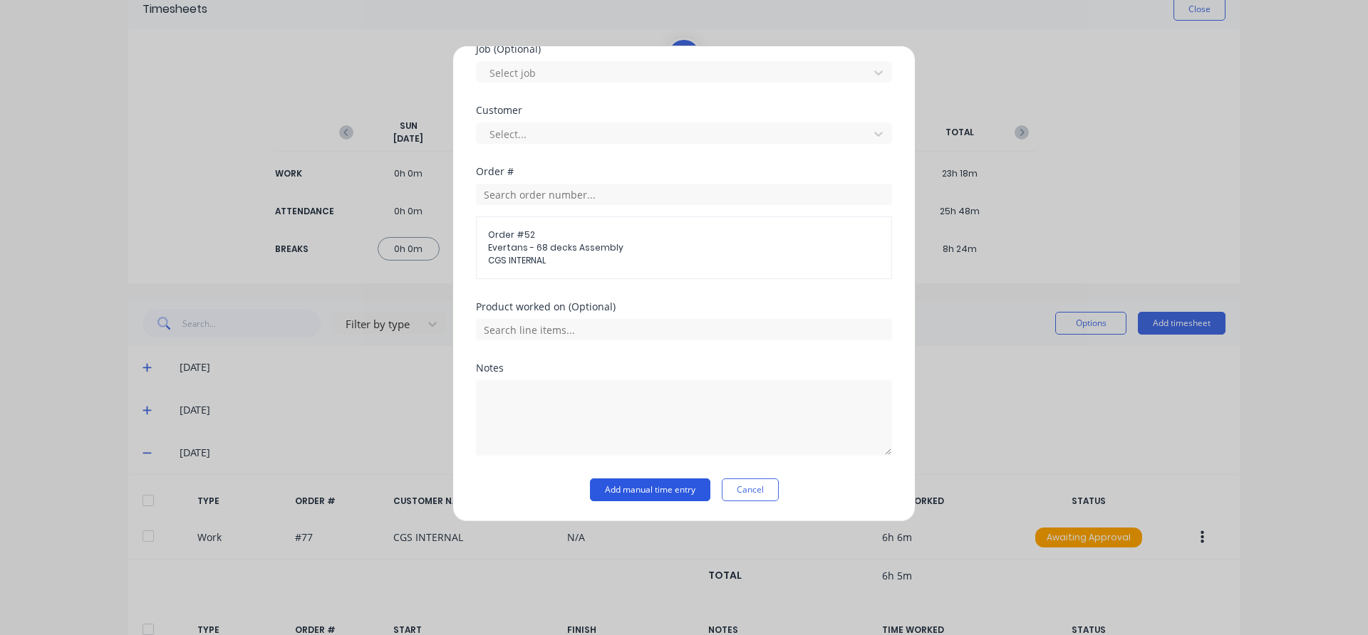
click at [645, 494] on button "Add manual time entry" at bounding box center [650, 490] width 120 height 23
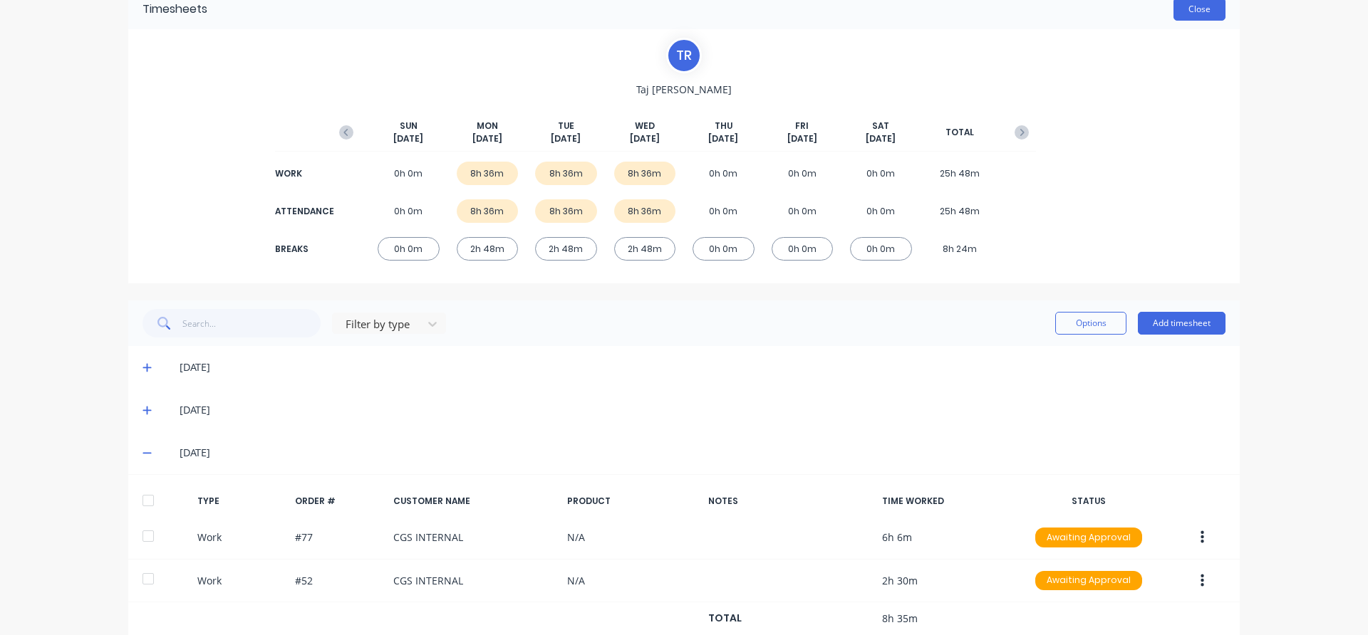
click at [1195, 11] on button "Close" at bounding box center [1199, 9] width 52 height 23
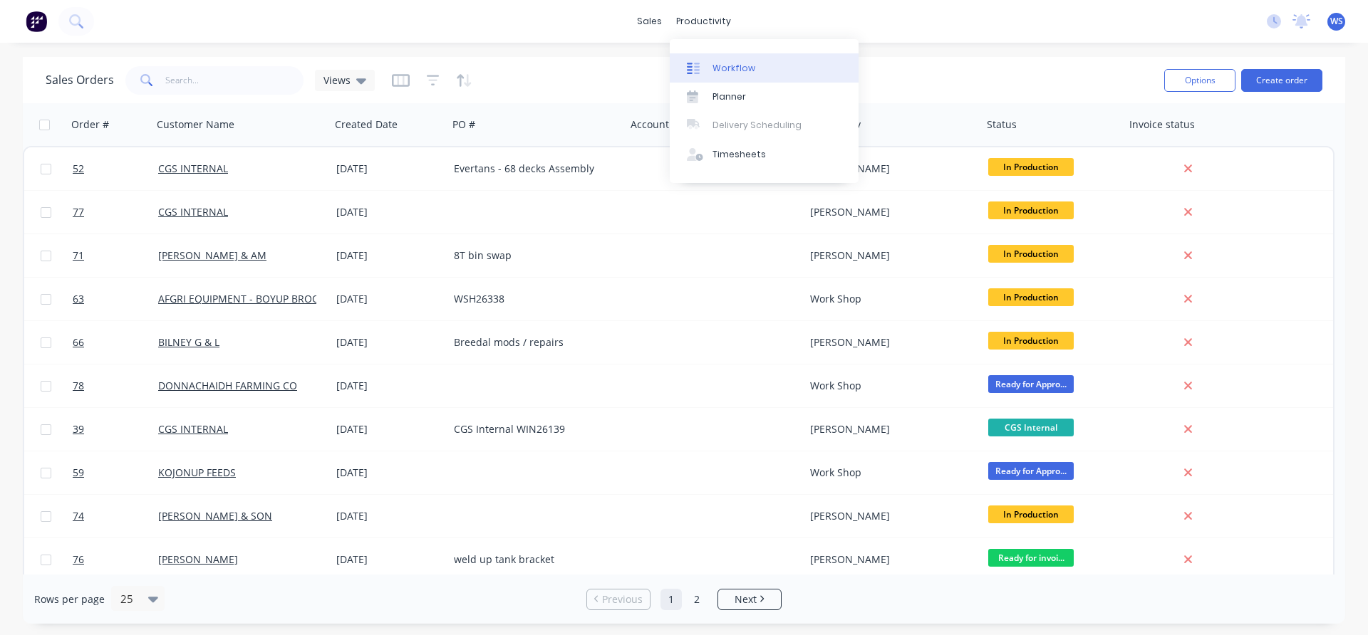
click at [721, 64] on div "Workflow" at bounding box center [733, 68] width 43 height 13
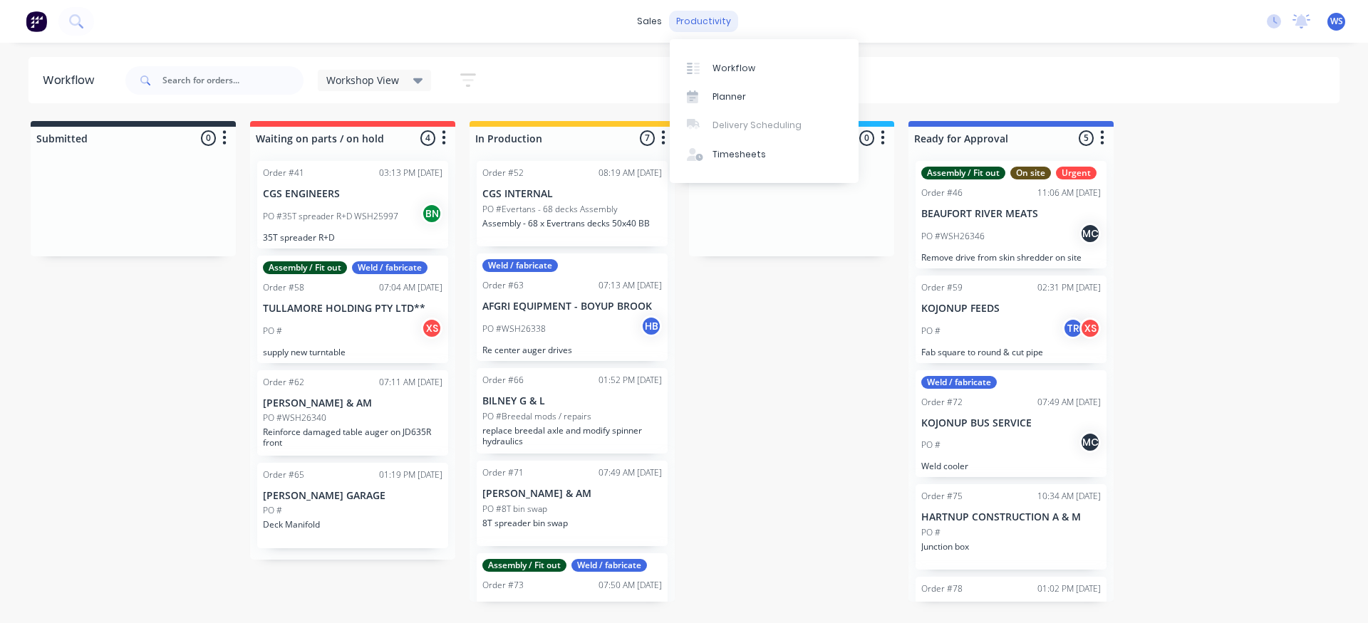
click at [723, 14] on div "productivity" at bounding box center [703, 21] width 69 height 21
click at [734, 150] on div "Timesheets" at bounding box center [738, 154] width 53 height 13
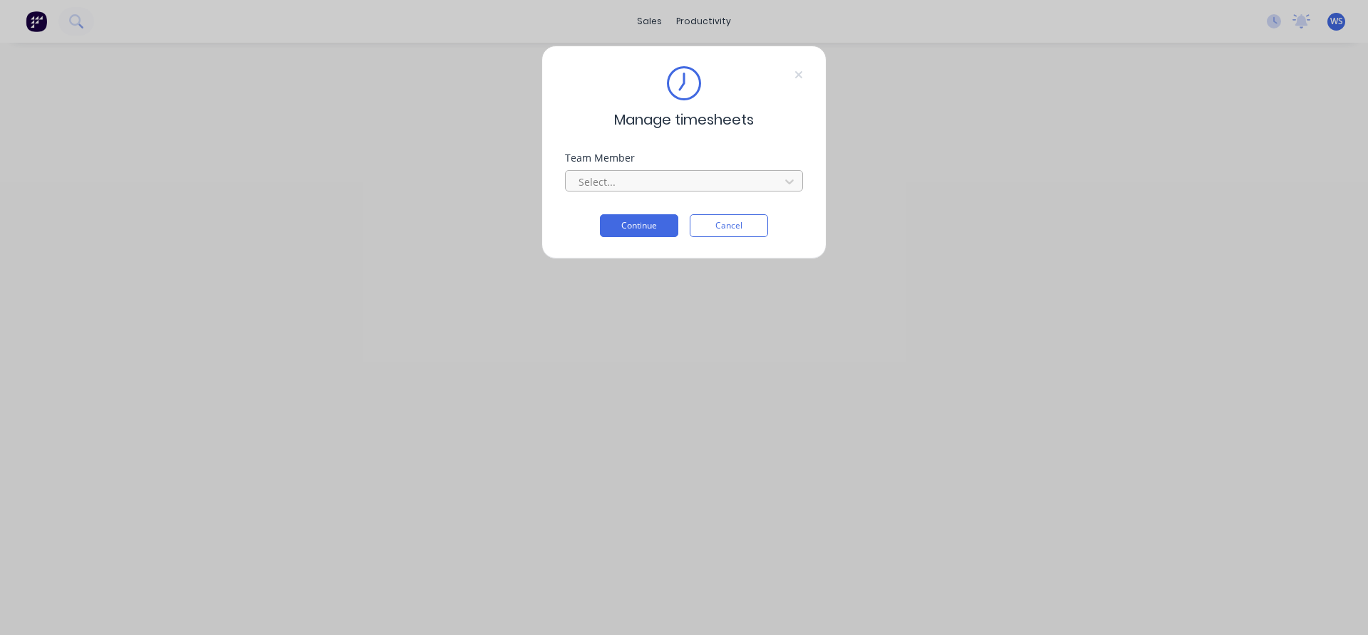
click at [665, 182] on div at bounding box center [674, 182] width 195 height 18
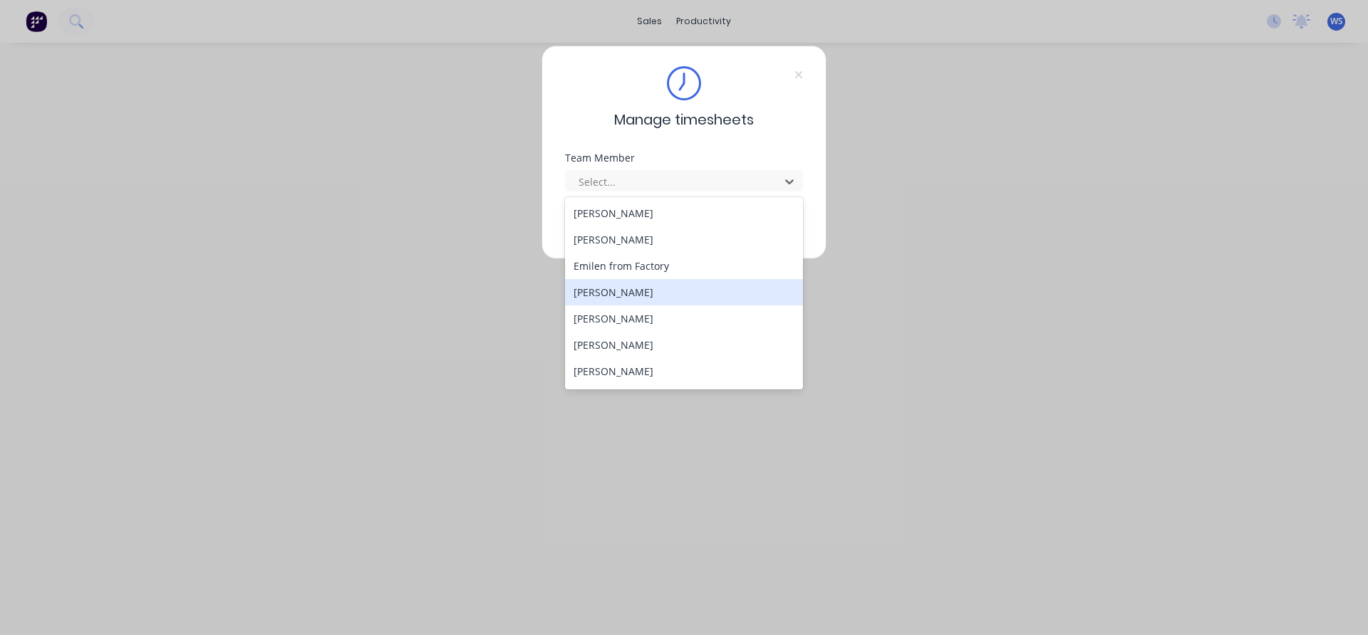
click at [647, 297] on div "[PERSON_NAME]" at bounding box center [684, 292] width 238 height 26
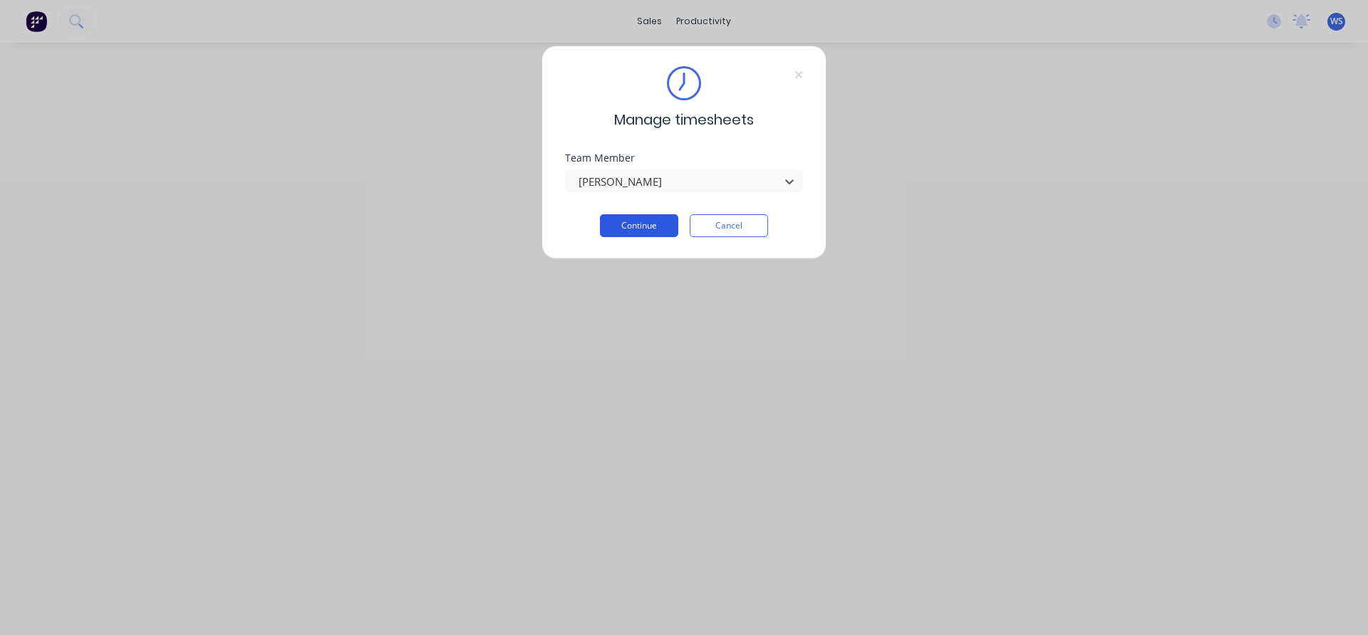
click at [646, 231] on button "Continue" at bounding box center [639, 225] width 78 height 23
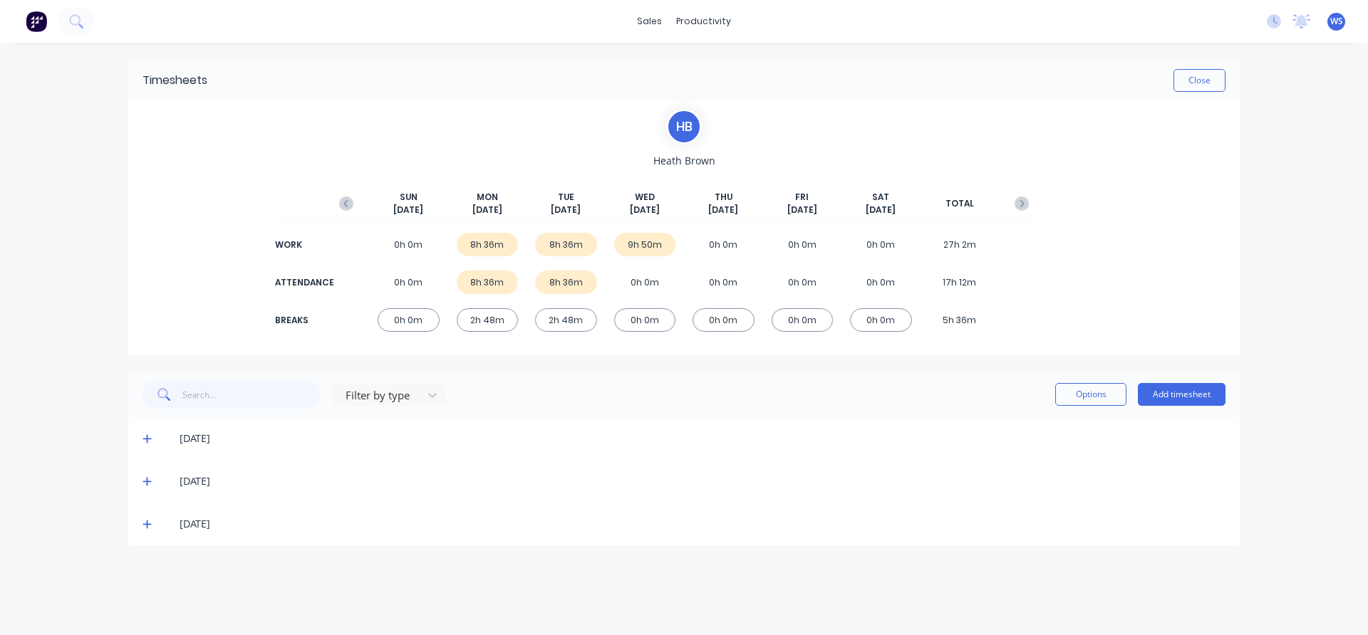
drag, startPoint x: 212, startPoint y: 526, endPoint x: 196, endPoint y: 518, distance: 17.5
drag, startPoint x: 196, startPoint y: 518, endPoint x: 144, endPoint y: 529, distance: 53.2
click at [120, 511] on div "Timesheets Close [PERSON_NAME] [DATE] [DATE] [DATE] [DATE] [DATE] [DATE] [DATE]…" at bounding box center [684, 325] width 1140 height 564
drag, startPoint x: 118, startPoint y: 509, endPoint x: 150, endPoint y: 543, distance: 47.4
click at [150, 543] on div "[DATE]" at bounding box center [683, 524] width 1111 height 43
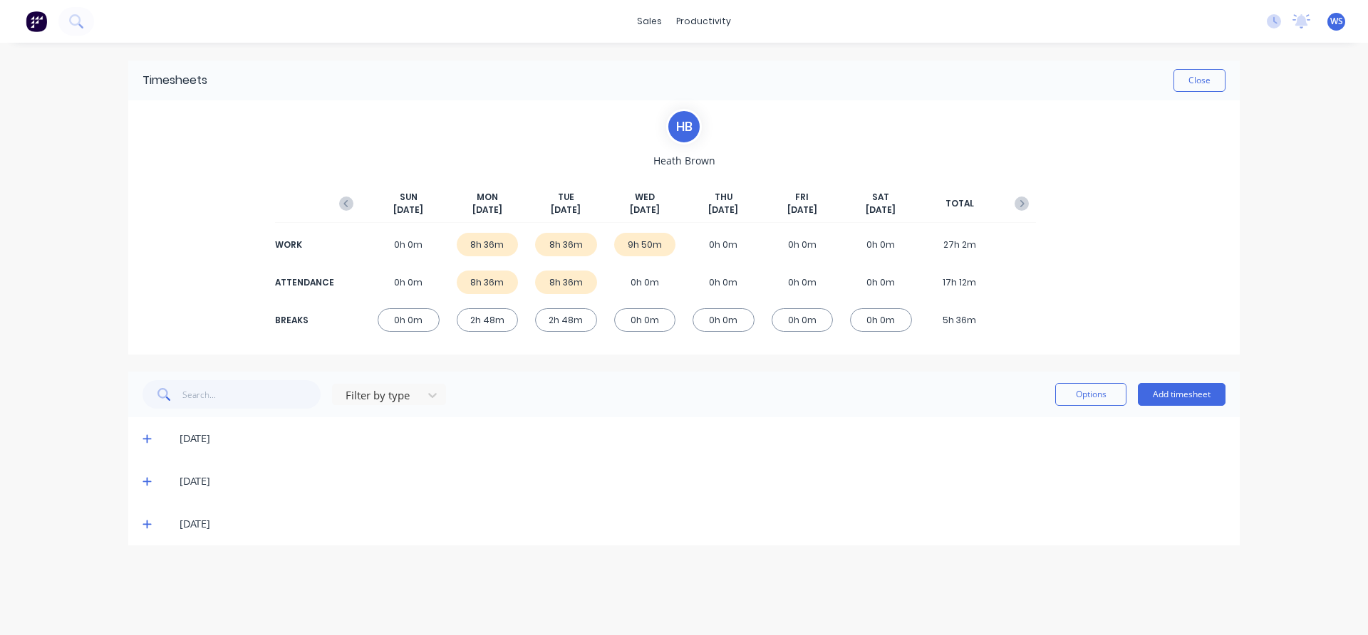
drag, startPoint x: 150, startPoint y: 543, endPoint x: 105, endPoint y: 541, distance: 45.7
click at [105, 541] on div "sales productivity sales Sales Orders Customers Price Level Manager productivit…" at bounding box center [684, 317] width 1368 height 635
click at [143, 522] on icon at bounding box center [146, 524] width 9 height 10
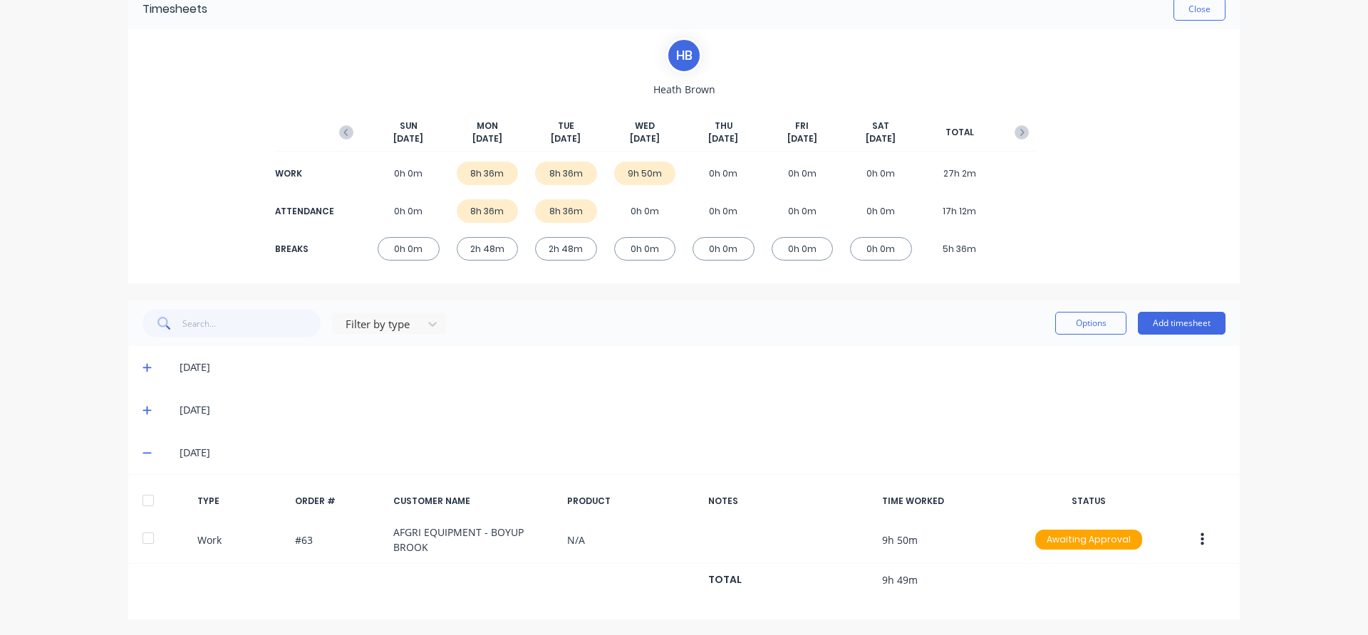
scroll to position [73, 0]
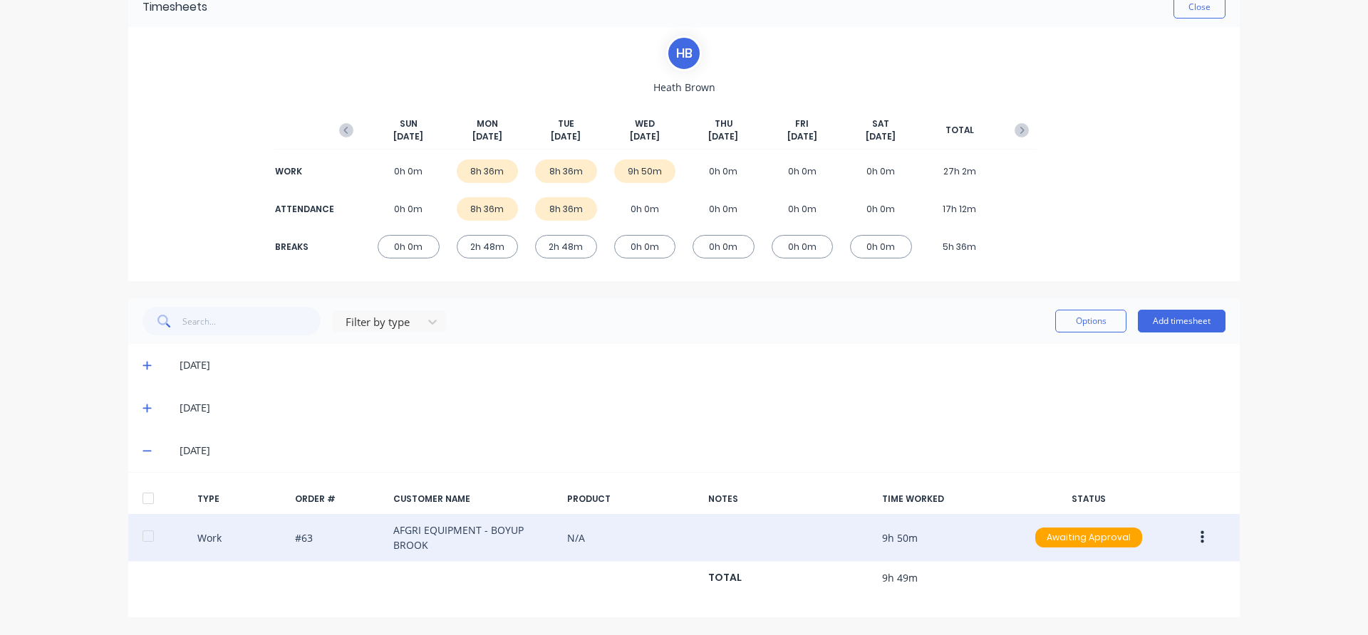
click at [1201, 542] on button "button" at bounding box center [1201, 538] width 33 height 26
click at [1162, 519] on div "Edit" at bounding box center [1151, 513] width 110 height 21
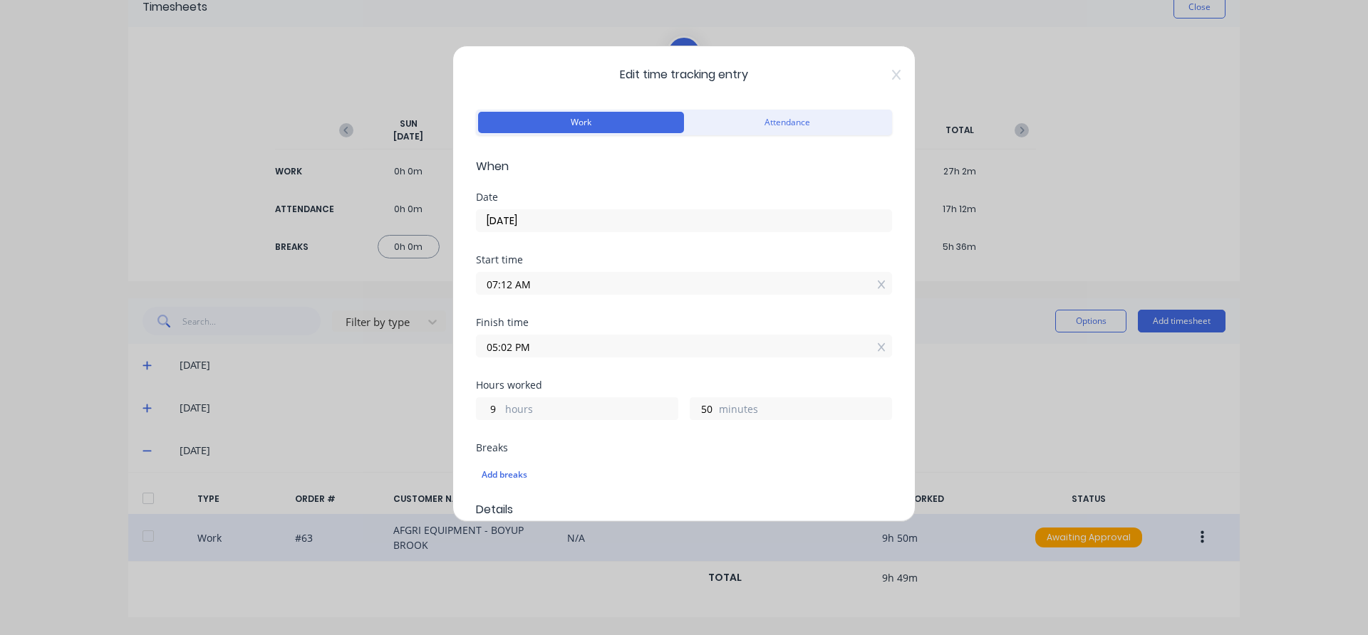
click at [563, 286] on input "07:12 AM" at bounding box center [684, 283] width 415 height 21
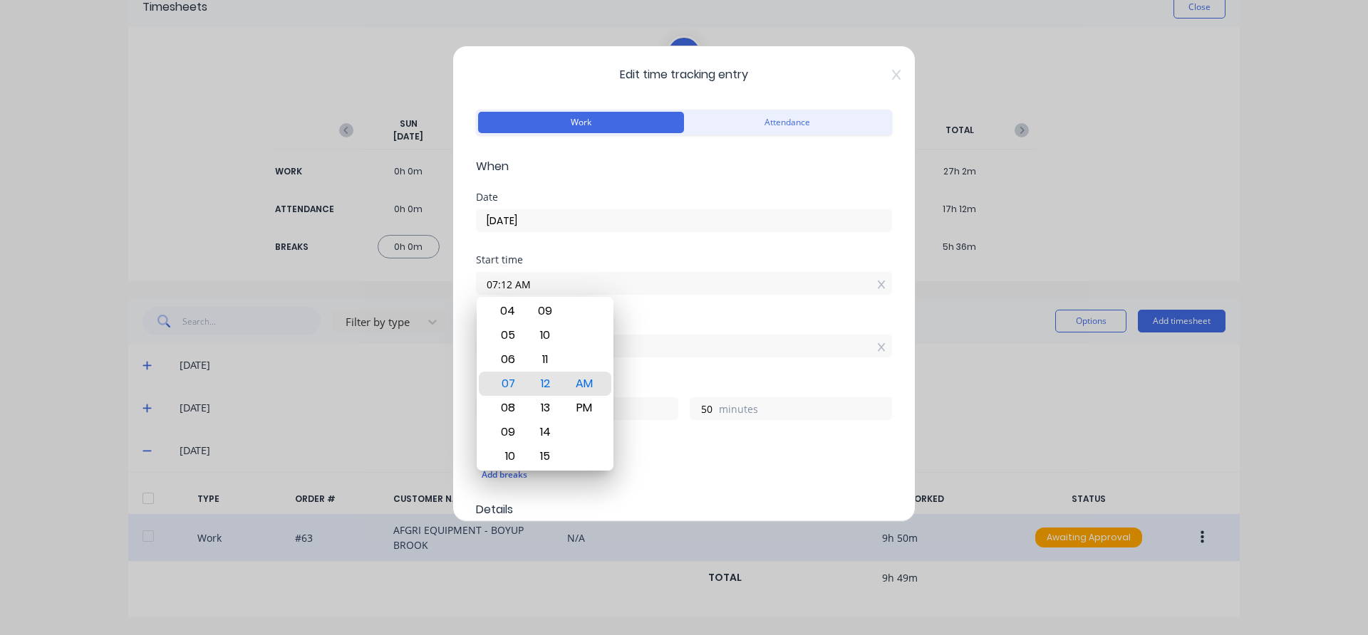
click at [514, 286] on input "07:12 AM" at bounding box center [684, 283] width 415 height 21
click at [507, 284] on input "07:12 AM" at bounding box center [684, 283] width 415 height 21
click at [511, 288] on input "07:12 AM" at bounding box center [684, 283] width 415 height 21
type input "07:00 AM"
type input "10"
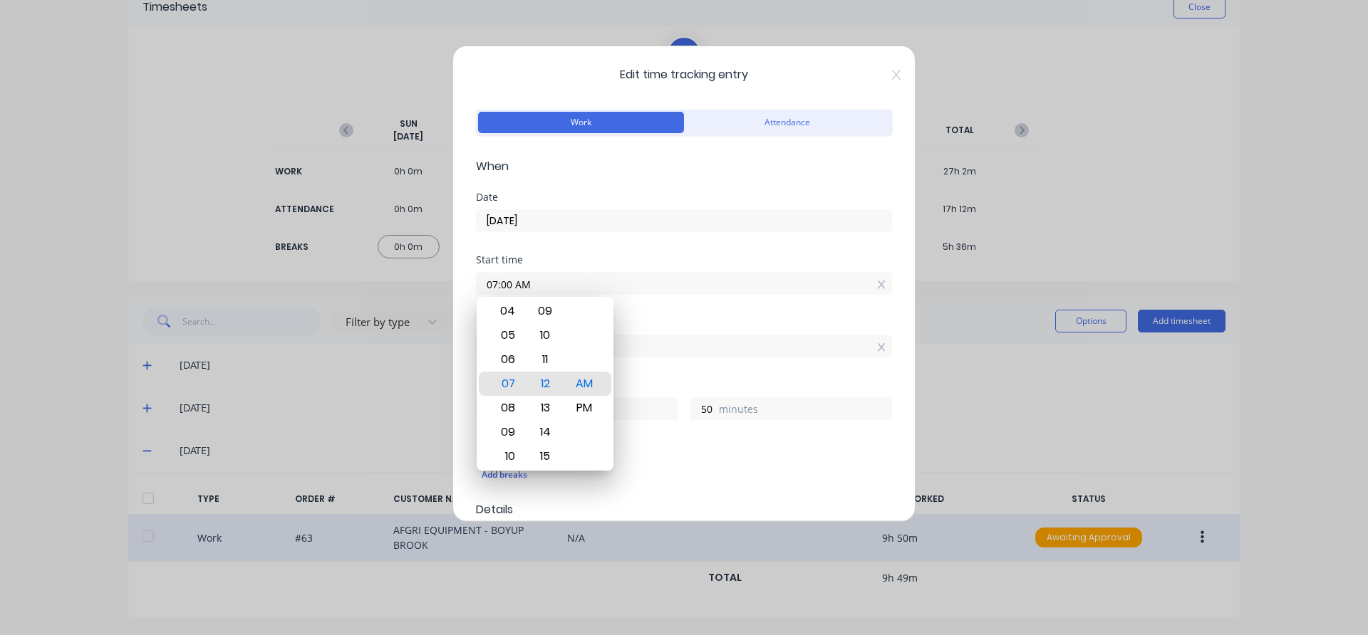
type input "2"
click at [661, 317] on div "Start time 07:00 AM" at bounding box center [684, 286] width 416 height 63
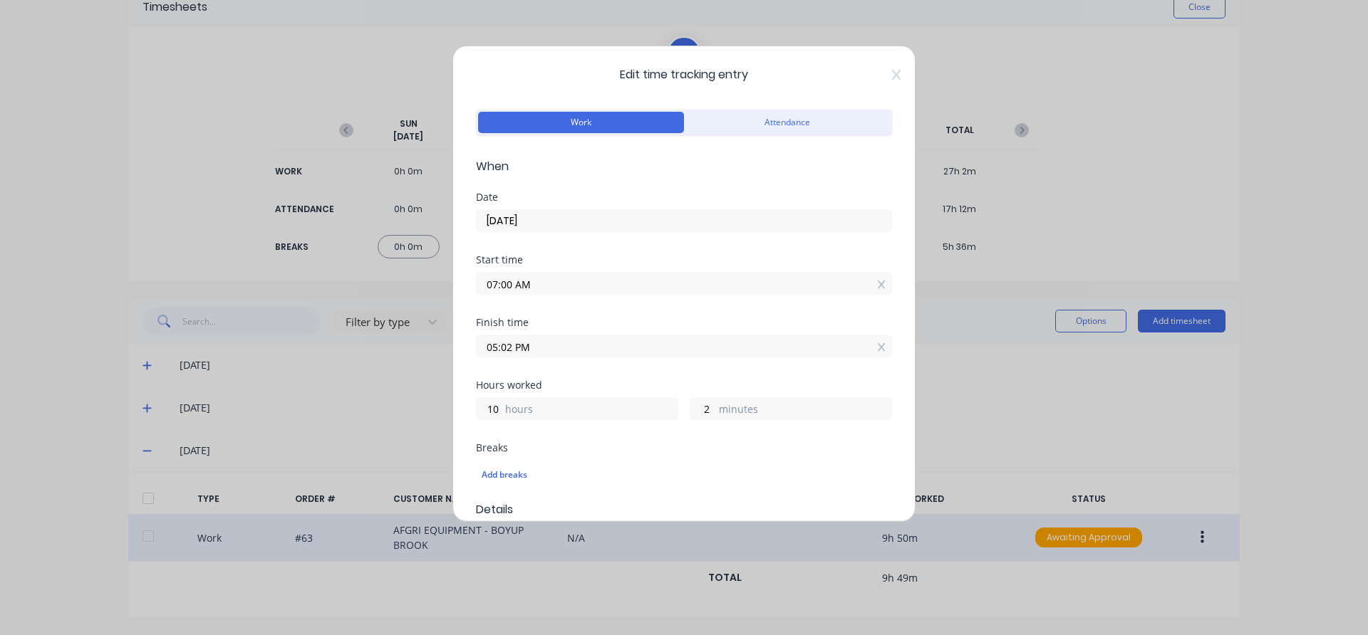
click at [509, 345] on input "05:02 PM" at bounding box center [684, 345] width 415 height 21
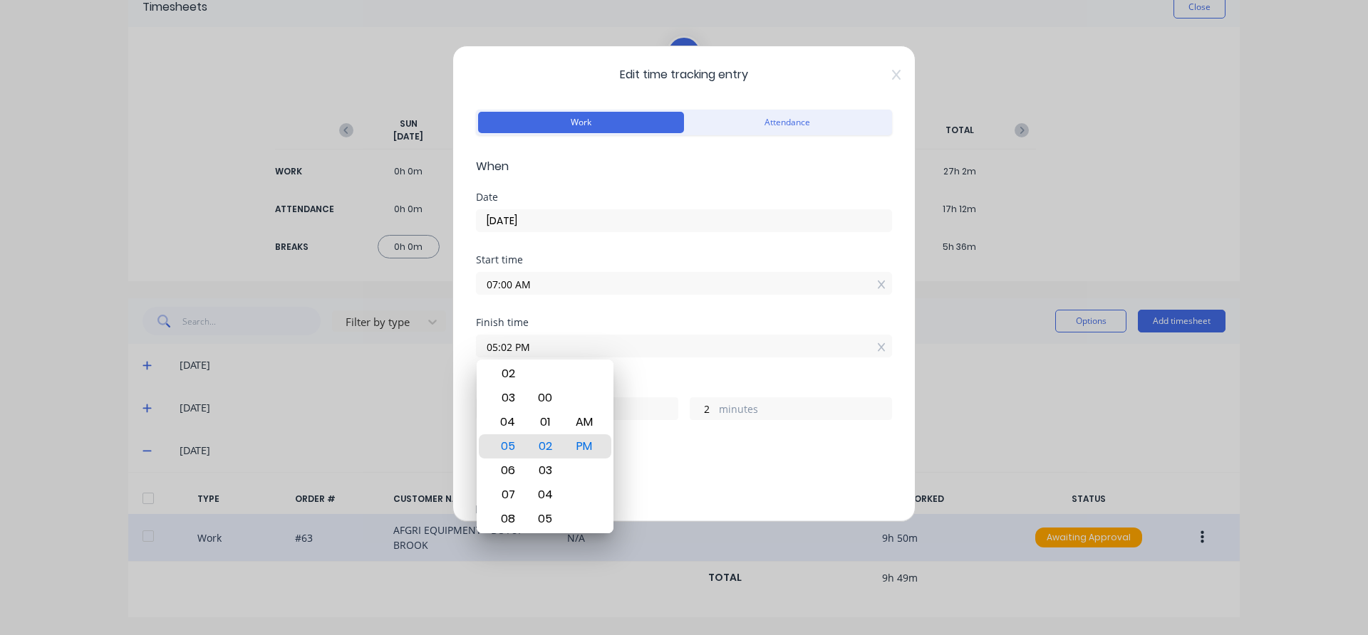
click at [510, 345] on input "05:02 PM" at bounding box center [684, 345] width 415 height 21
type input "05:00 PM"
type input "0"
click at [687, 442] on div "Hours worked 10 hours 0 minutes" at bounding box center [684, 411] width 416 height 63
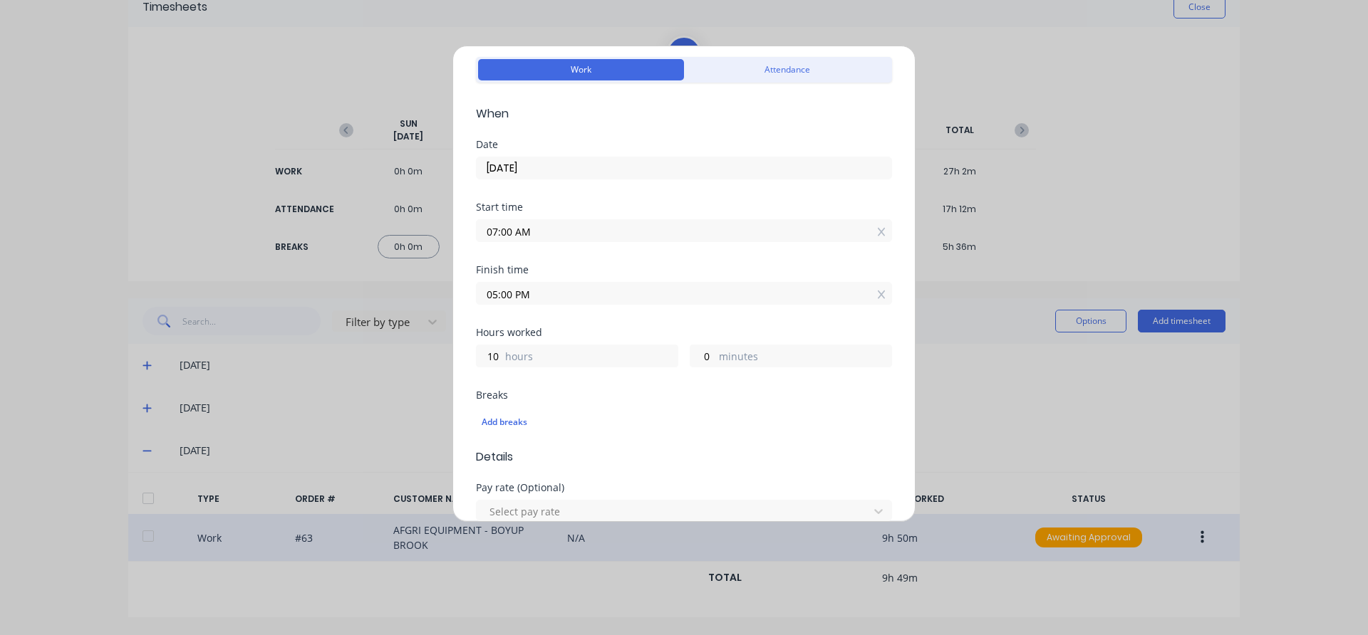
scroll to position [142, 0]
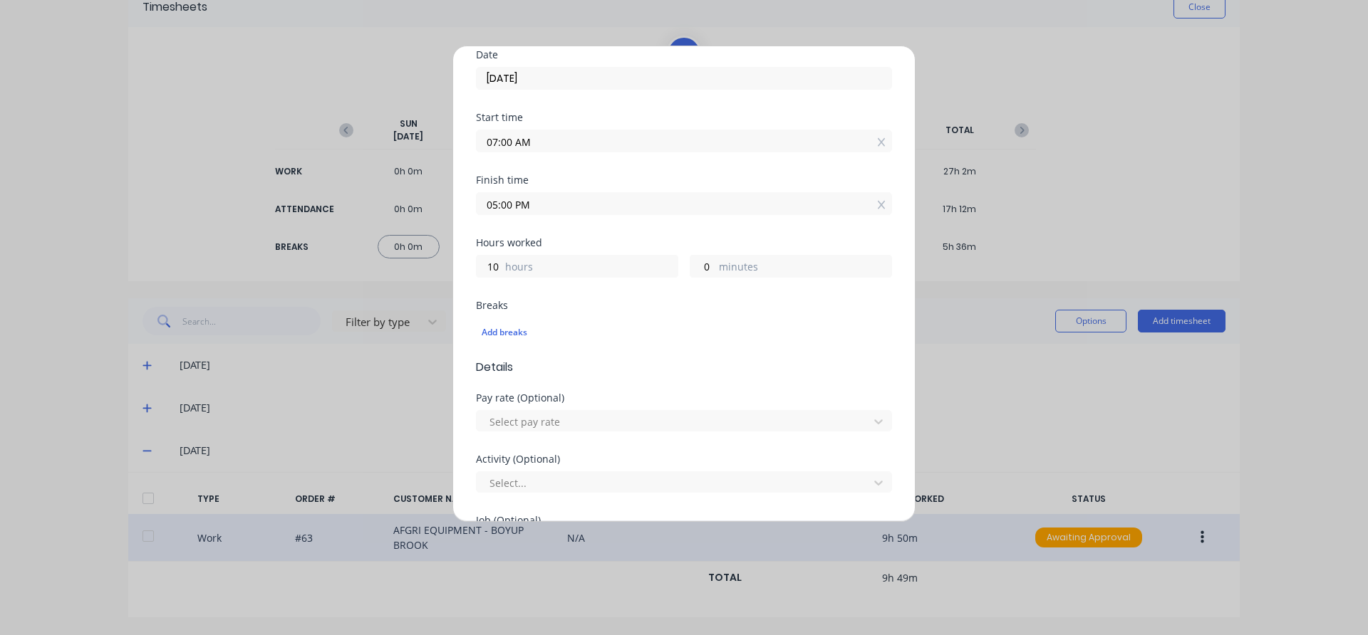
click at [498, 323] on div "Add breaks" at bounding box center [684, 333] width 416 height 30
click at [498, 331] on div "Add breaks" at bounding box center [684, 332] width 405 height 19
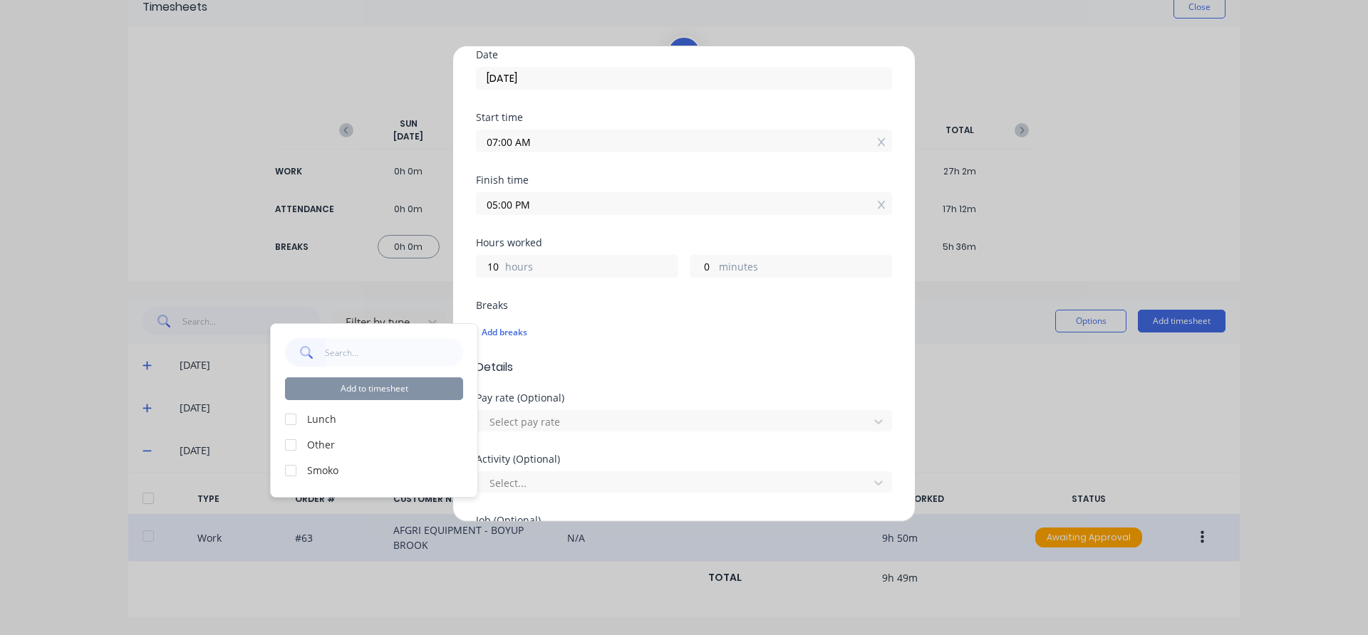
click at [296, 416] on div at bounding box center [290, 419] width 28 height 28
click at [287, 471] on div at bounding box center [290, 471] width 28 height 28
click at [365, 390] on button "Add to timesheet" at bounding box center [374, 389] width 178 height 23
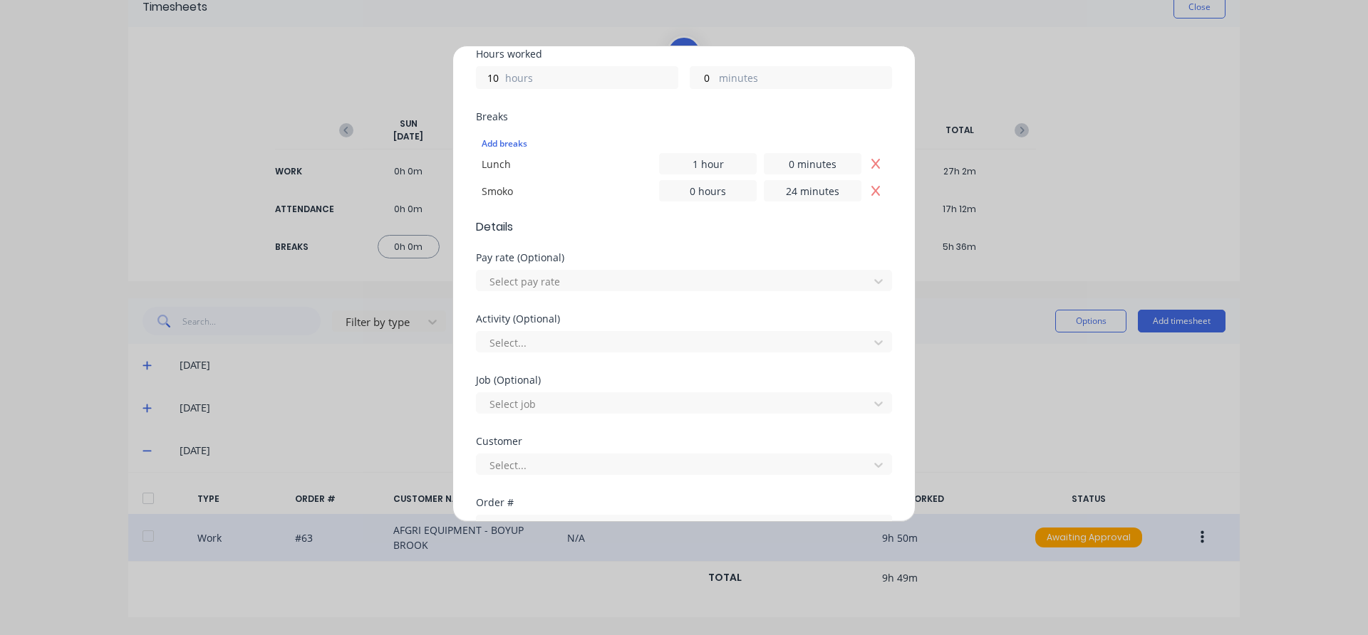
scroll to position [427, 0]
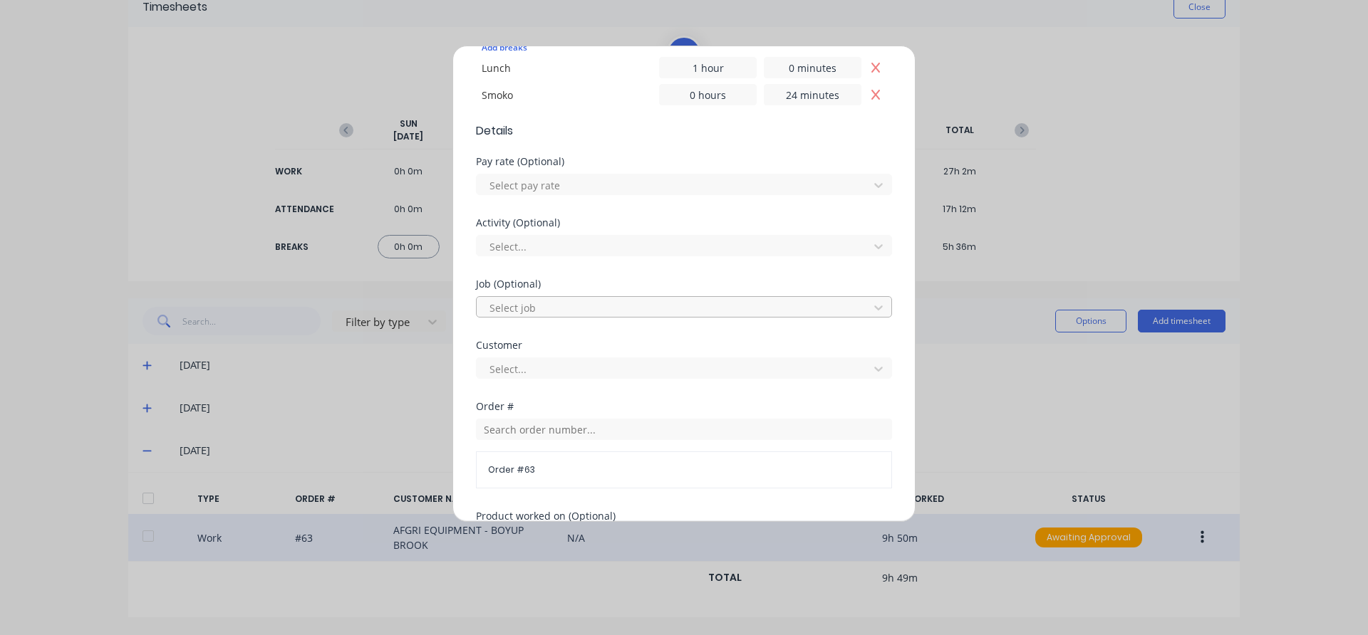
click at [552, 311] on div at bounding box center [674, 308] width 373 height 18
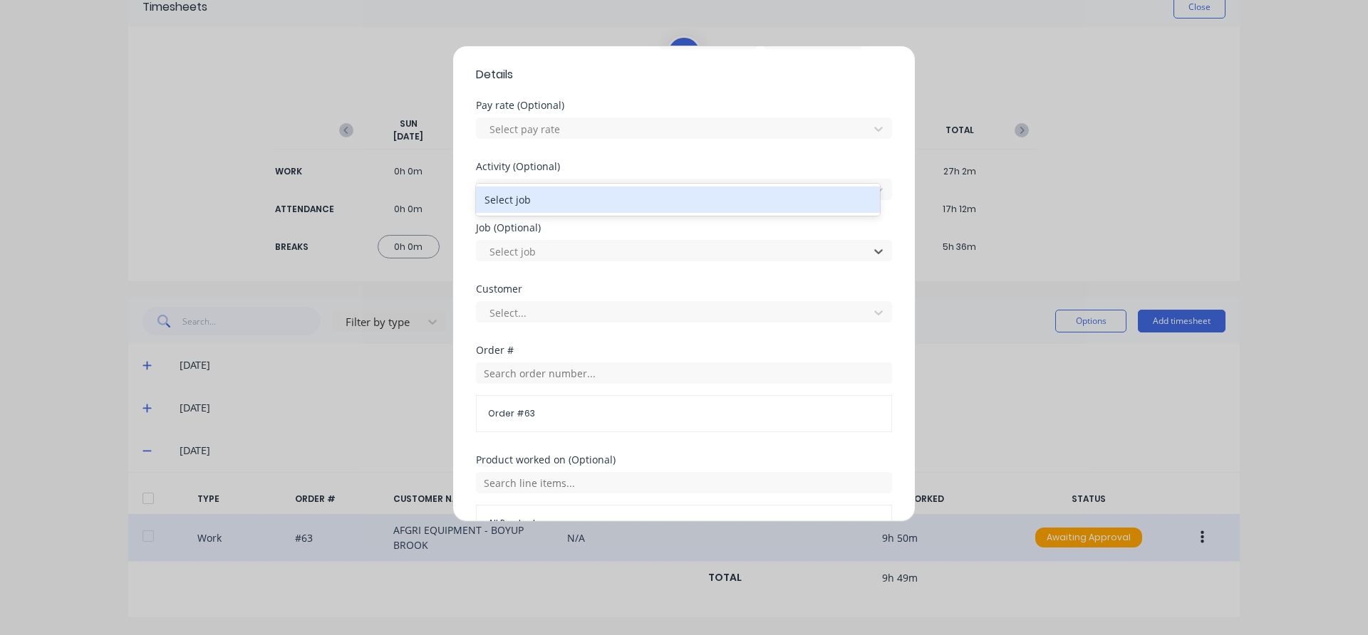
scroll to position [570, 0]
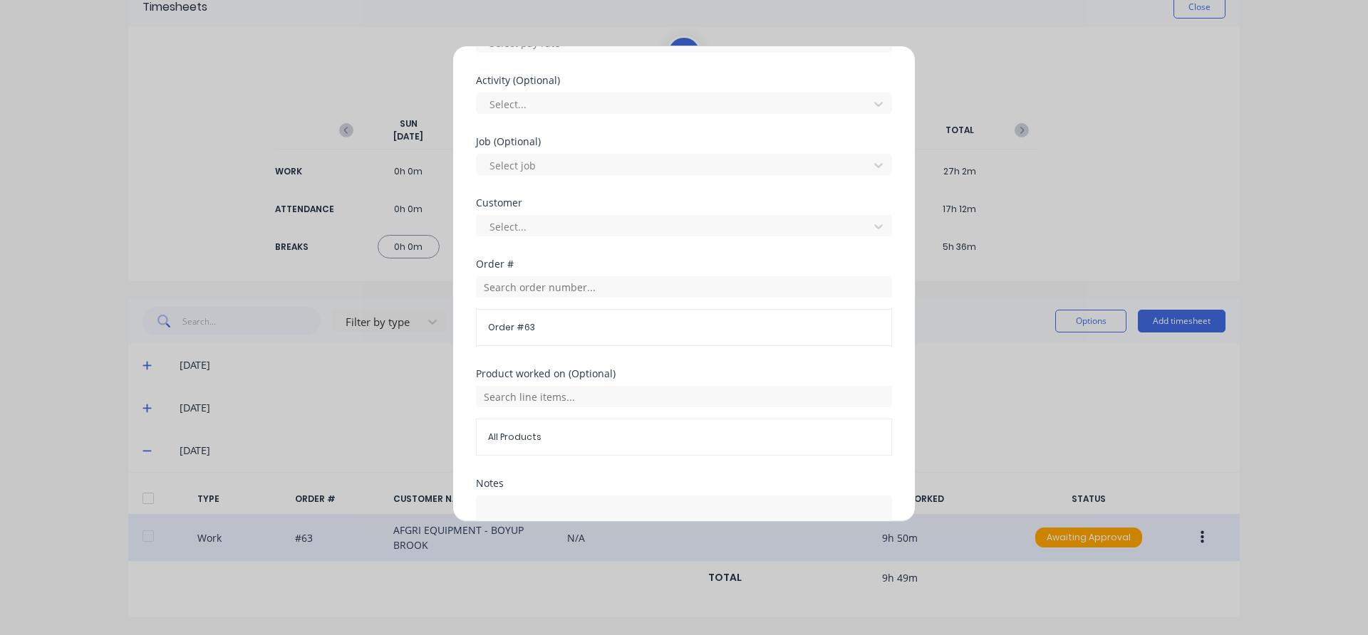
click at [395, 210] on div "Edit time tracking entry Work Attendance When Date [DATE] Start time 07:00 AM F…" at bounding box center [684, 317] width 1368 height 635
click at [535, 230] on div at bounding box center [674, 227] width 373 height 18
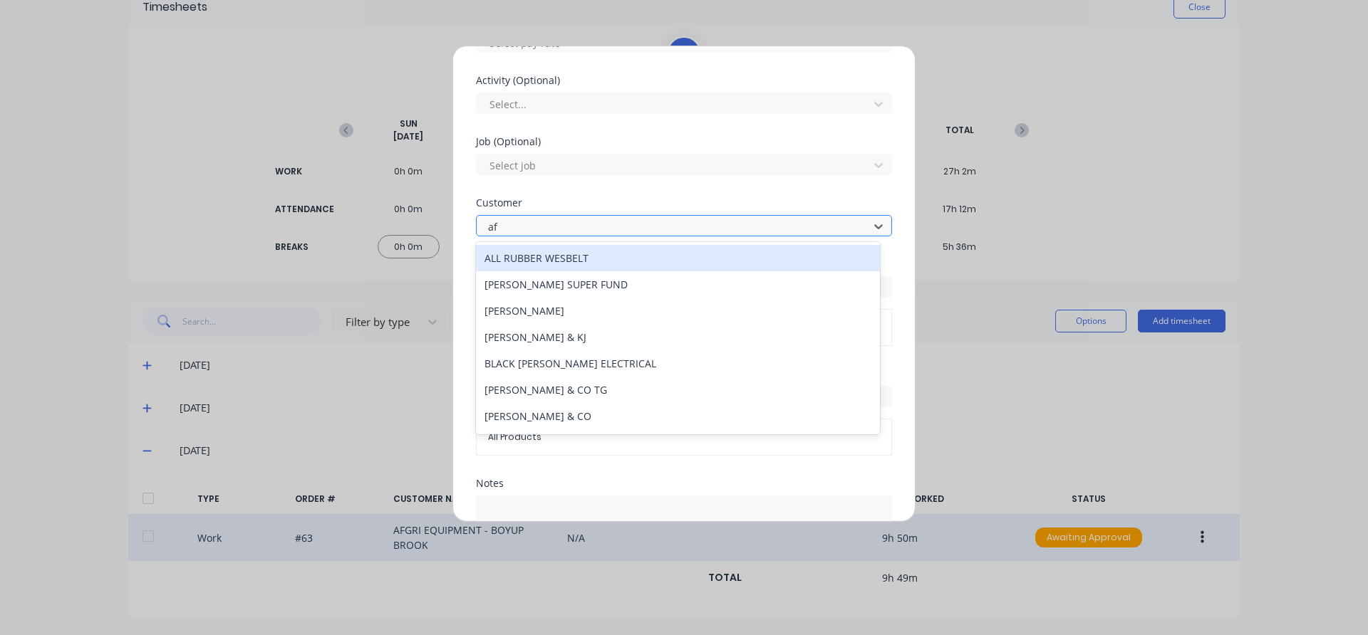
type input "afg"
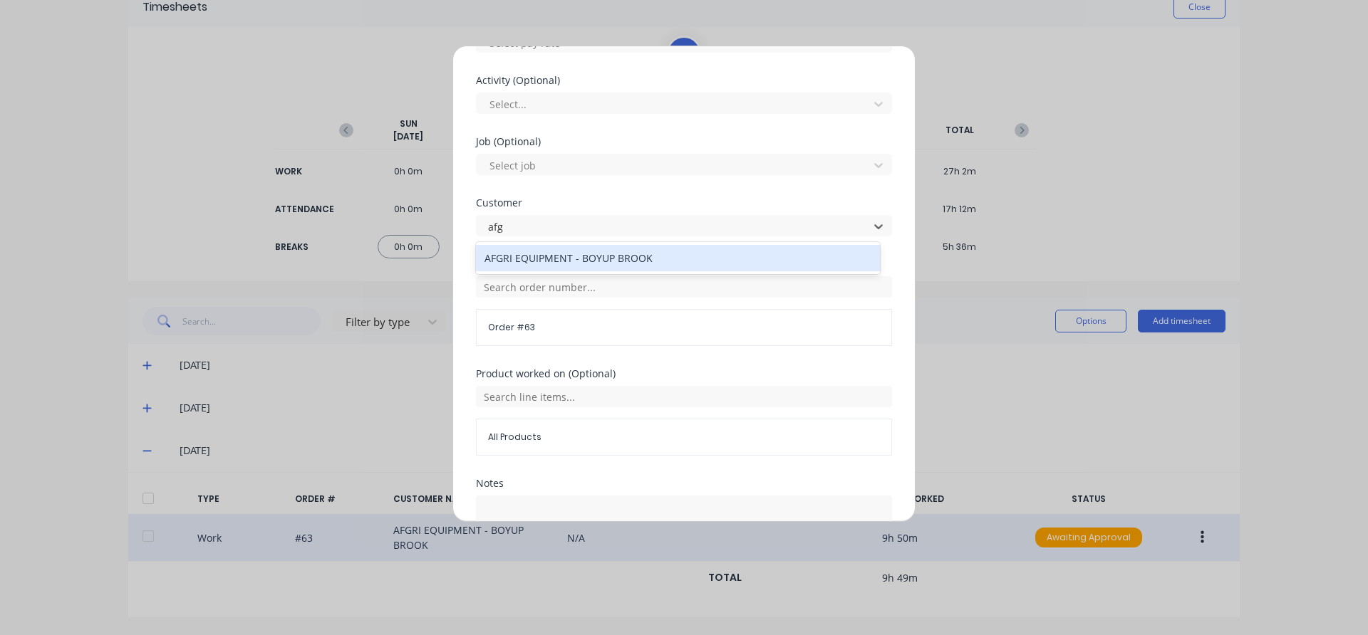
click at [647, 252] on div "AFGRI EQUIPMENT - BOYUP BROOK" at bounding box center [678, 258] width 404 height 26
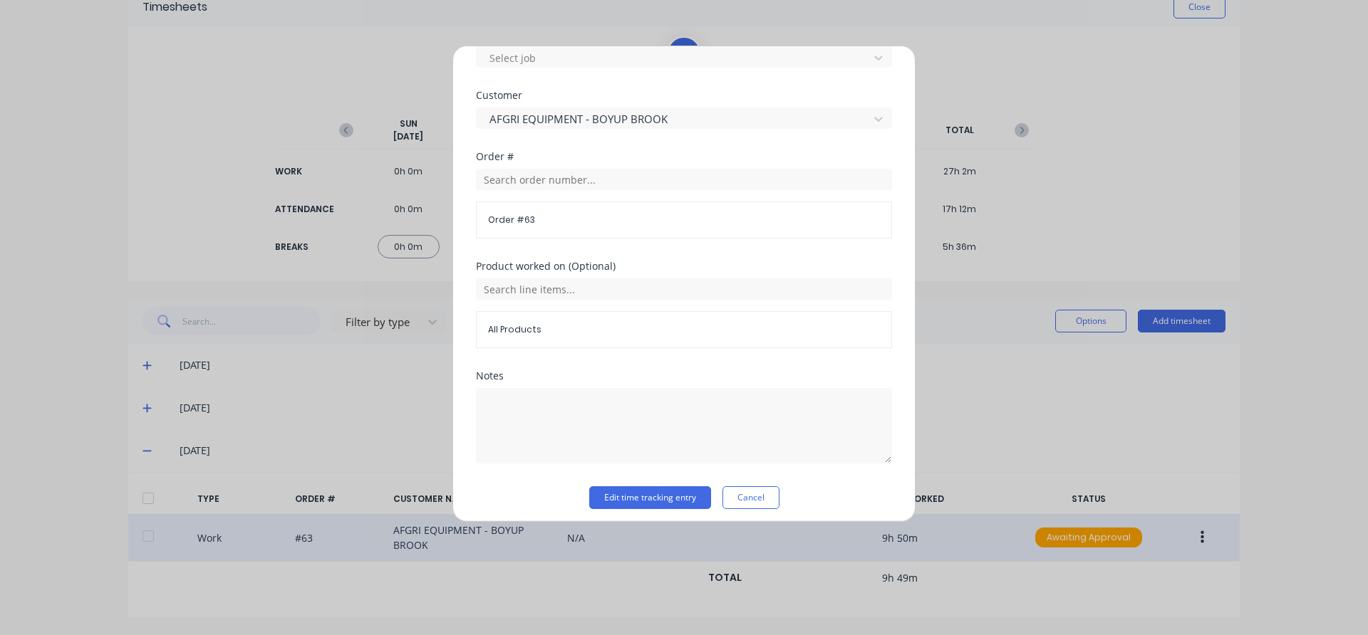
scroll to position [685, 0]
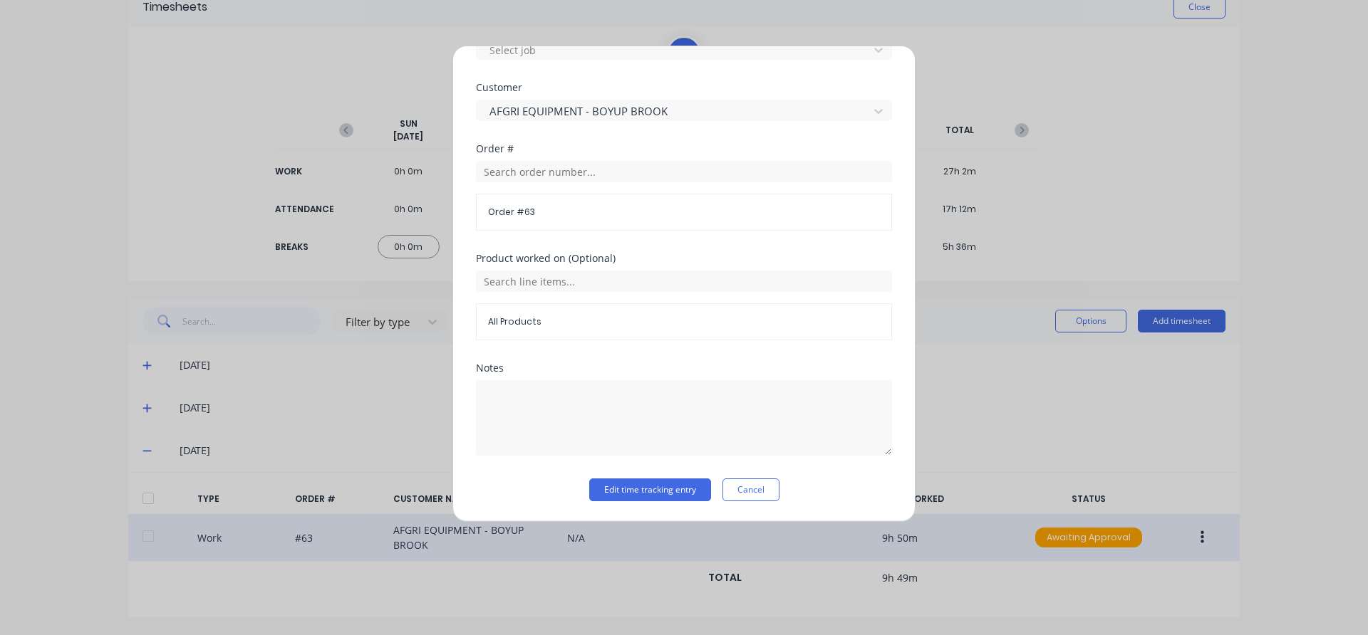
click at [536, 322] on span "All Products" at bounding box center [684, 322] width 392 height 13
click at [518, 395] on textarea at bounding box center [684, 418] width 416 height 76
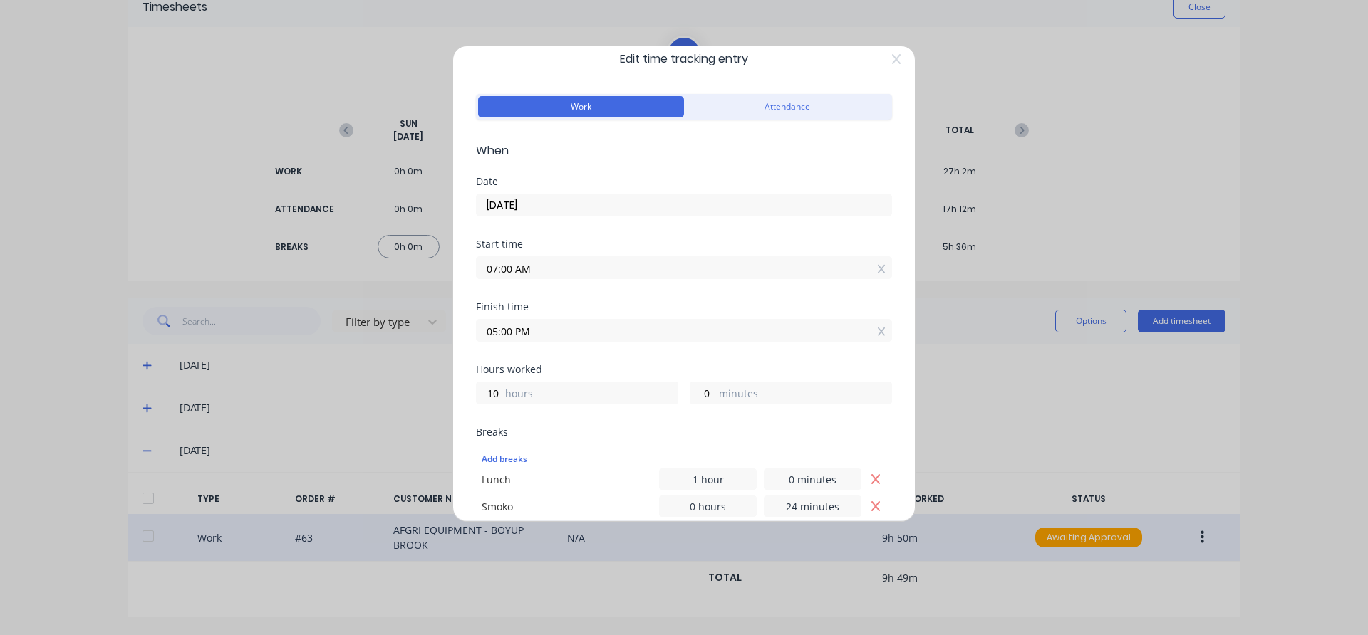
scroll to position [0, 0]
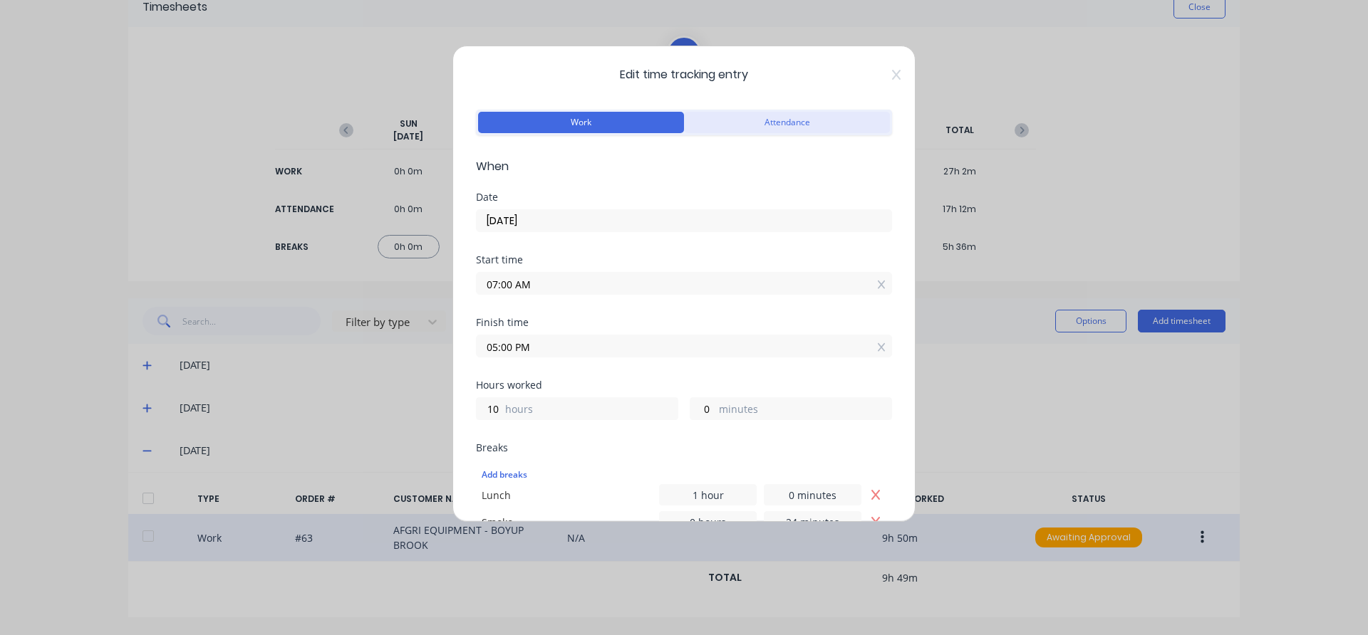
type textarea "finish hubs off move to paint shed."
click at [749, 120] on button "Attendance" at bounding box center [787, 122] width 206 height 21
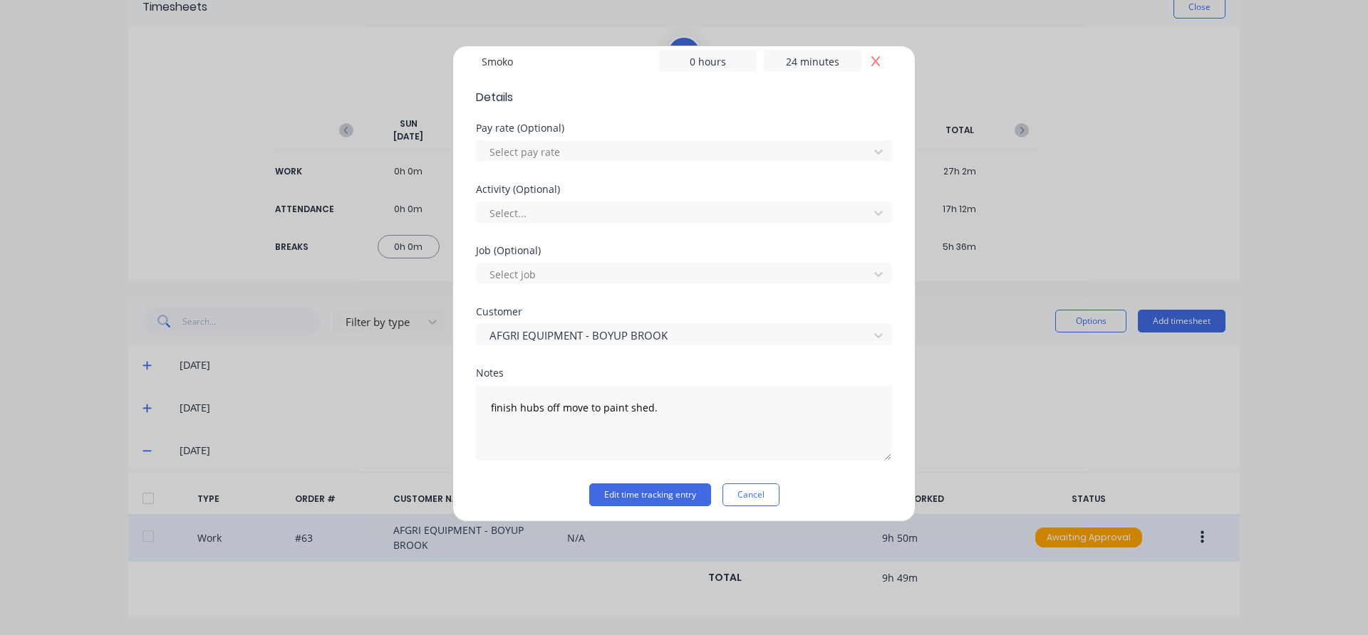
scroll to position [466, 0]
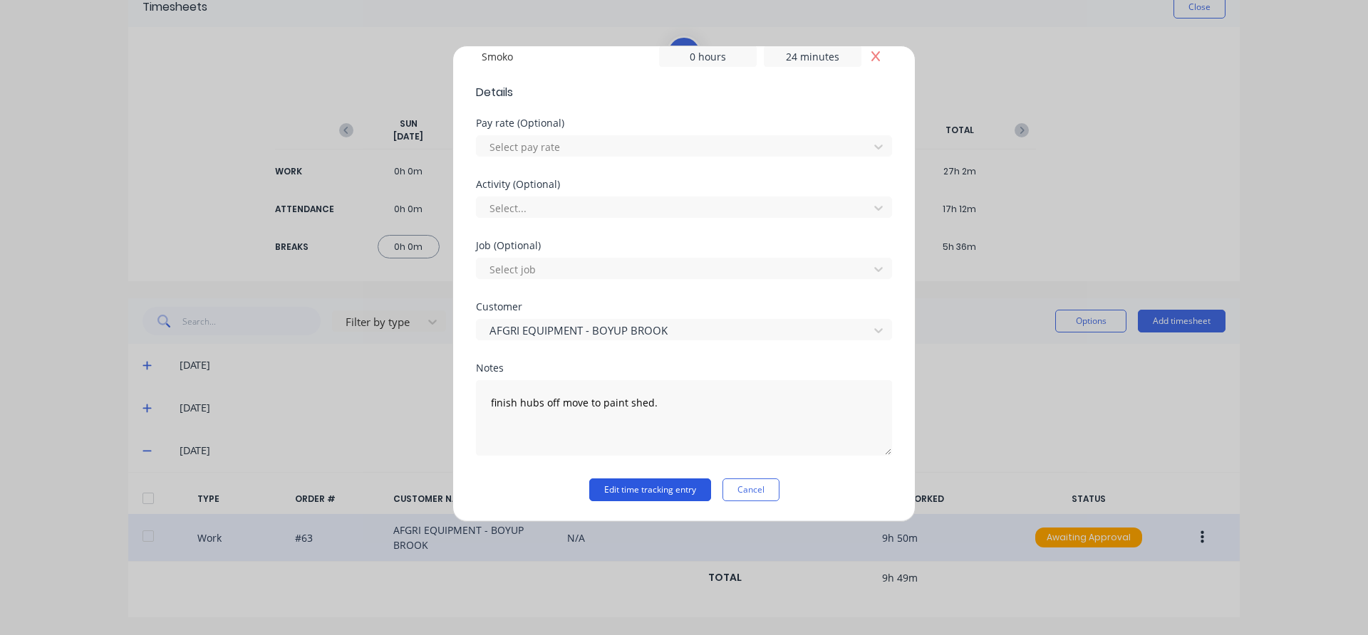
click at [645, 490] on button "Edit time tracking entry" at bounding box center [650, 490] width 122 height 23
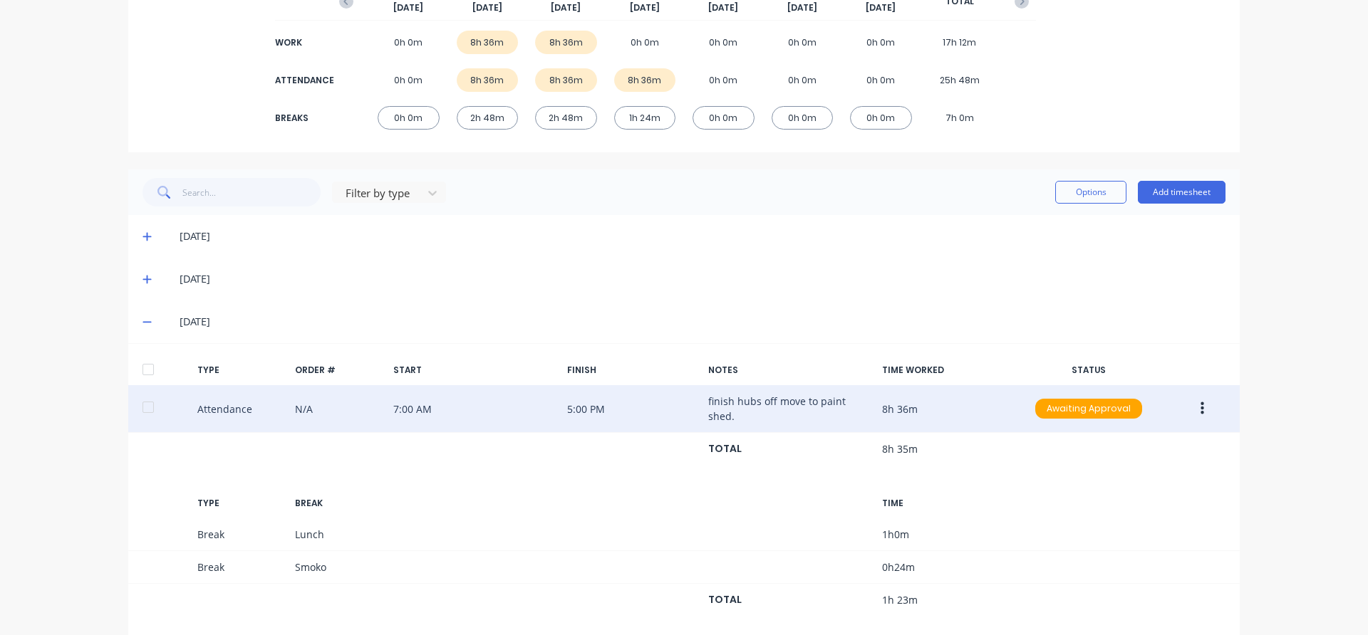
scroll to position [220, 0]
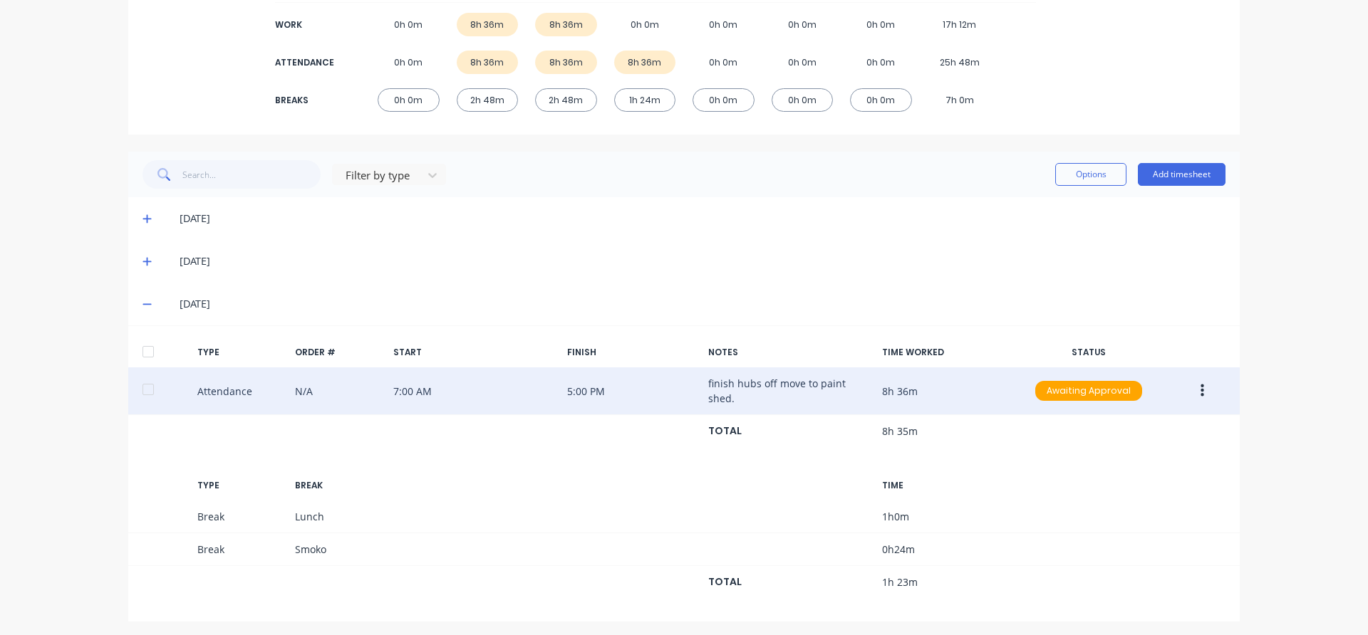
click at [1191, 386] on button "button" at bounding box center [1201, 391] width 33 height 26
click at [1154, 371] on div "Edit" at bounding box center [1151, 366] width 110 height 21
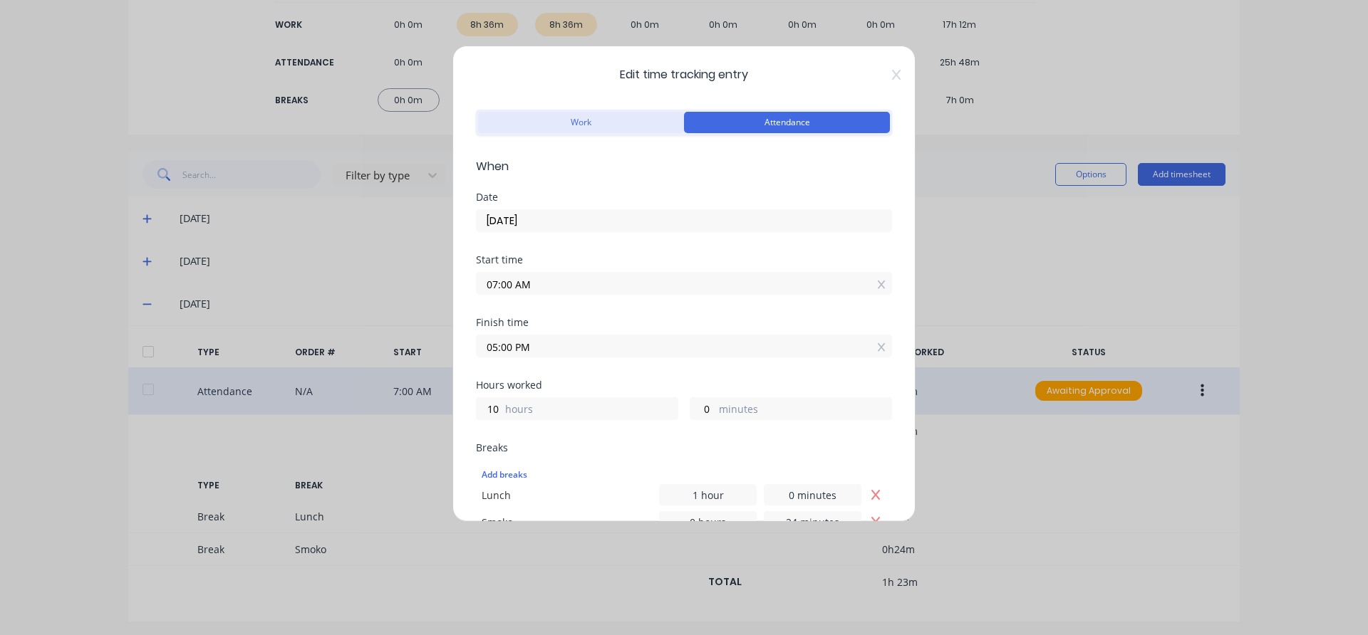
click at [558, 125] on button "Work" at bounding box center [581, 122] width 206 height 21
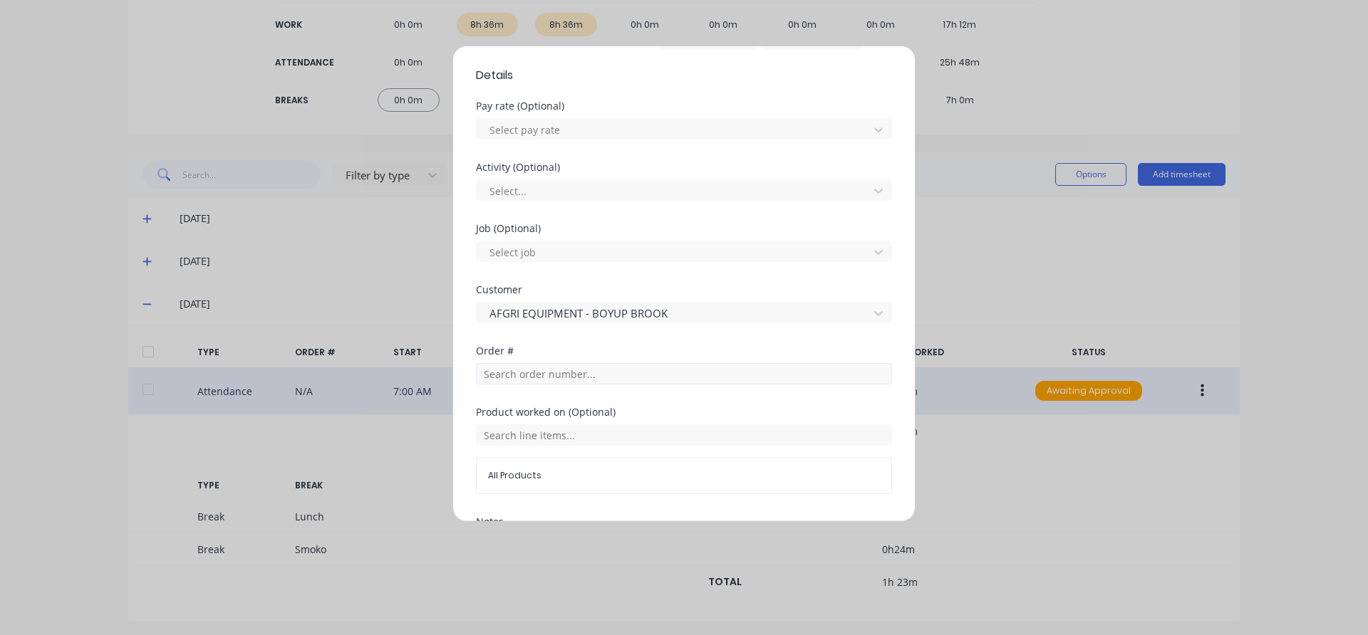
scroll to position [637, 0]
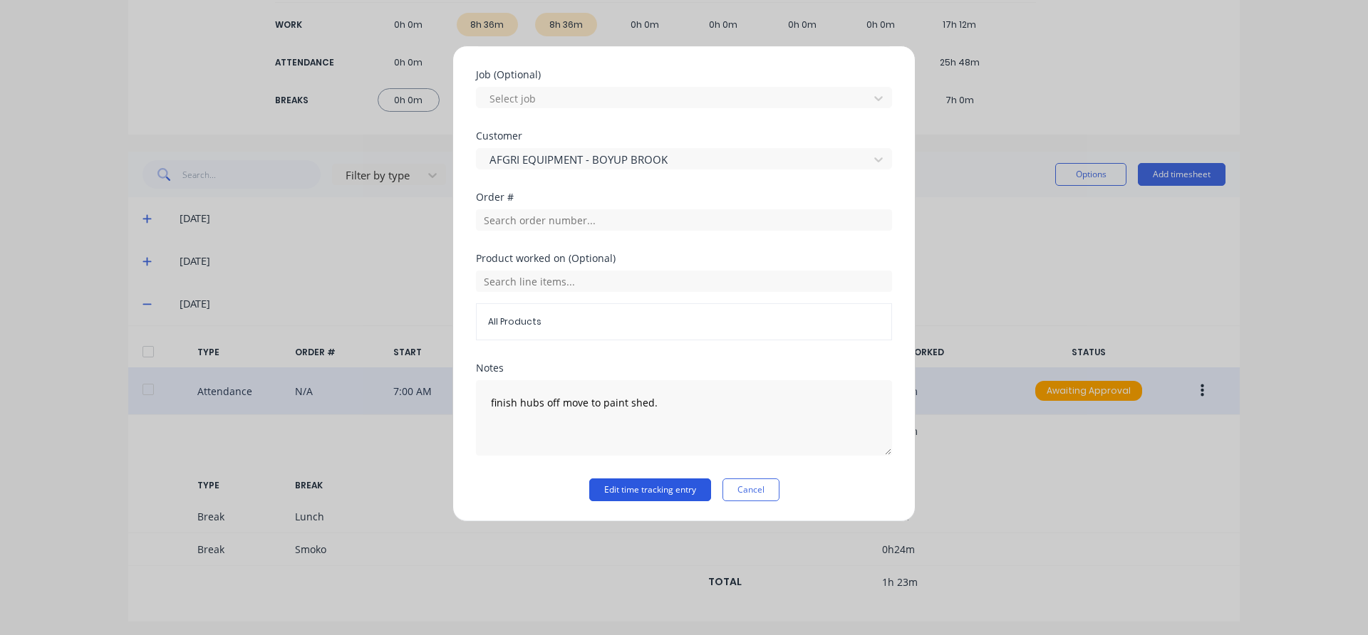
click at [657, 493] on button "Edit time tracking entry" at bounding box center [650, 490] width 122 height 23
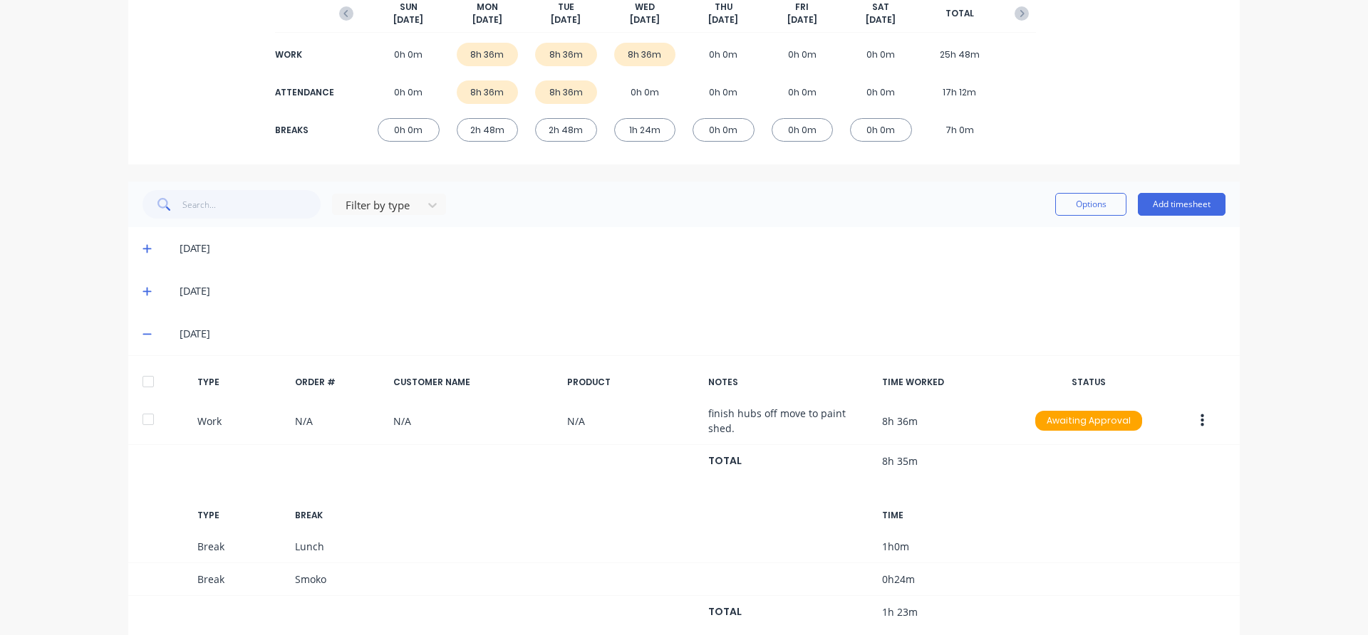
scroll to position [220, 0]
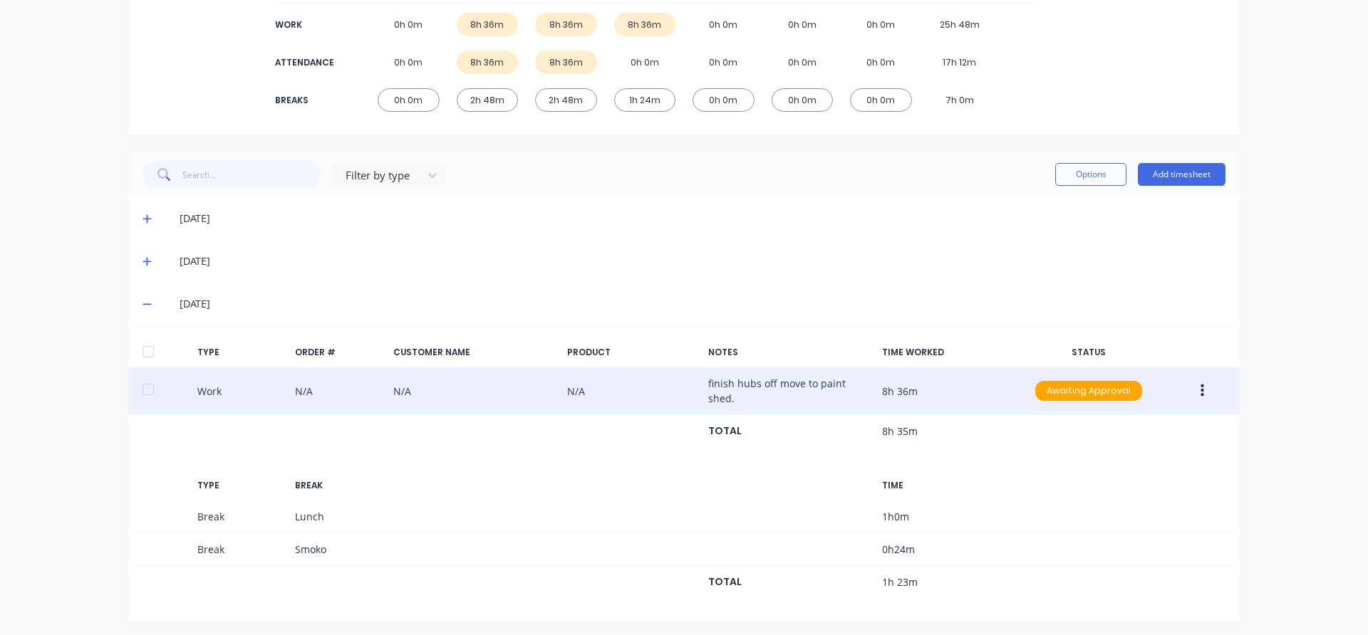
click at [1200, 386] on icon "button" at bounding box center [1202, 391] width 4 height 16
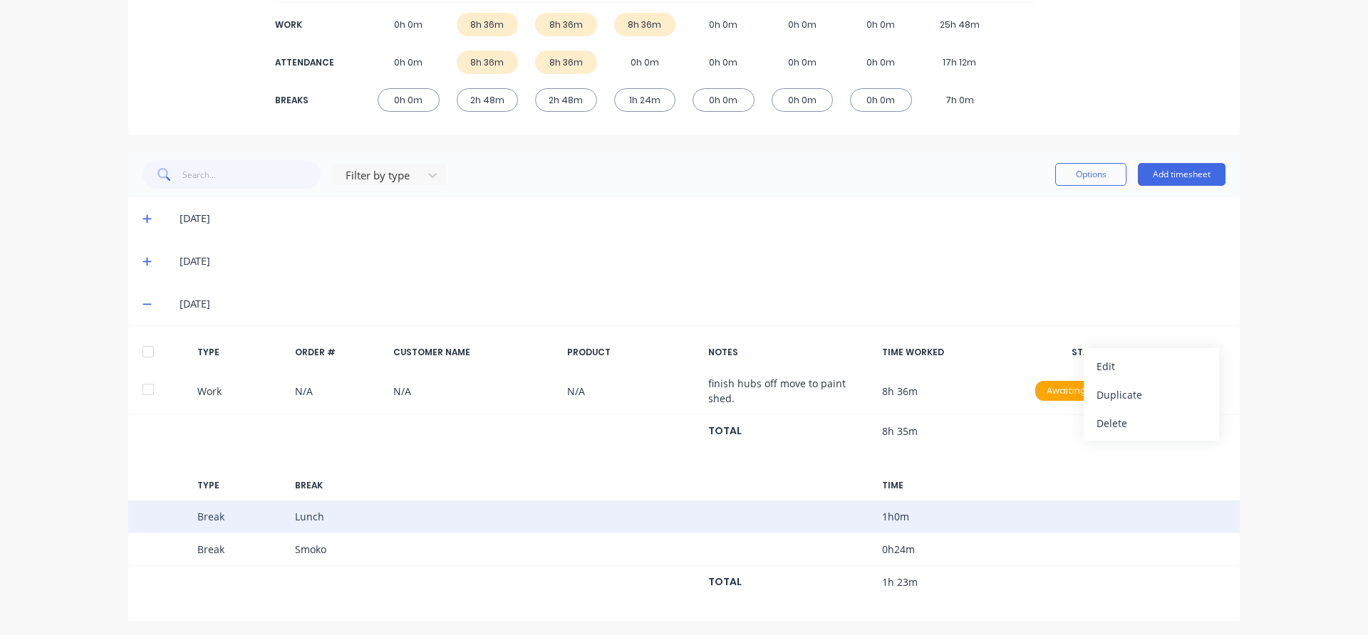
click at [1015, 525] on div "Break Lunch 1 h 0 m" at bounding box center [683, 517] width 1111 height 33
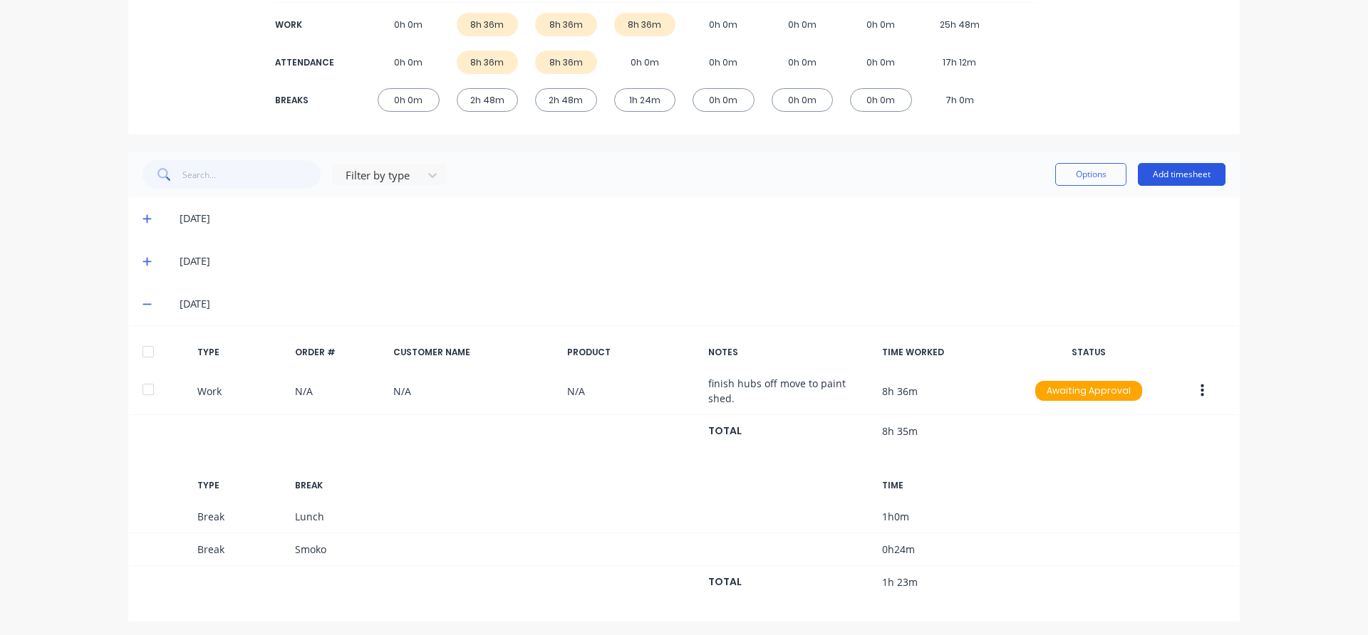
click at [1190, 170] on button "Add timesheet" at bounding box center [1182, 174] width 88 height 23
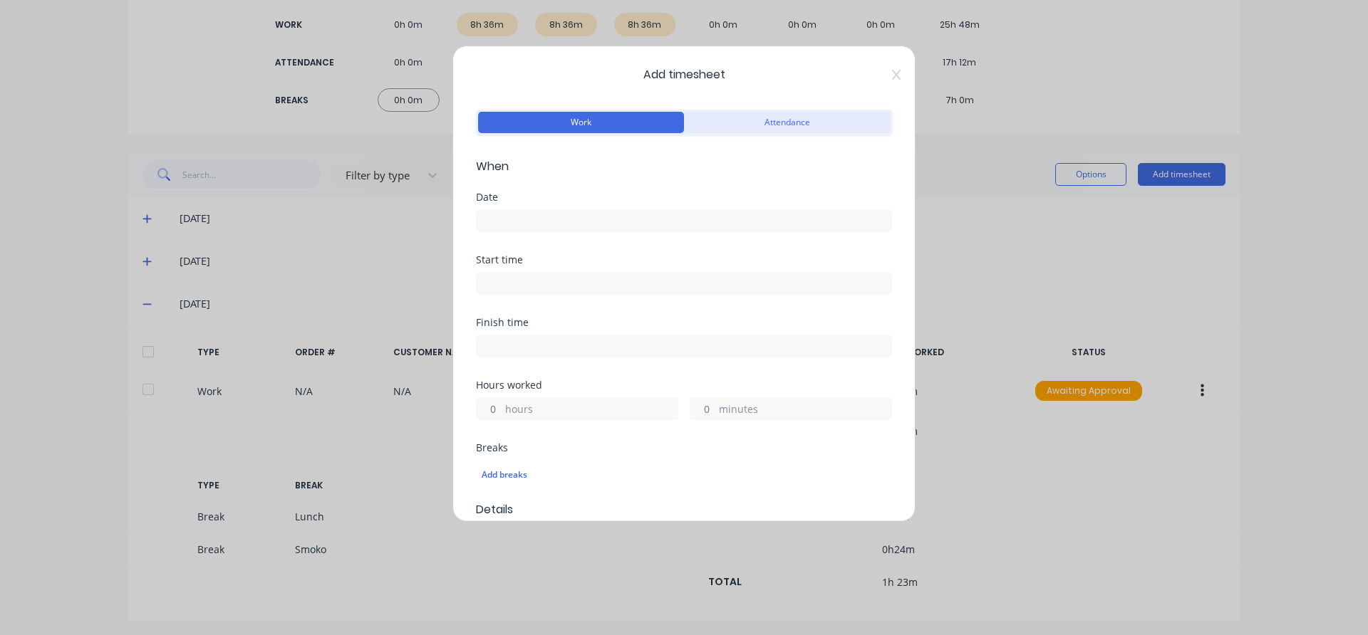
click at [733, 118] on button "Attendance" at bounding box center [787, 122] width 206 height 21
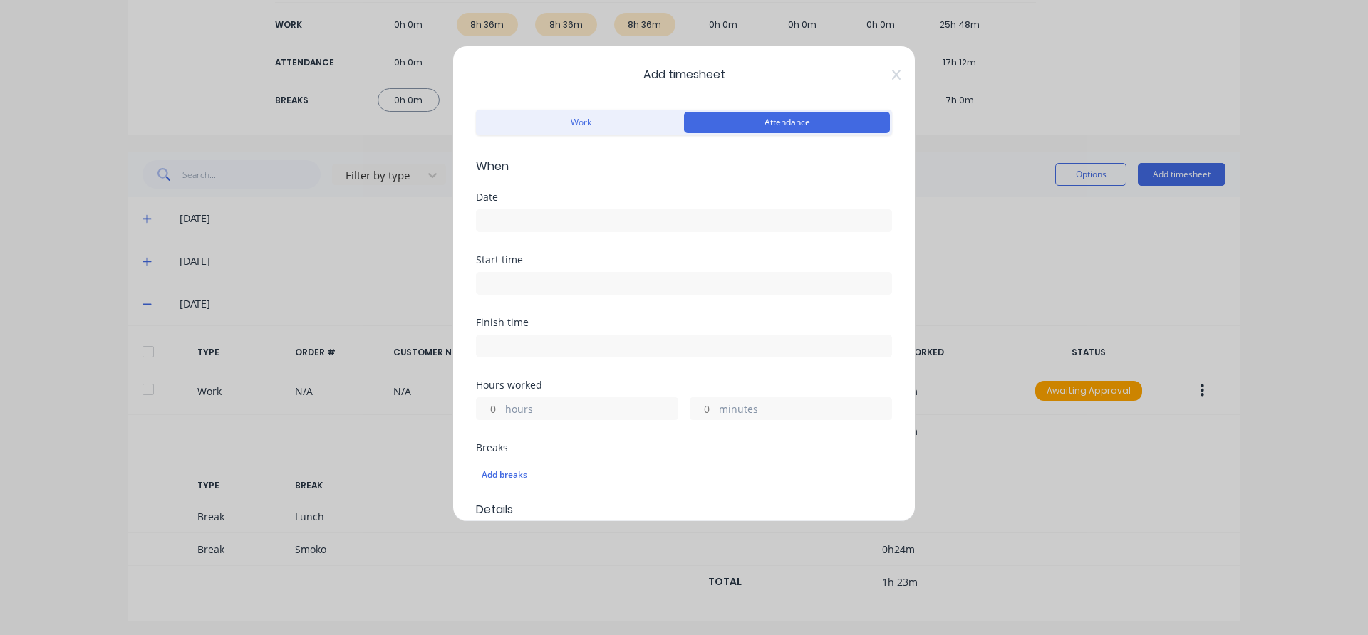
click at [642, 224] on input at bounding box center [684, 220] width 415 height 21
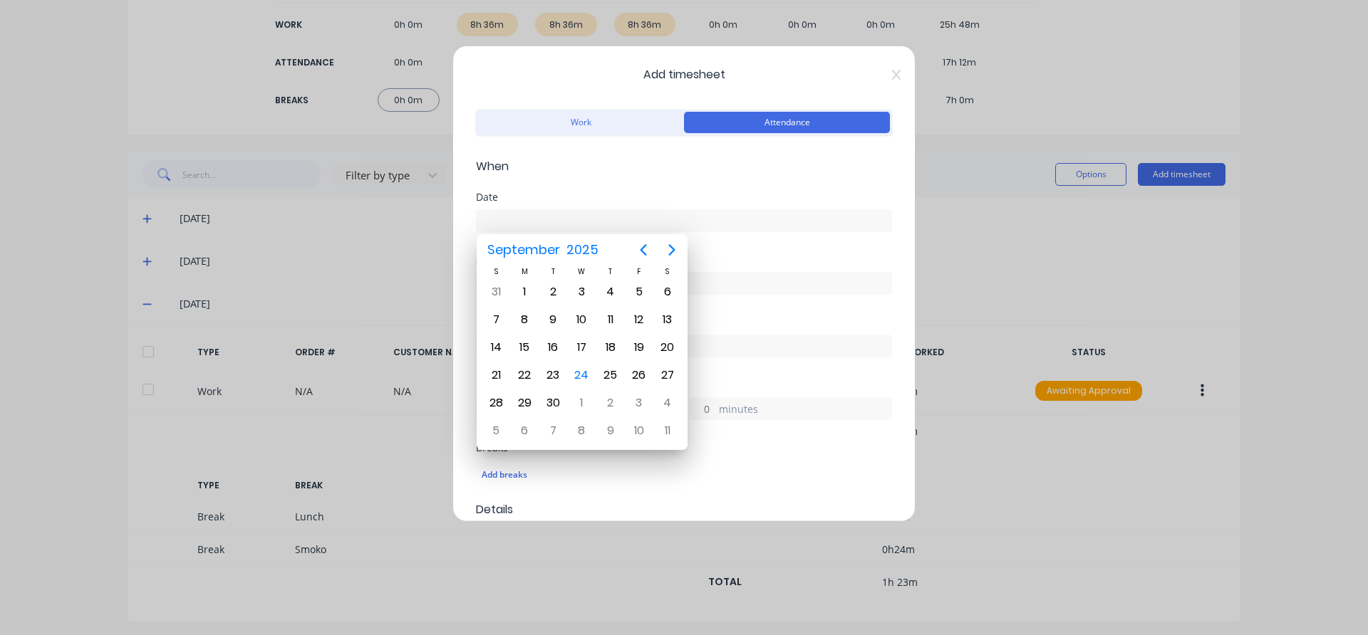
click at [1068, 471] on div "Add timesheet Work Attendance When Date Start time Finish time Hours worked hou…" at bounding box center [684, 317] width 1368 height 635
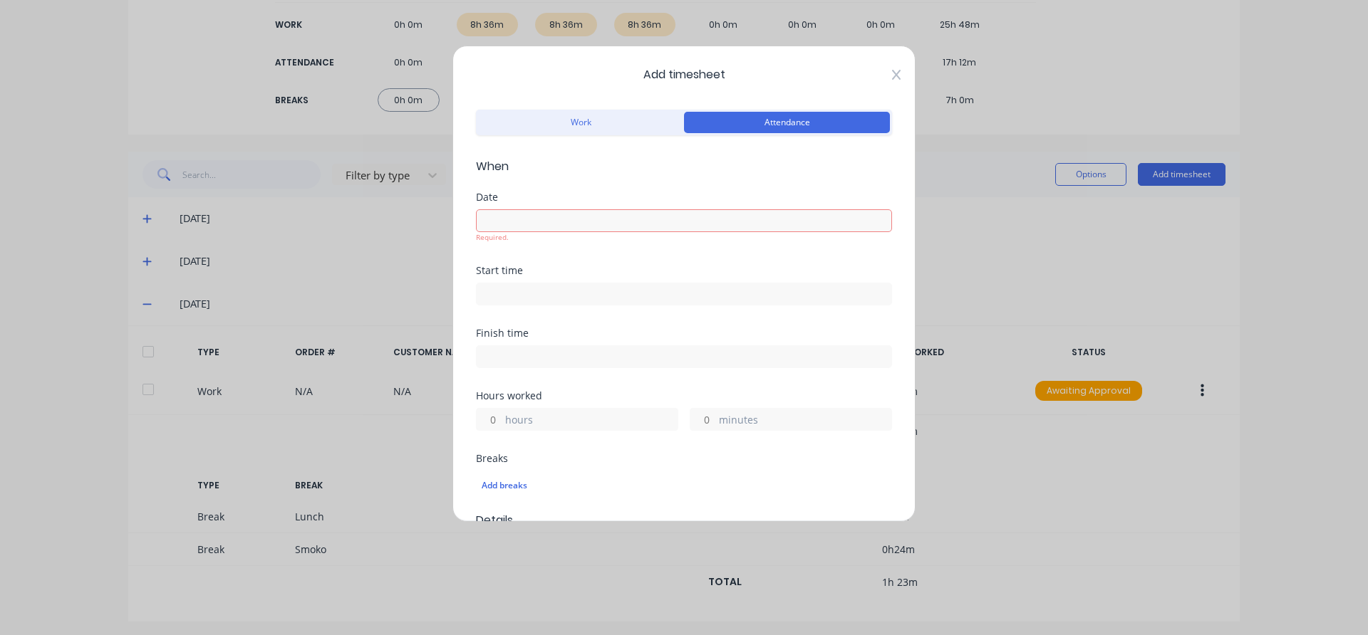
drag, startPoint x: 1178, startPoint y: 426, endPoint x: 880, endPoint y: 70, distance: 464.2
click at [880, 68] on div "Add timesheet Work Attendance When Date Required. Start time Finish time Hours …" at bounding box center [683, 284] width 463 height 477
click at [892, 78] on icon at bounding box center [896, 74] width 9 height 11
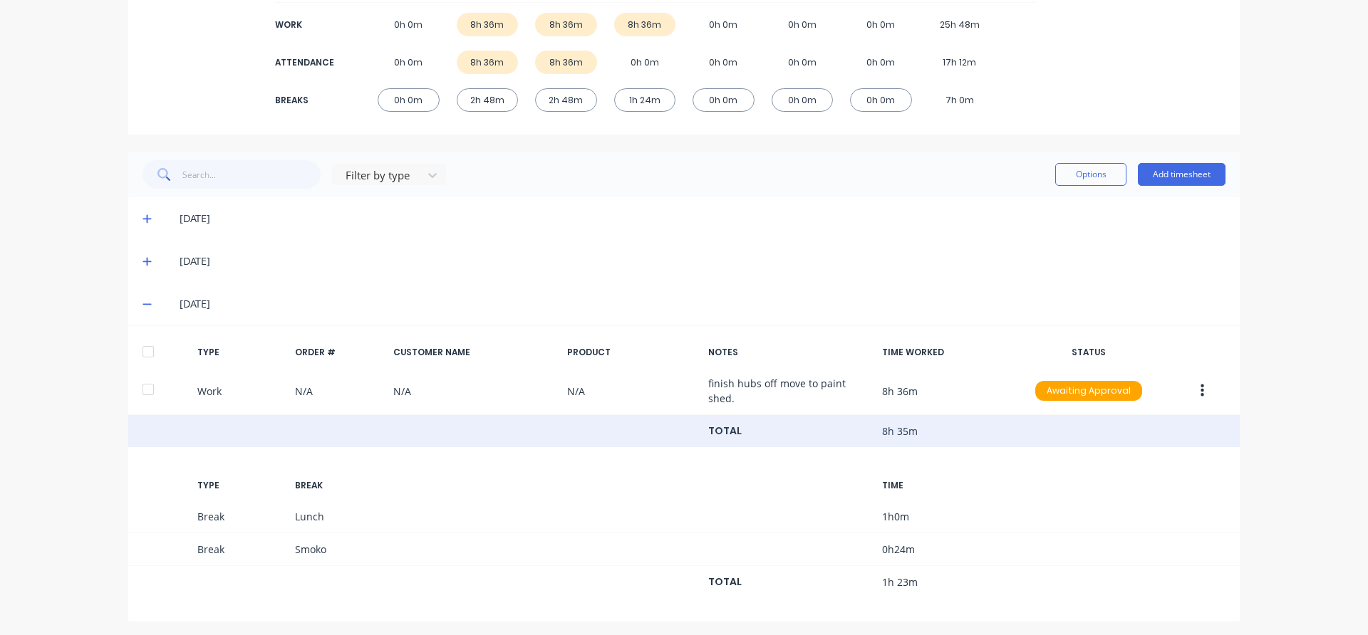
drag, startPoint x: 1192, startPoint y: 393, endPoint x: 1189, endPoint y: 415, distance: 22.3
click at [1189, 416] on div "TOTAL 8h 35m" at bounding box center [683, 431] width 1111 height 33
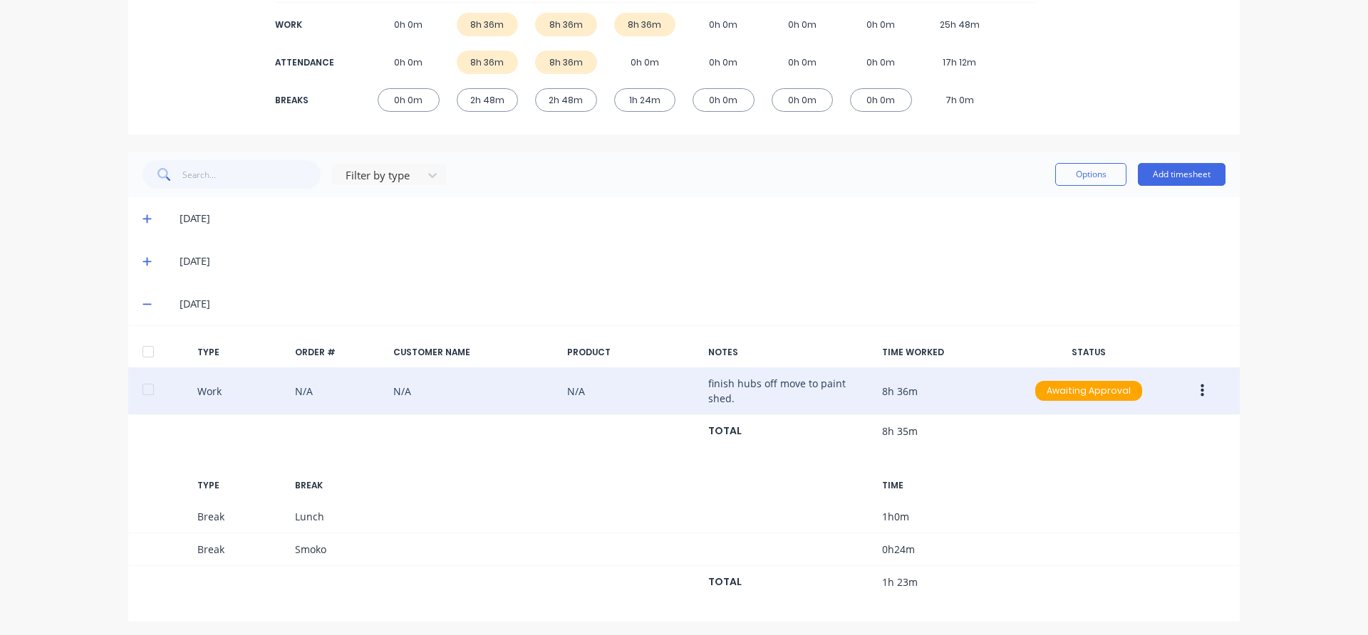
click at [1192, 390] on button "button" at bounding box center [1201, 391] width 33 height 26
click at [1176, 401] on div "Duplicate" at bounding box center [1151, 395] width 110 height 21
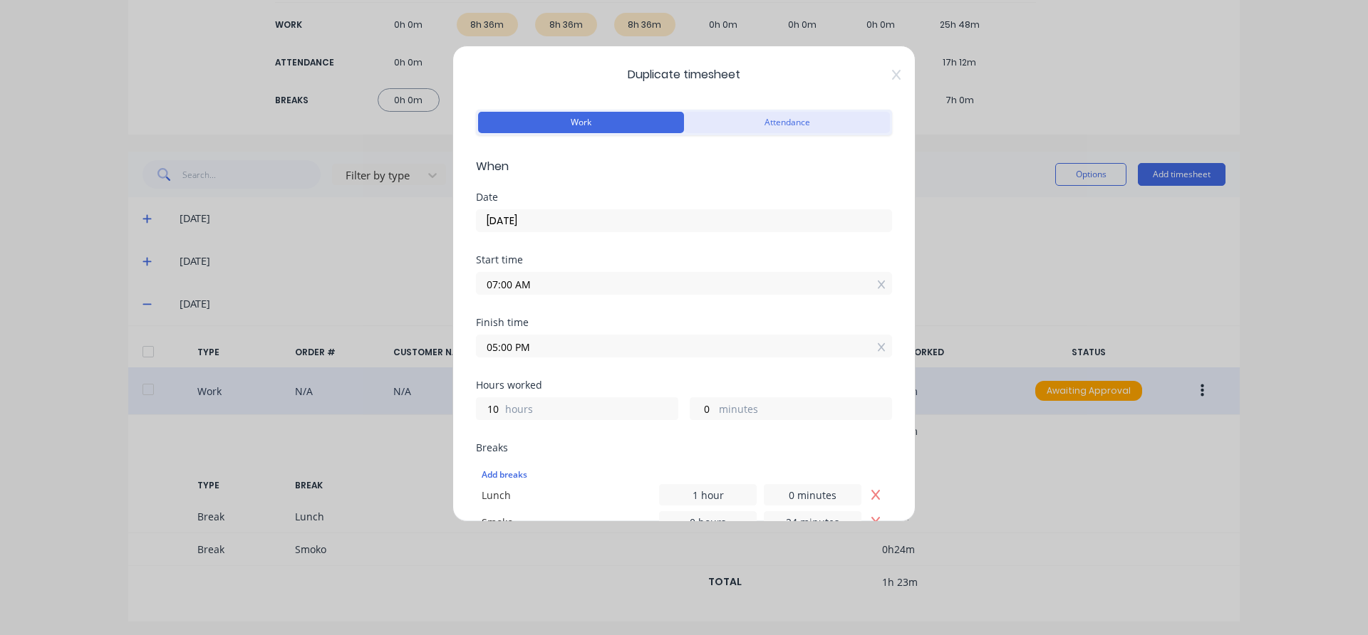
click at [781, 130] on button "Attendance" at bounding box center [787, 122] width 206 height 21
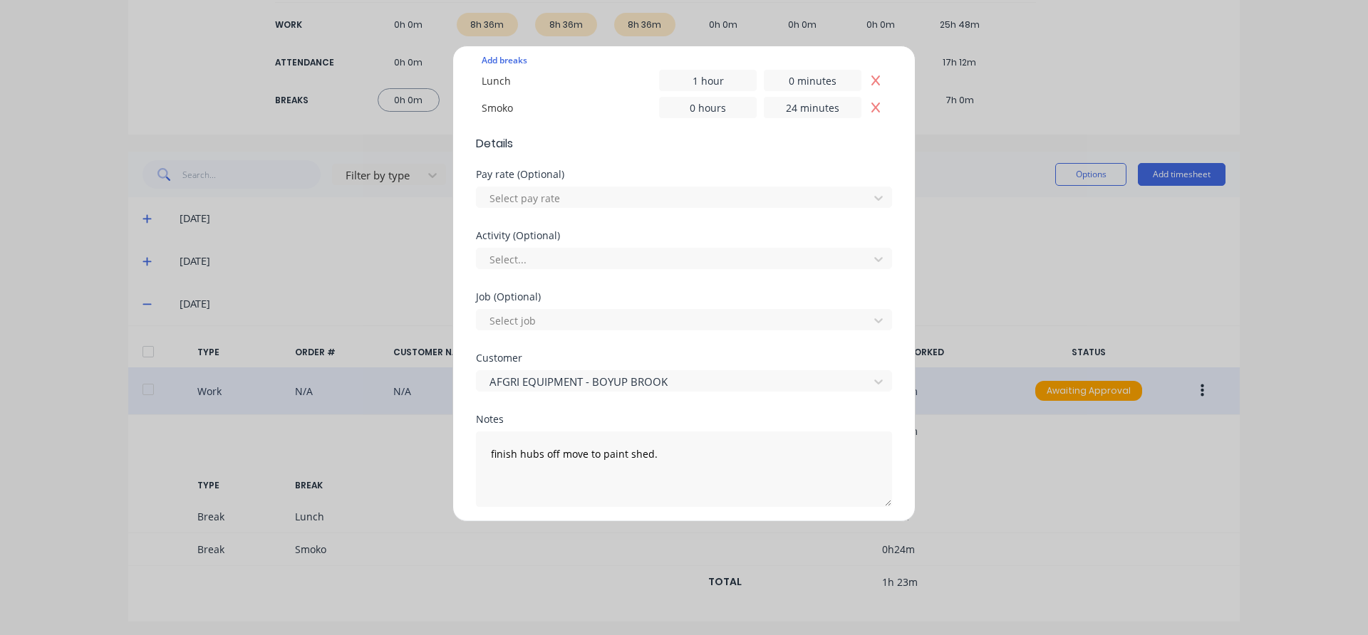
scroll to position [466, 0]
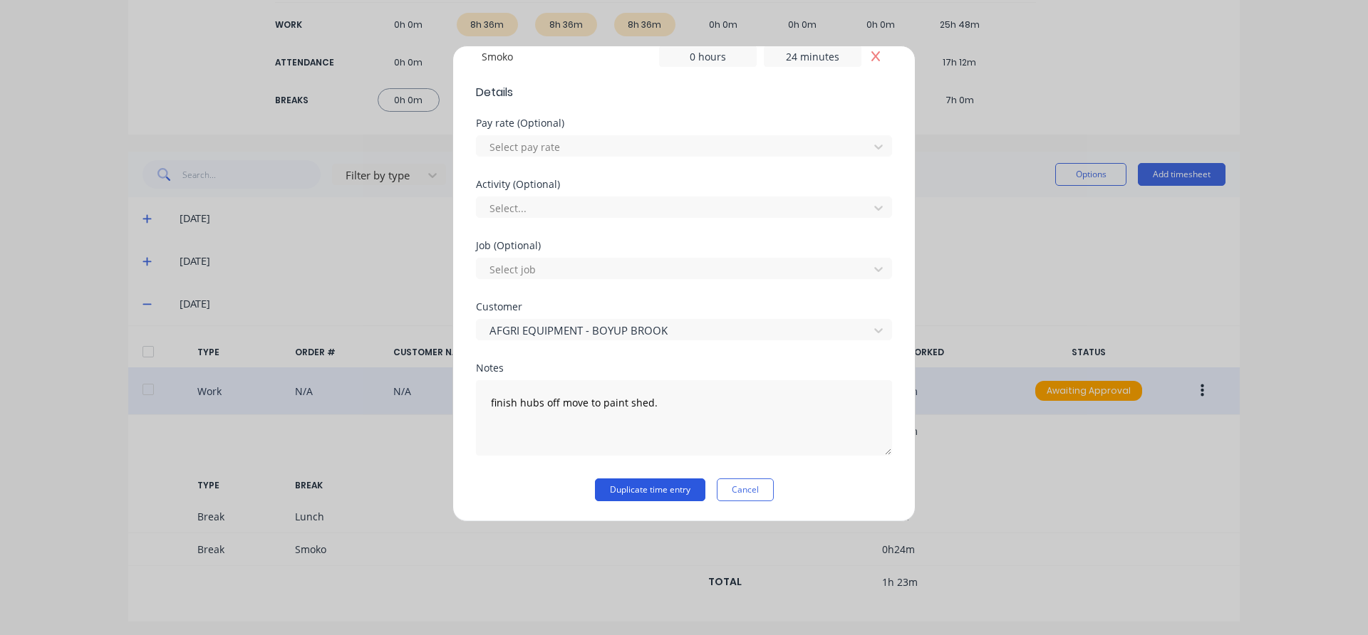
click at [670, 482] on button "Duplicate time entry" at bounding box center [650, 490] width 110 height 23
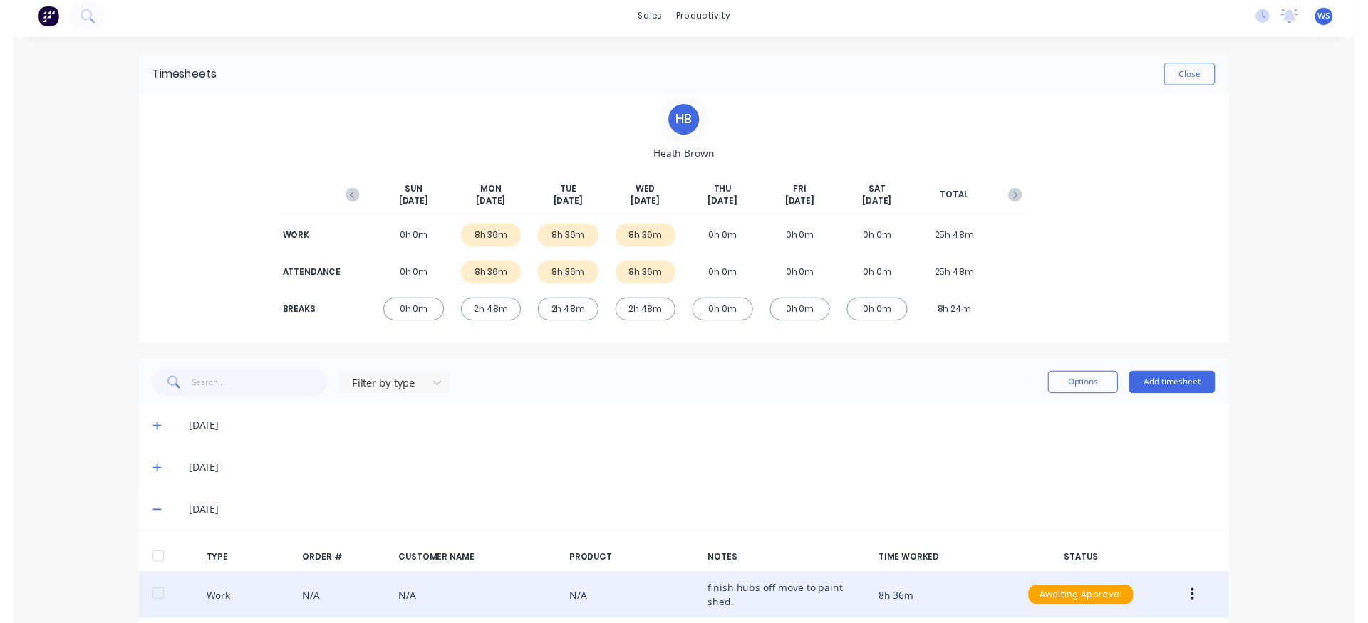
scroll to position [0, 0]
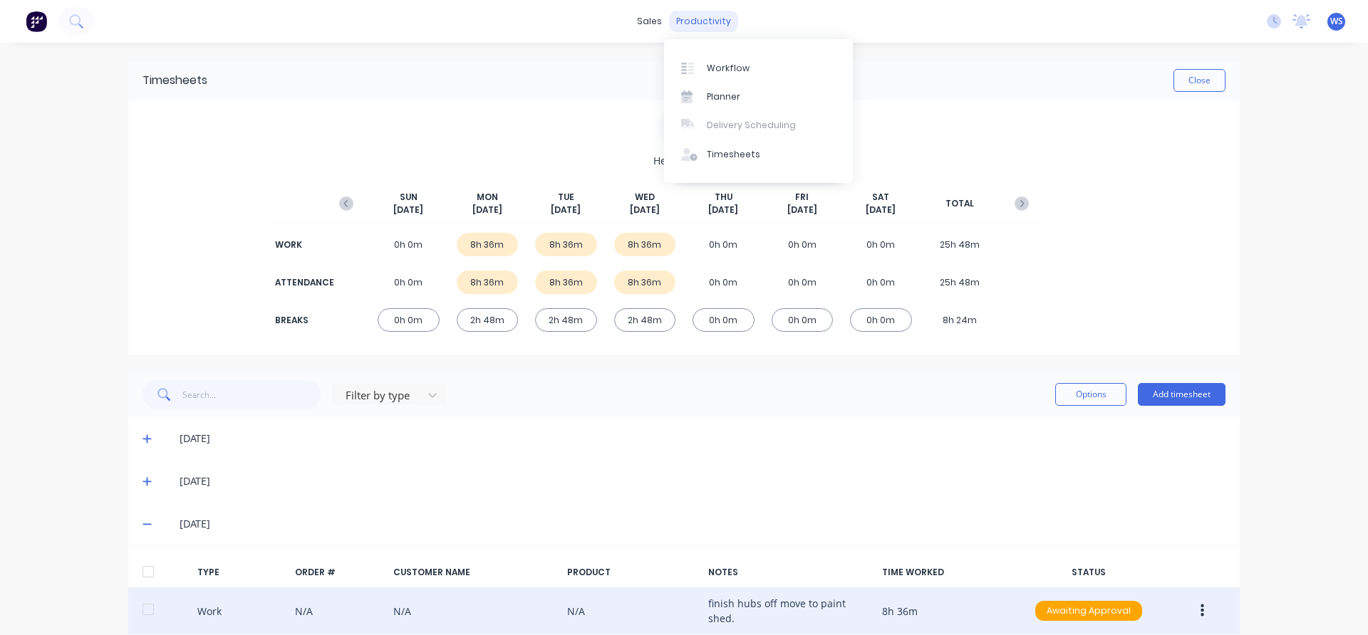
click at [685, 16] on div "productivity" at bounding box center [703, 21] width 69 height 21
click at [700, 68] on div at bounding box center [691, 68] width 21 height 13
